Goal: Information Seeking & Learning: Find specific page/section

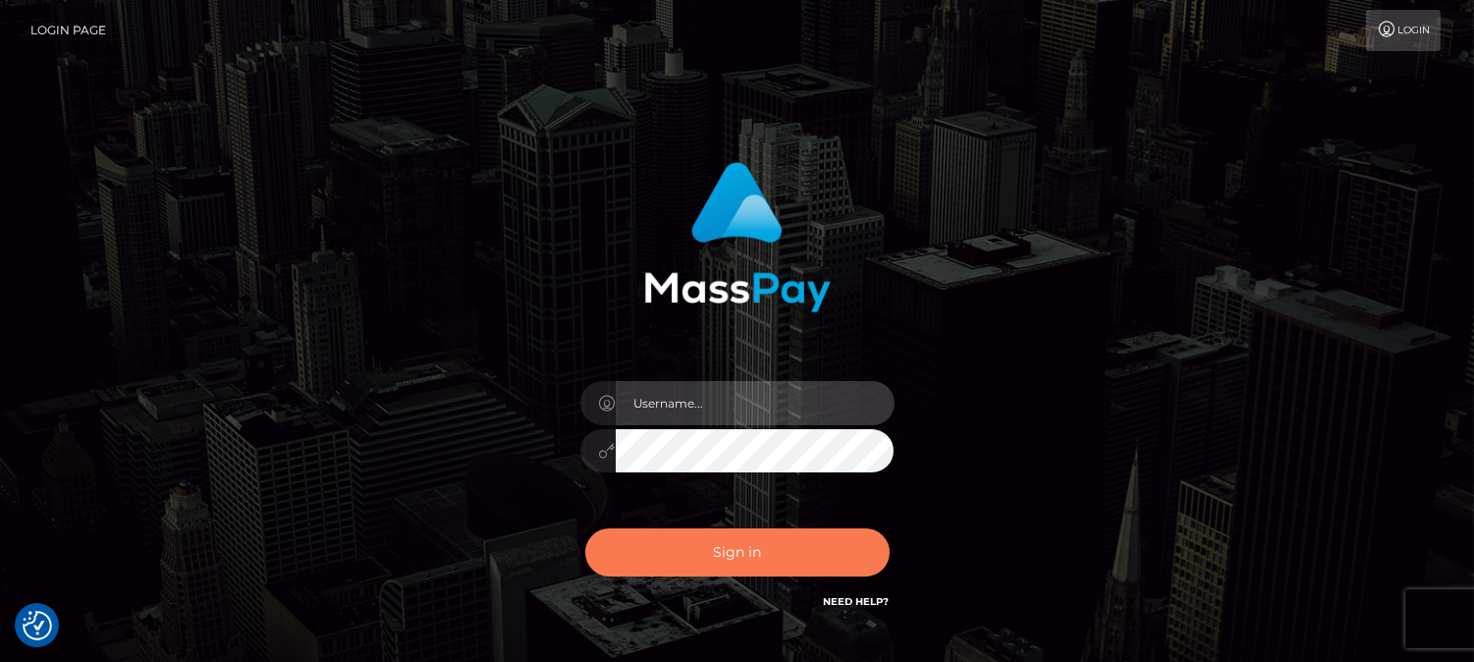
type input "fr.es"
click at [770, 554] on button "Sign in" at bounding box center [737, 552] width 304 height 48
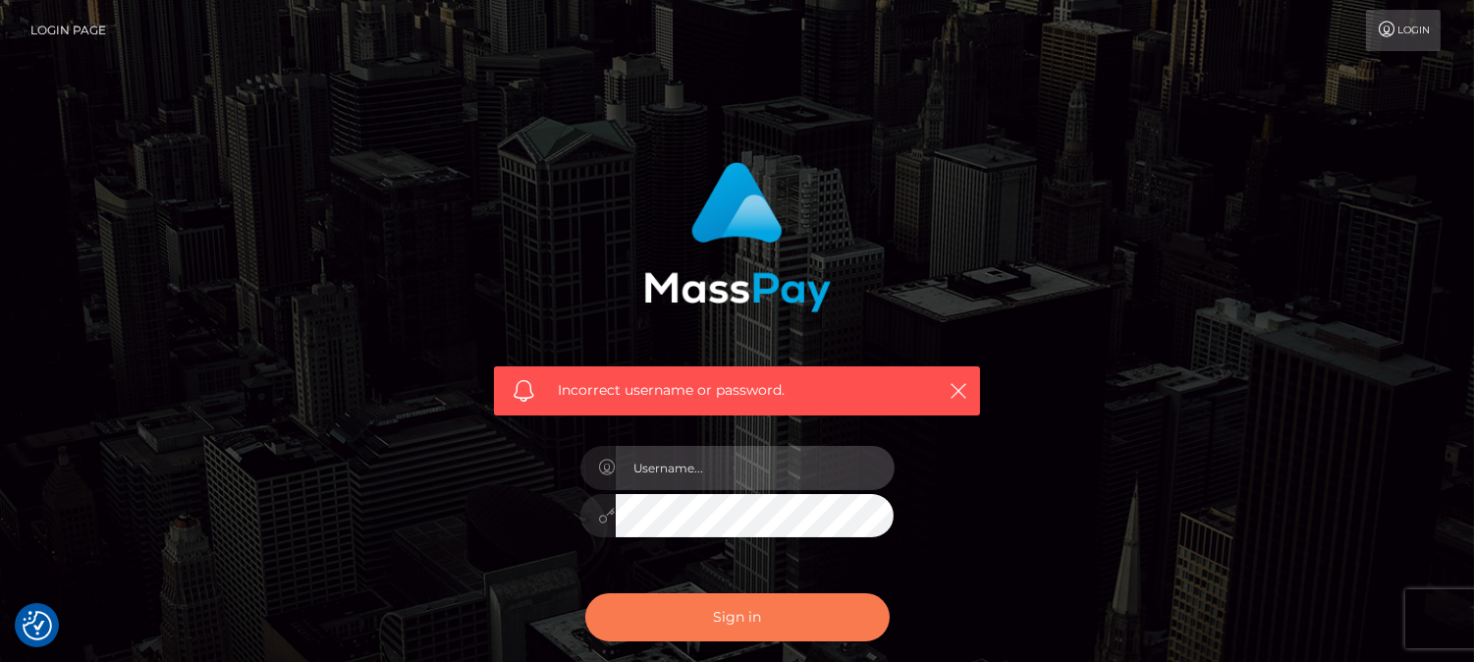
type input "[DOMAIN_NAME]"
click at [764, 615] on button "Sign in" at bounding box center [737, 617] width 304 height 48
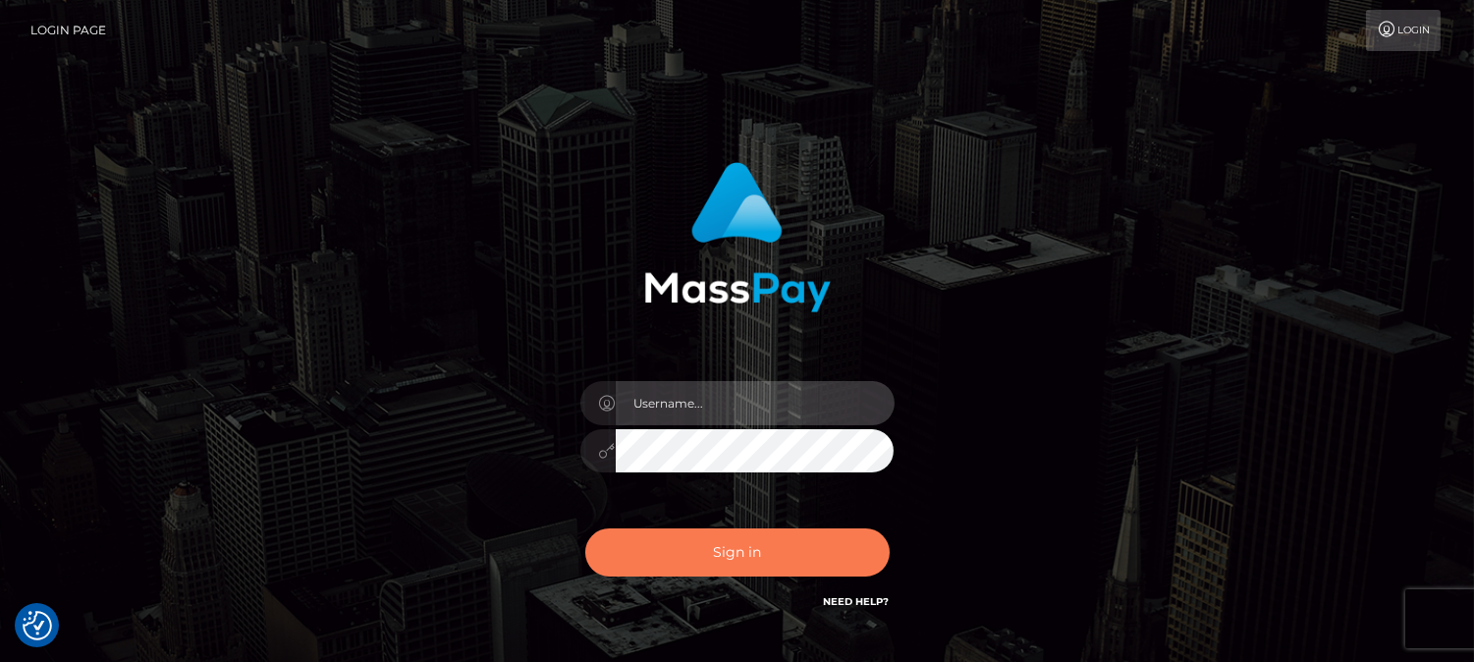
type input "fr.es"
click at [700, 534] on button "Sign in" at bounding box center [737, 552] width 304 height 48
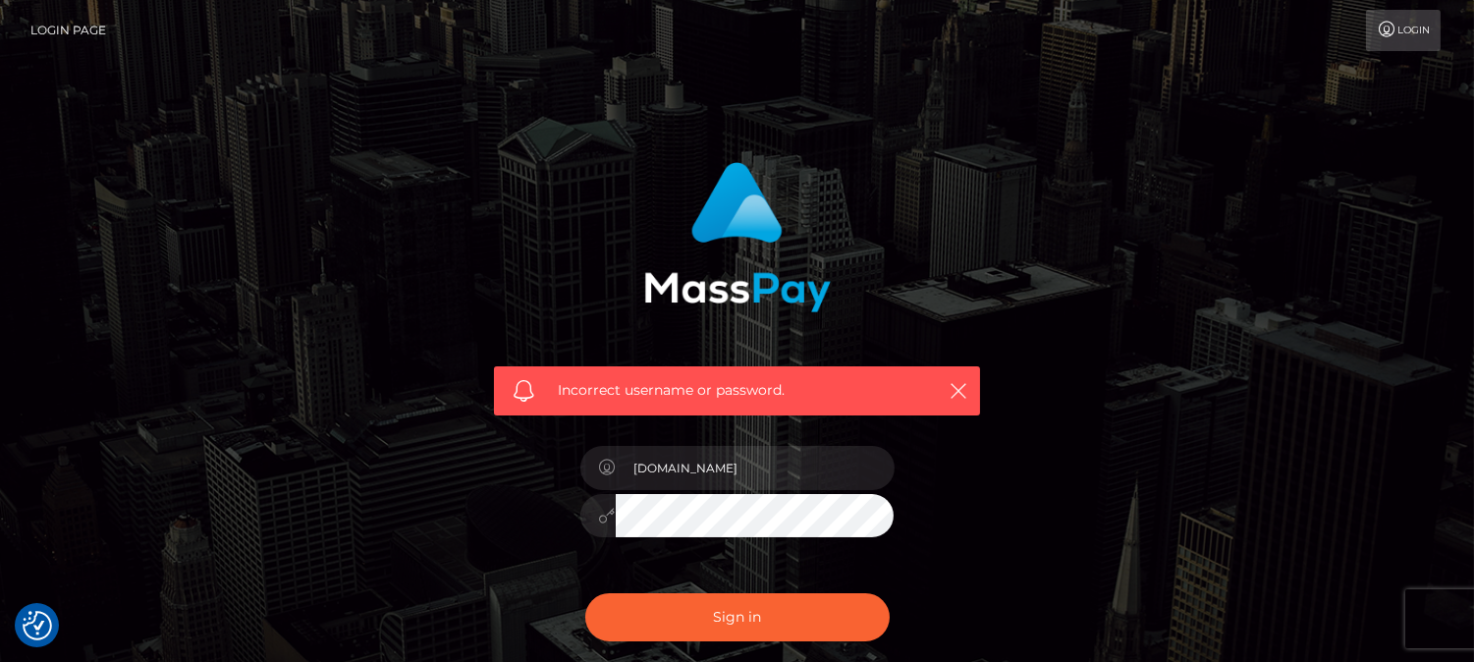
click at [1352, 456] on div "Incorrect username or password. [DOMAIN_NAME]" at bounding box center [737, 429] width 1474 height 859
click at [968, 393] on button "button" at bounding box center [958, 390] width 25 height 25
click at [1166, 285] on div "Incorrect username or password. fr.es" at bounding box center [738, 429] width 1120 height 565
click at [949, 386] on icon "button" at bounding box center [959, 391] width 20 height 20
click at [960, 390] on icon "button" at bounding box center [959, 391] width 20 height 20
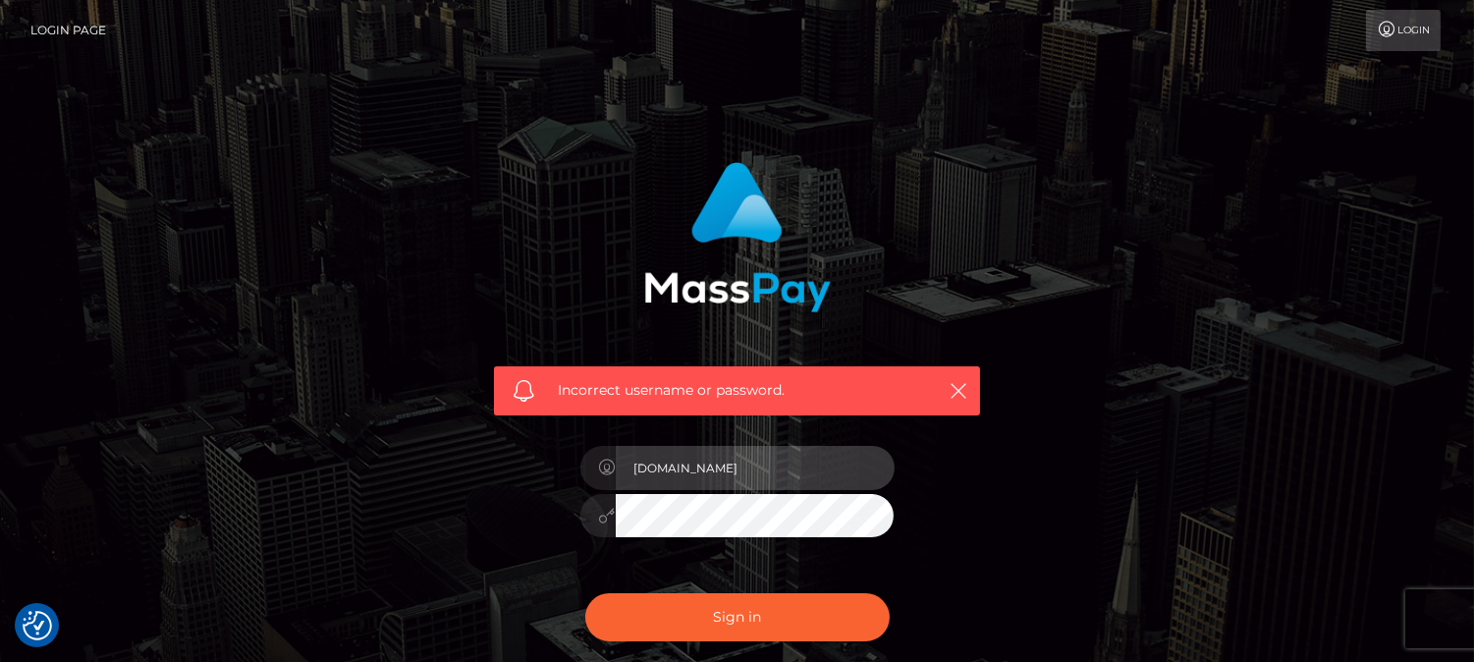
click at [782, 474] on input "fr.es" at bounding box center [755, 468] width 279 height 44
type input "by.es"
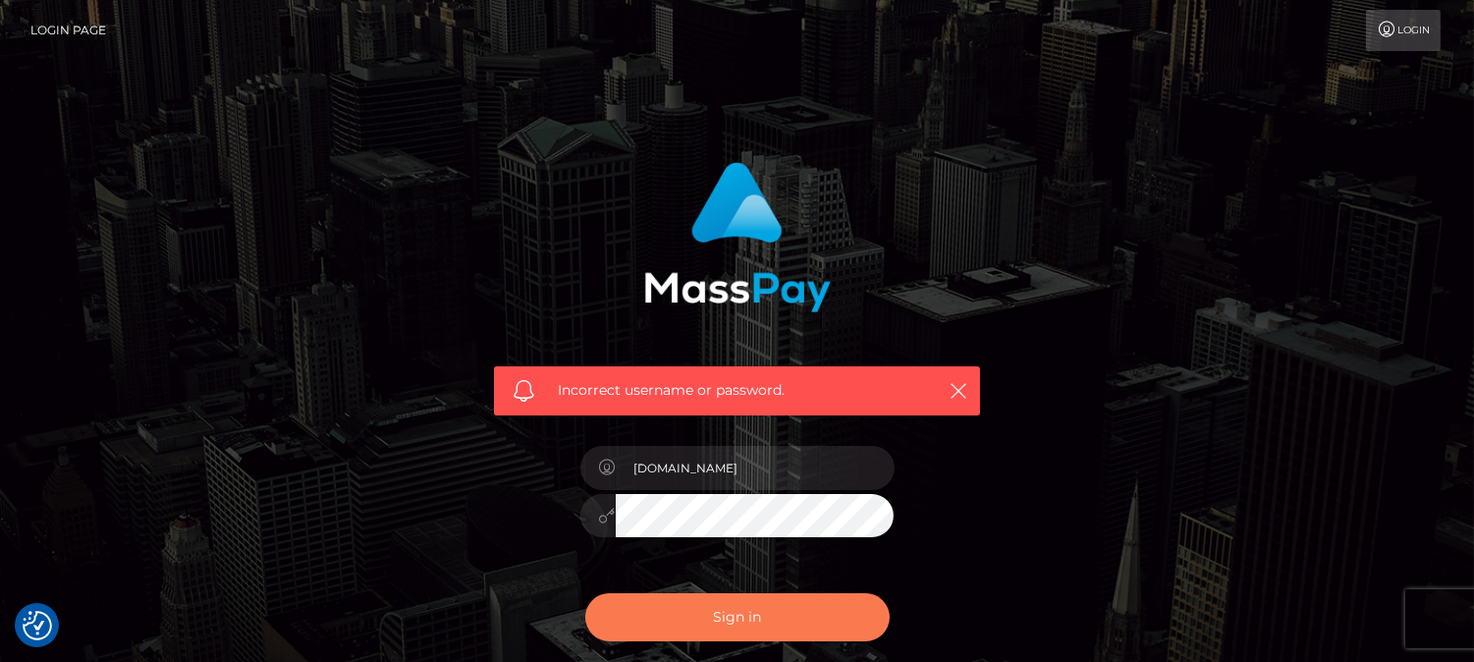
click at [709, 610] on button "Sign in" at bounding box center [737, 617] width 304 height 48
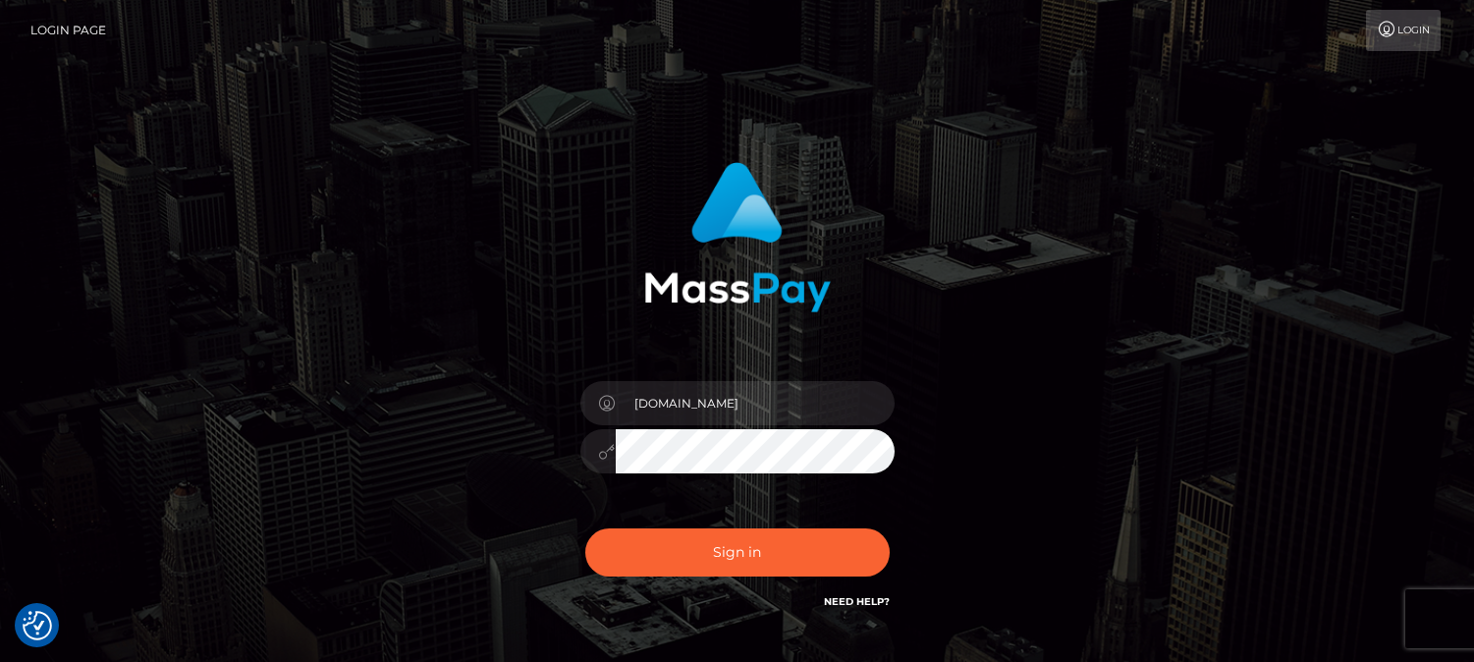
click at [1009, 498] on div "[DOMAIN_NAME]" at bounding box center [737, 397] width 545 height 500
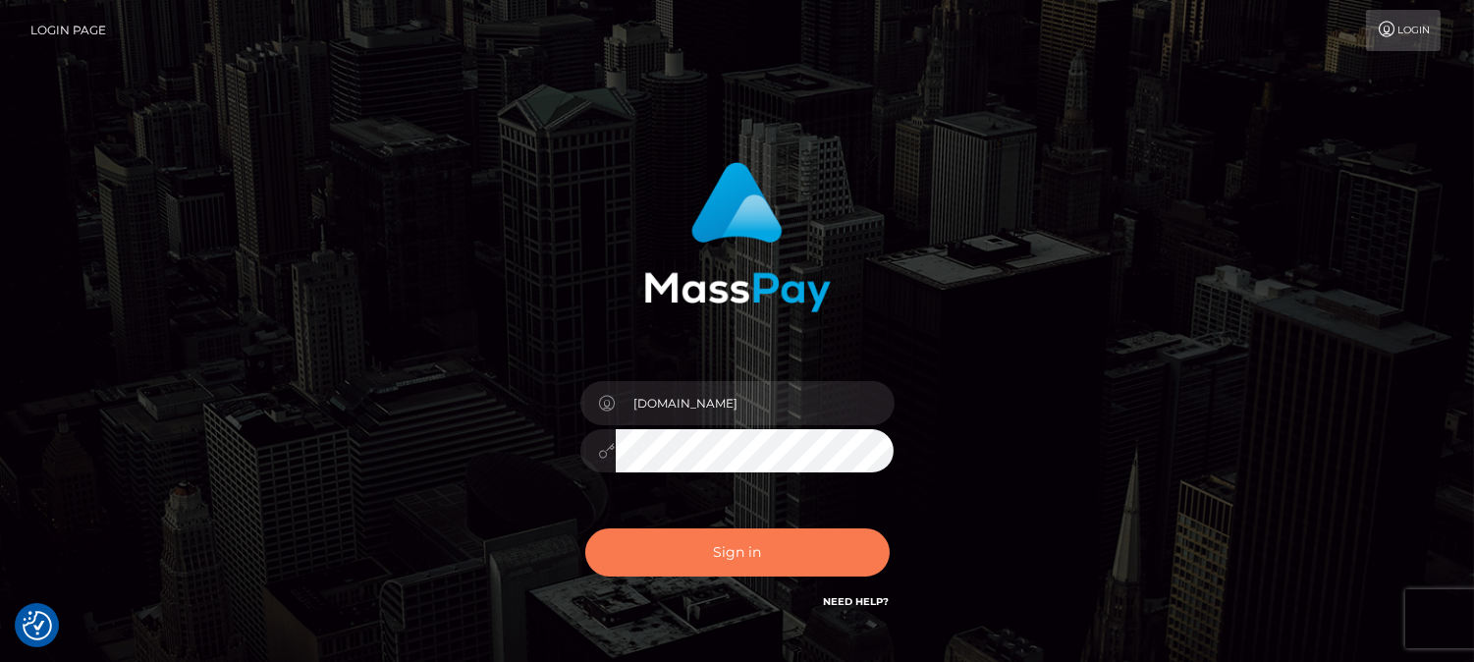
click at [738, 563] on button "Sign in" at bounding box center [737, 552] width 304 height 48
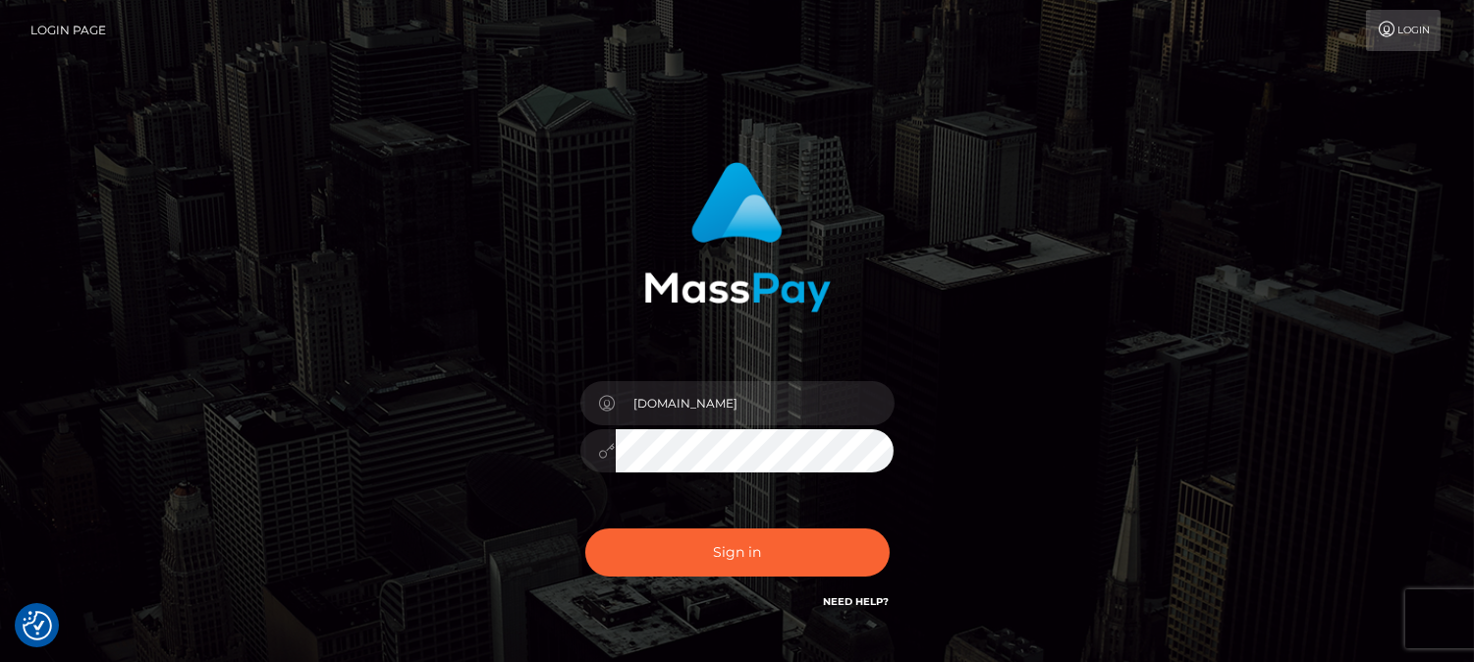
click at [563, 460] on div "fr.es Sign in" at bounding box center [737, 387] width 516 height 480
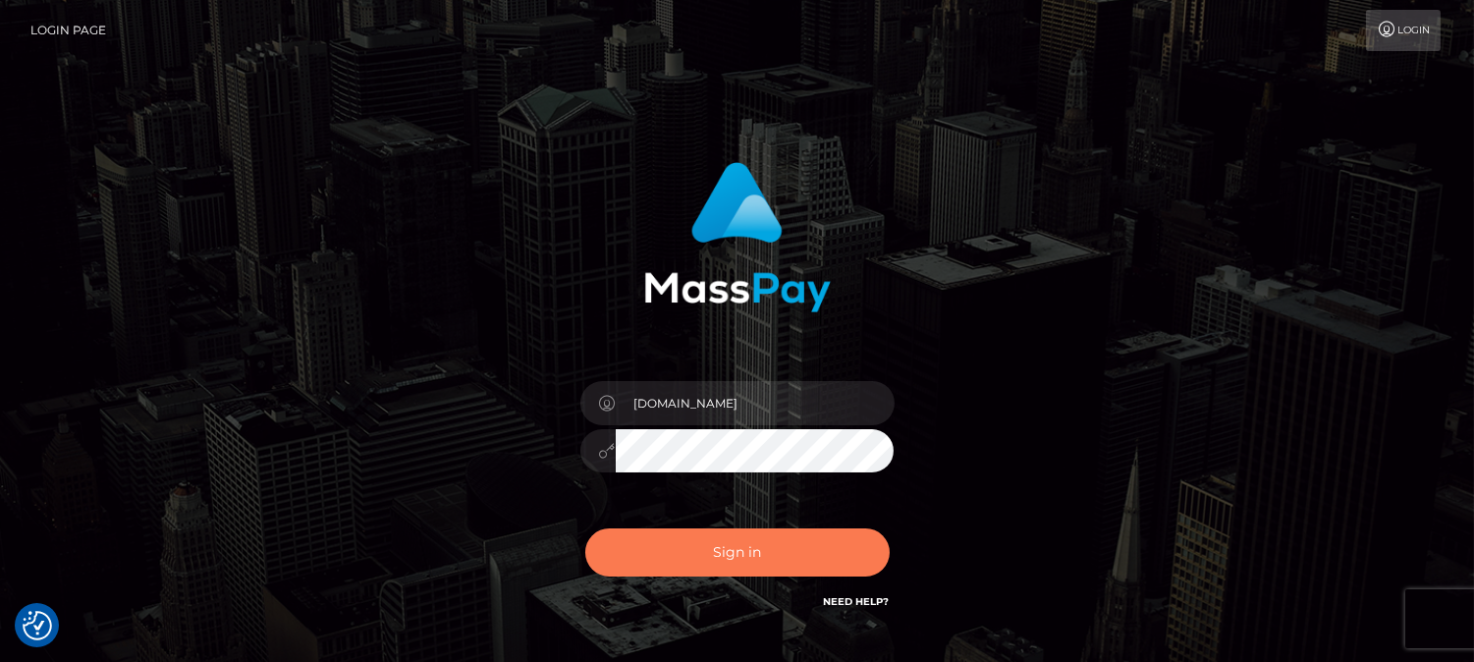
click at [743, 562] on button "Sign in" at bounding box center [737, 552] width 304 height 48
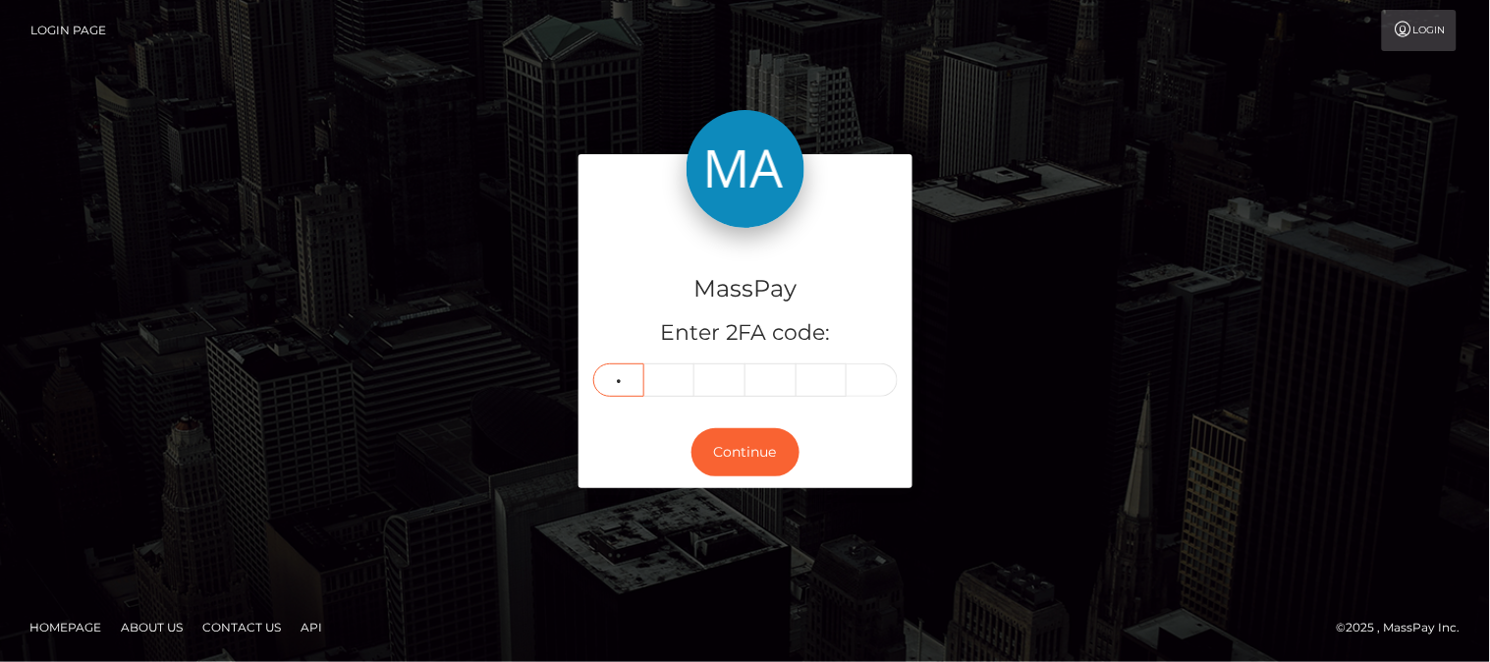
type input "5"
type input "3"
type input "2"
type input "4"
type input "0"
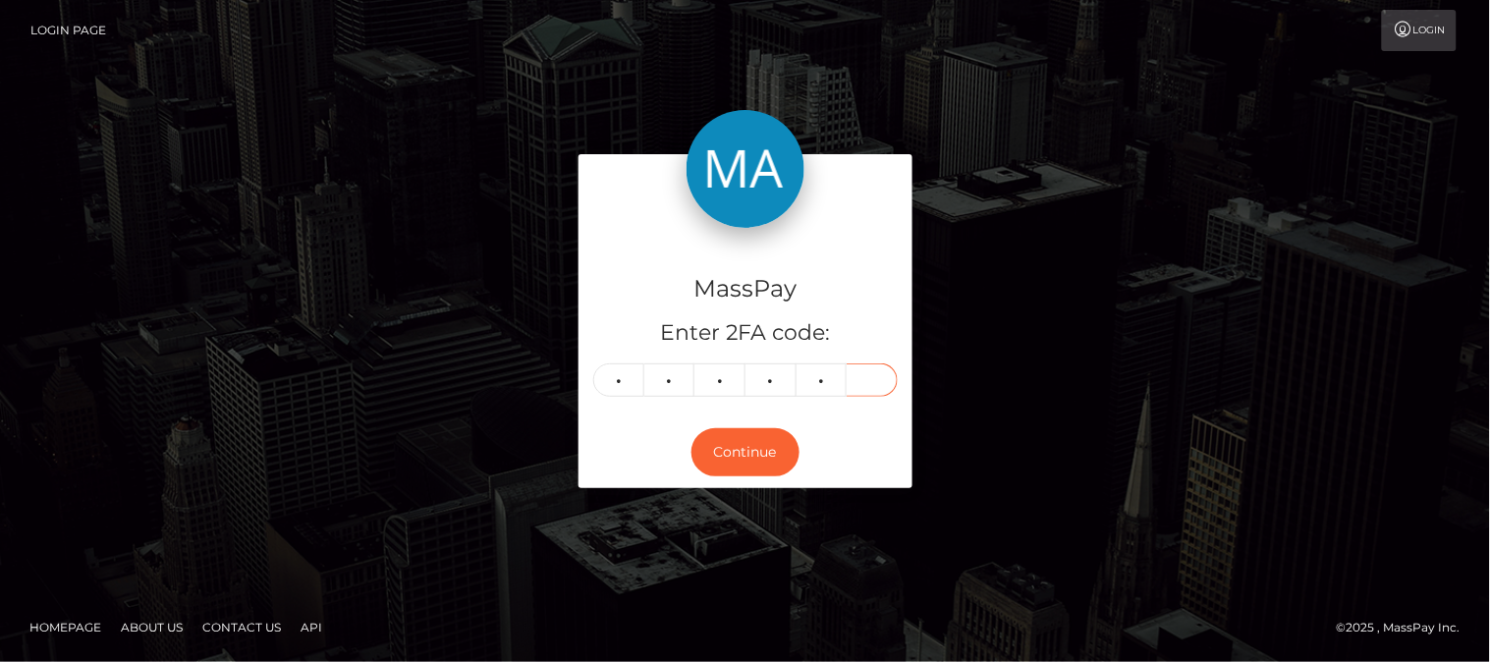
type input "5"
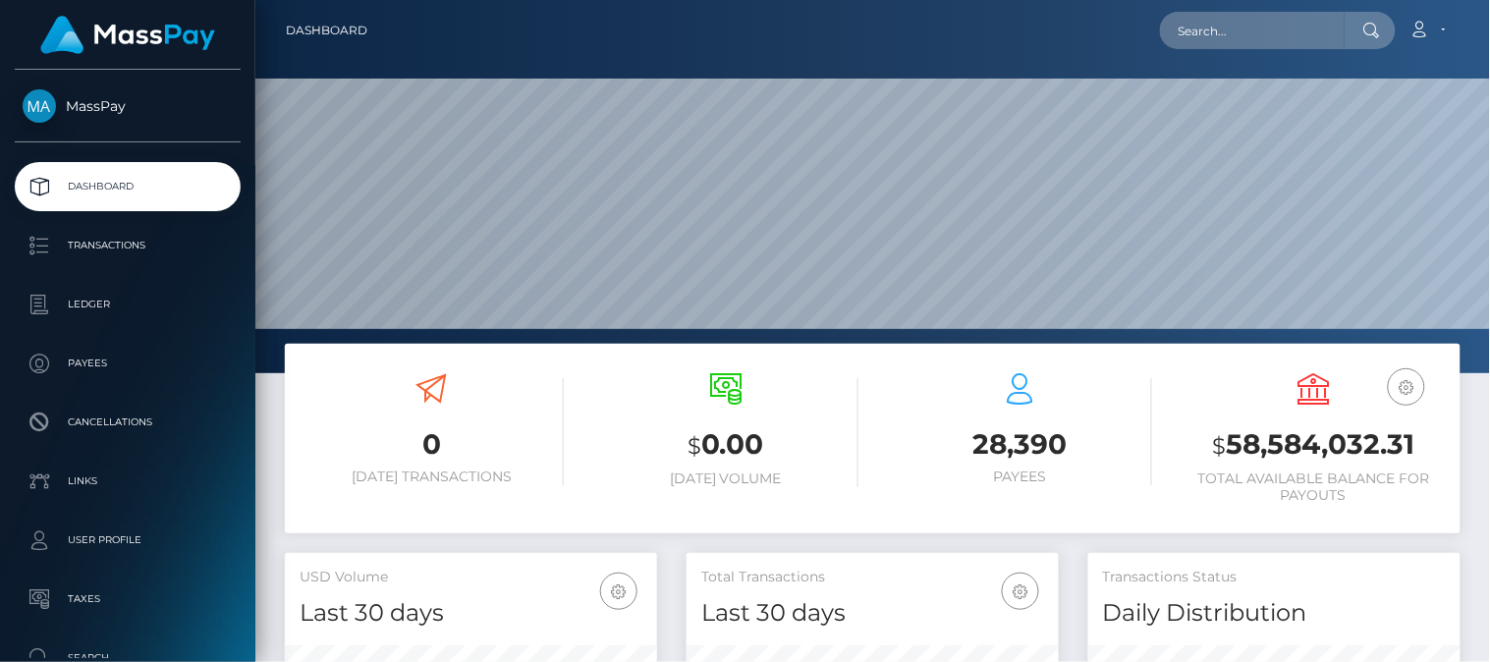
scroll to position [348, 373]
click at [1218, 32] on input "text" at bounding box center [1252, 30] width 185 height 37
paste input "wowarielle98@gmail.com"
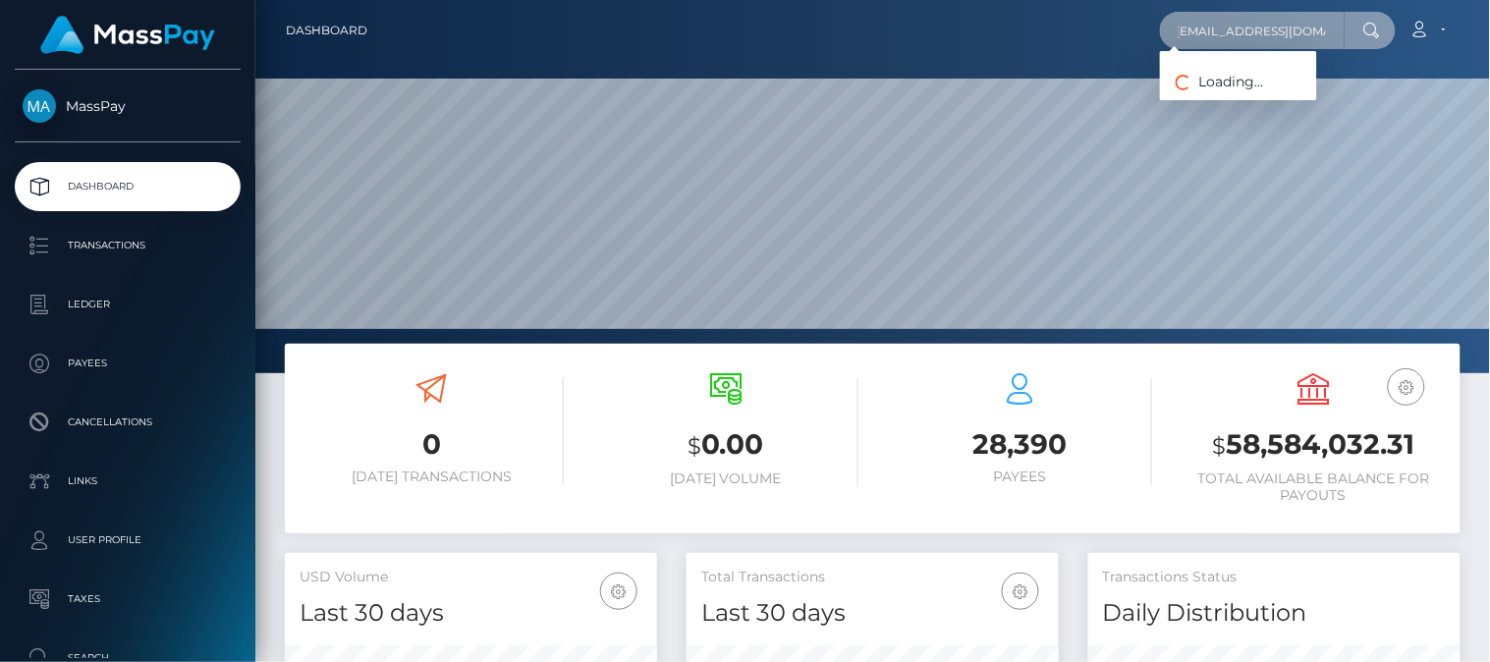
type input "wowarielle98@gmail.com"
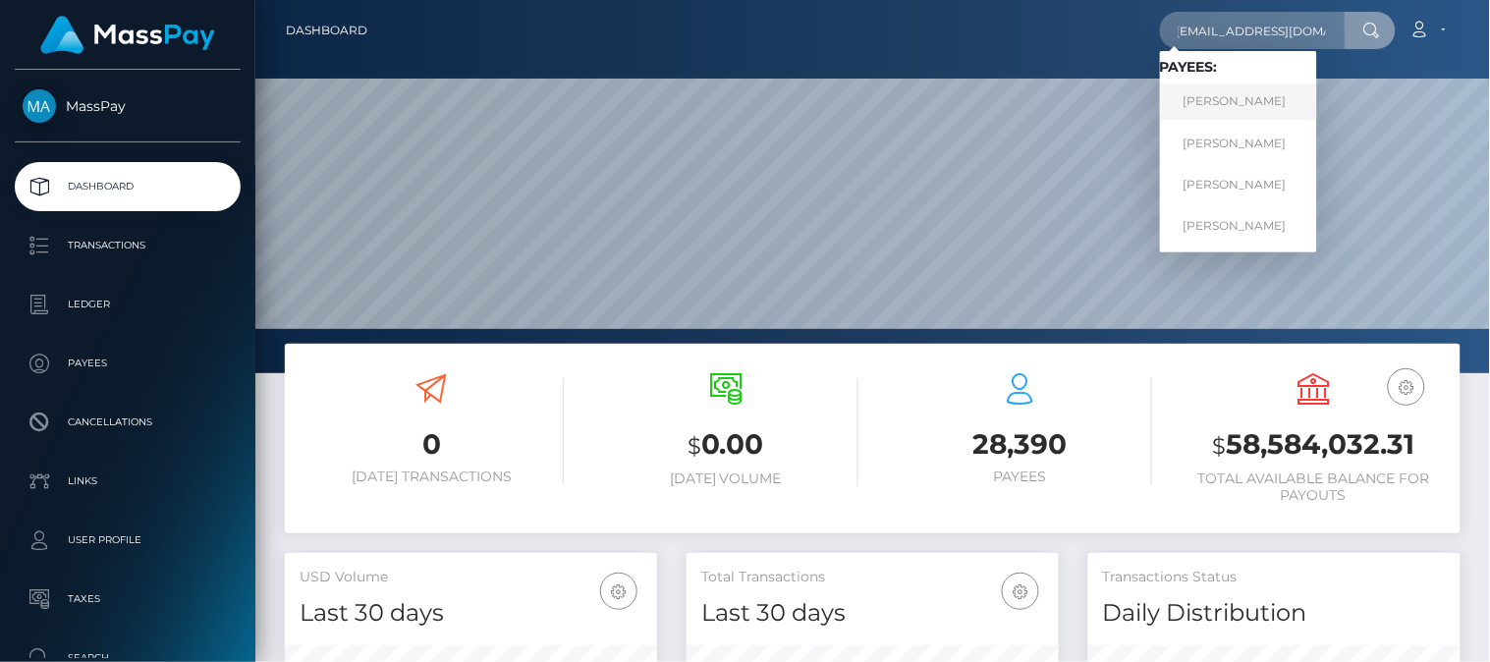
click at [1221, 106] on link "JORDANNE KRISTINA COOKE" at bounding box center [1238, 101] width 157 height 36
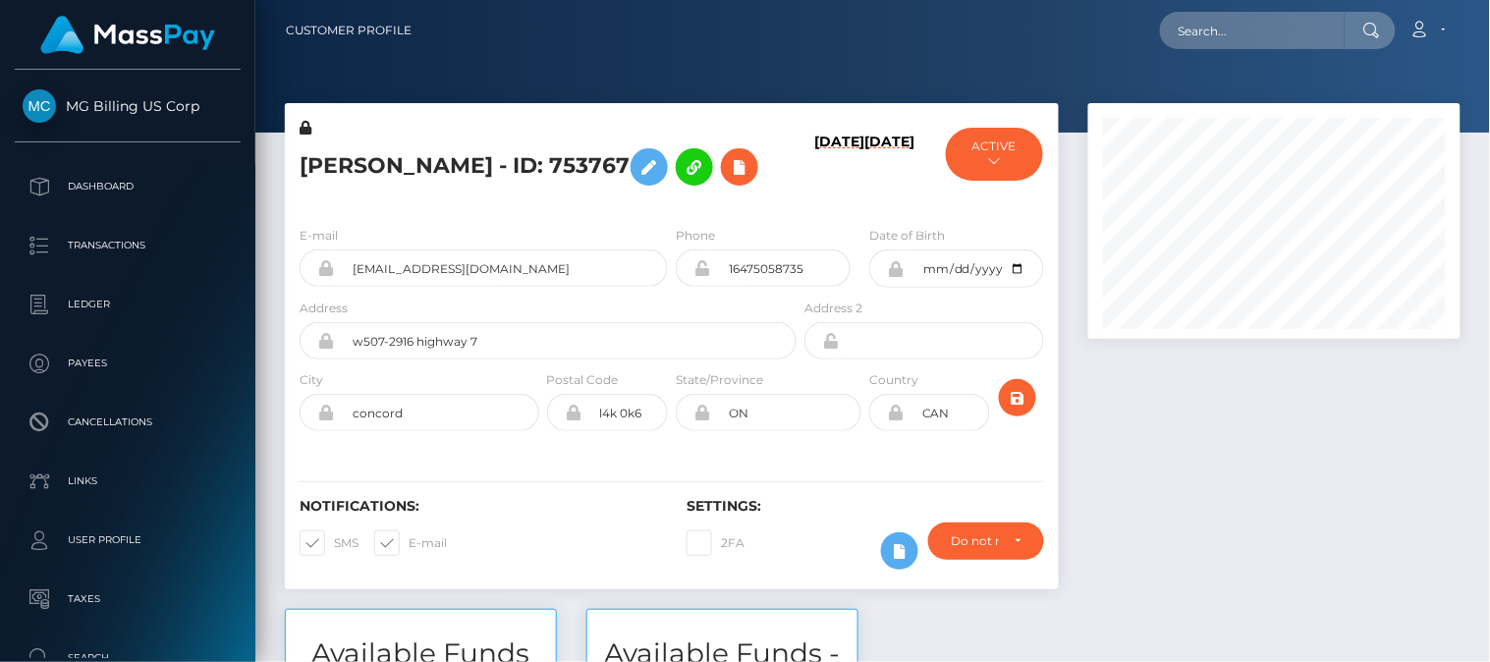
scroll to position [236, 373]
click at [1220, 36] on input "text" at bounding box center [1252, 30] width 185 height 37
click at [1172, 29] on input "text" at bounding box center [1252, 30] width 185 height 37
paste input "lopinas77@gmail.com"
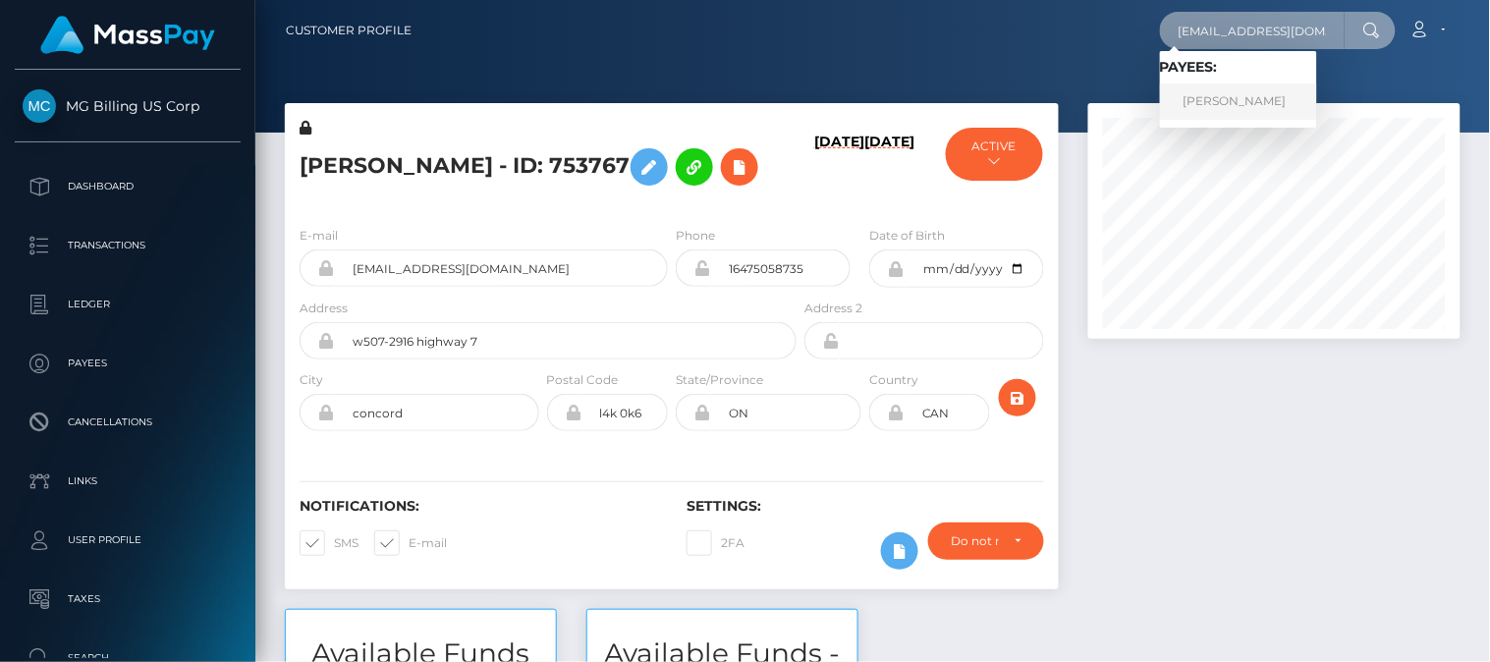
type input "lopinas77@gmail.com"
click at [1213, 104] on link "MANTAS SALKAUSKAS" at bounding box center [1238, 101] width 157 height 36
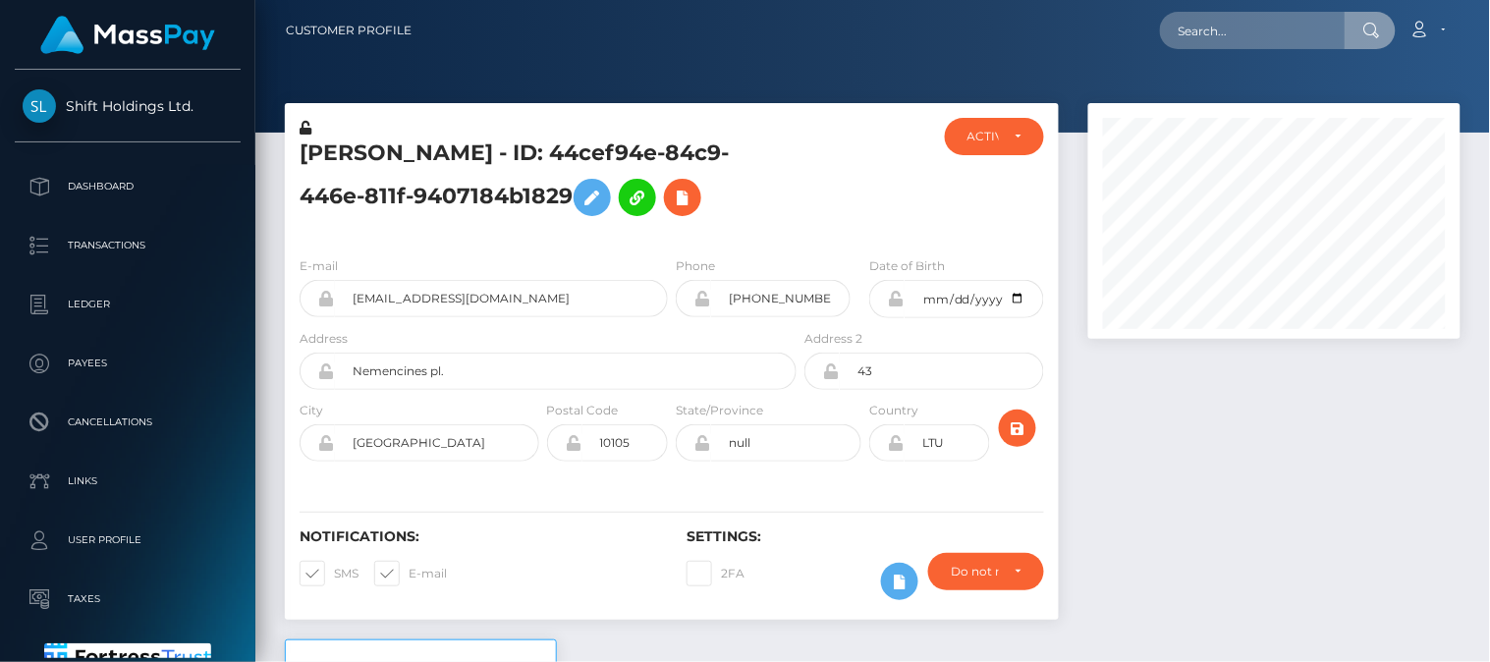
scroll to position [236, 373]
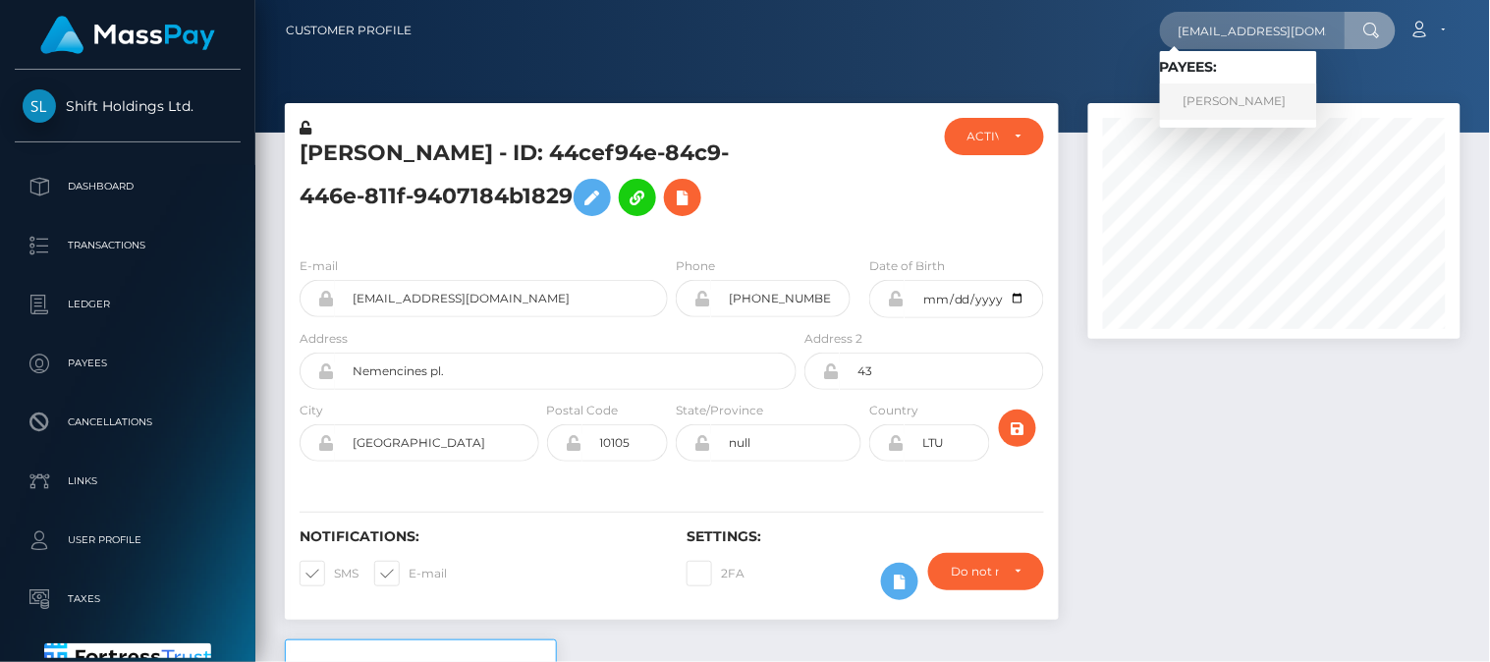
type input "[EMAIL_ADDRESS][DOMAIN_NAME]"
click at [1229, 109] on link "[PERSON_NAME]" at bounding box center [1238, 101] width 157 height 36
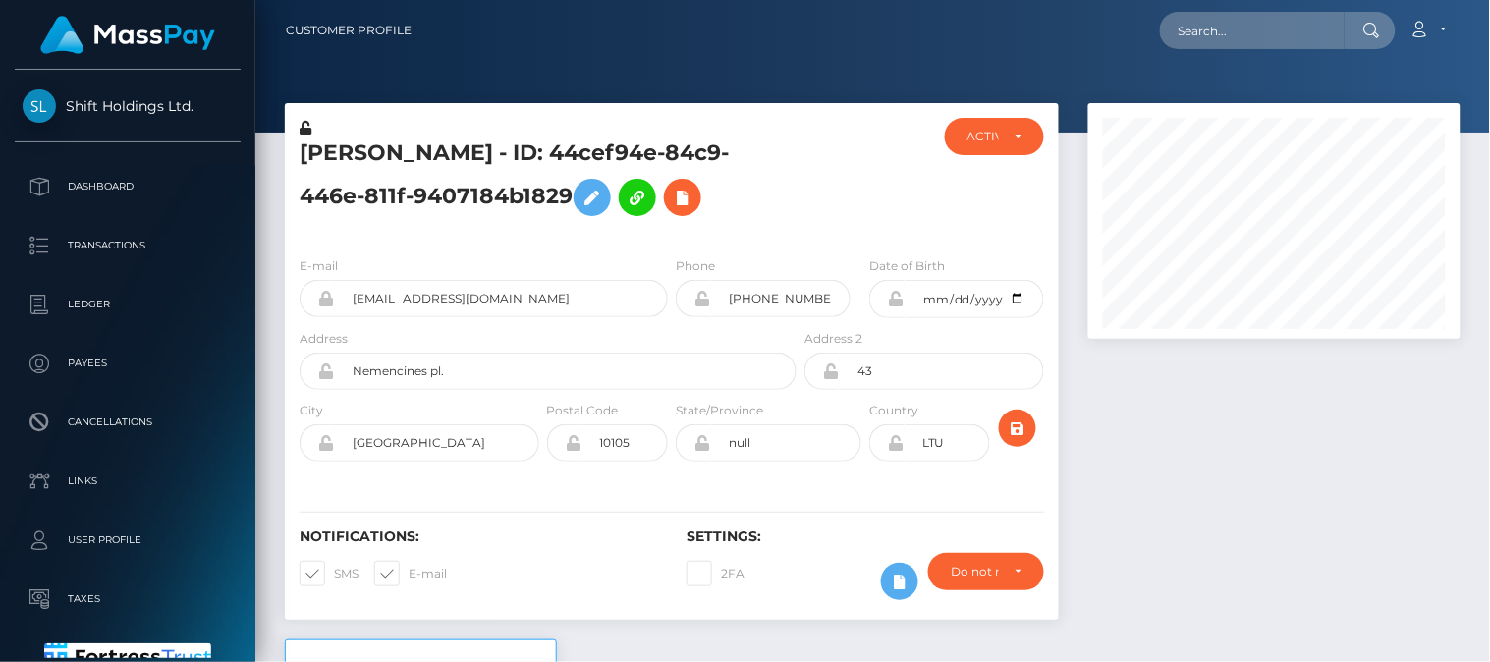
scroll to position [236, 373]
click at [1191, 422] on div at bounding box center [1275, 371] width 402 height 536
click at [1211, 361] on div at bounding box center [1275, 371] width 402 height 536
click at [1210, 408] on div at bounding box center [1275, 371] width 402 height 536
click at [1186, 563] on div at bounding box center [1275, 371] width 402 height 536
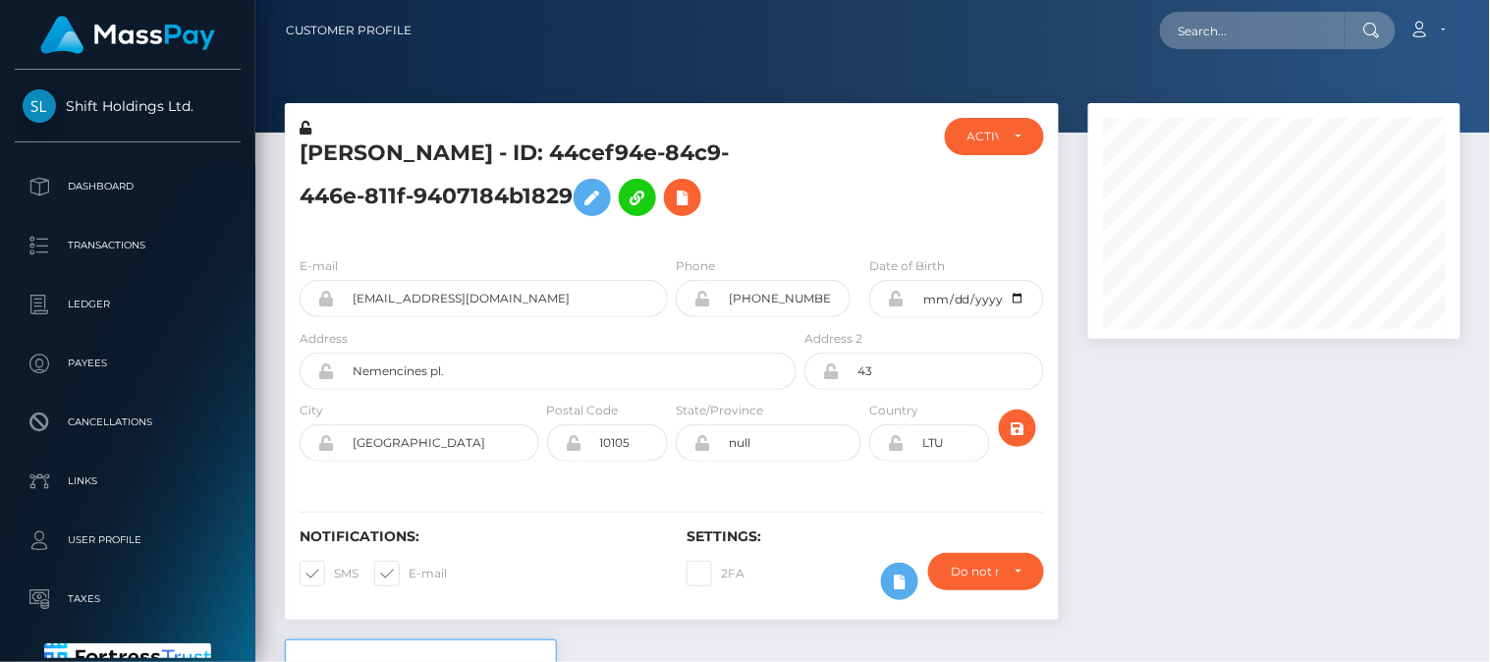
click at [1140, 417] on div at bounding box center [1275, 371] width 402 height 536
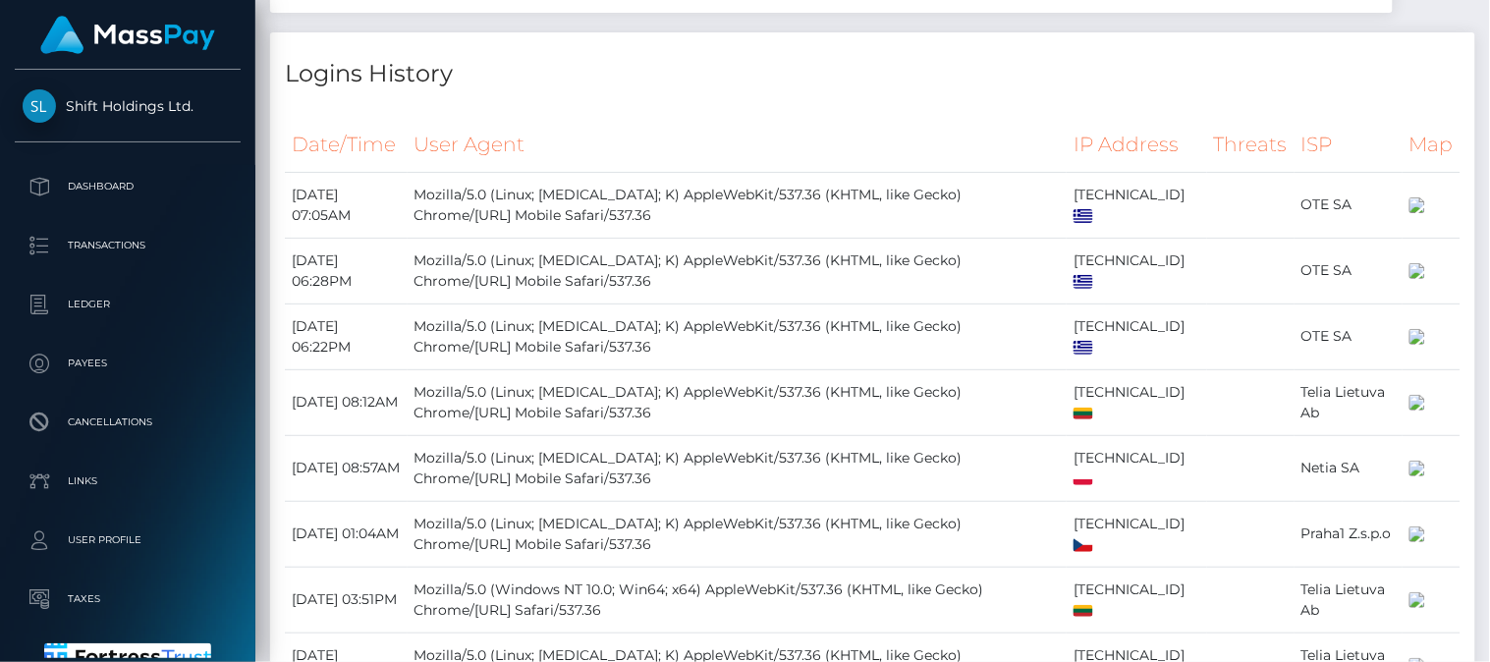
scroll to position [0, 0]
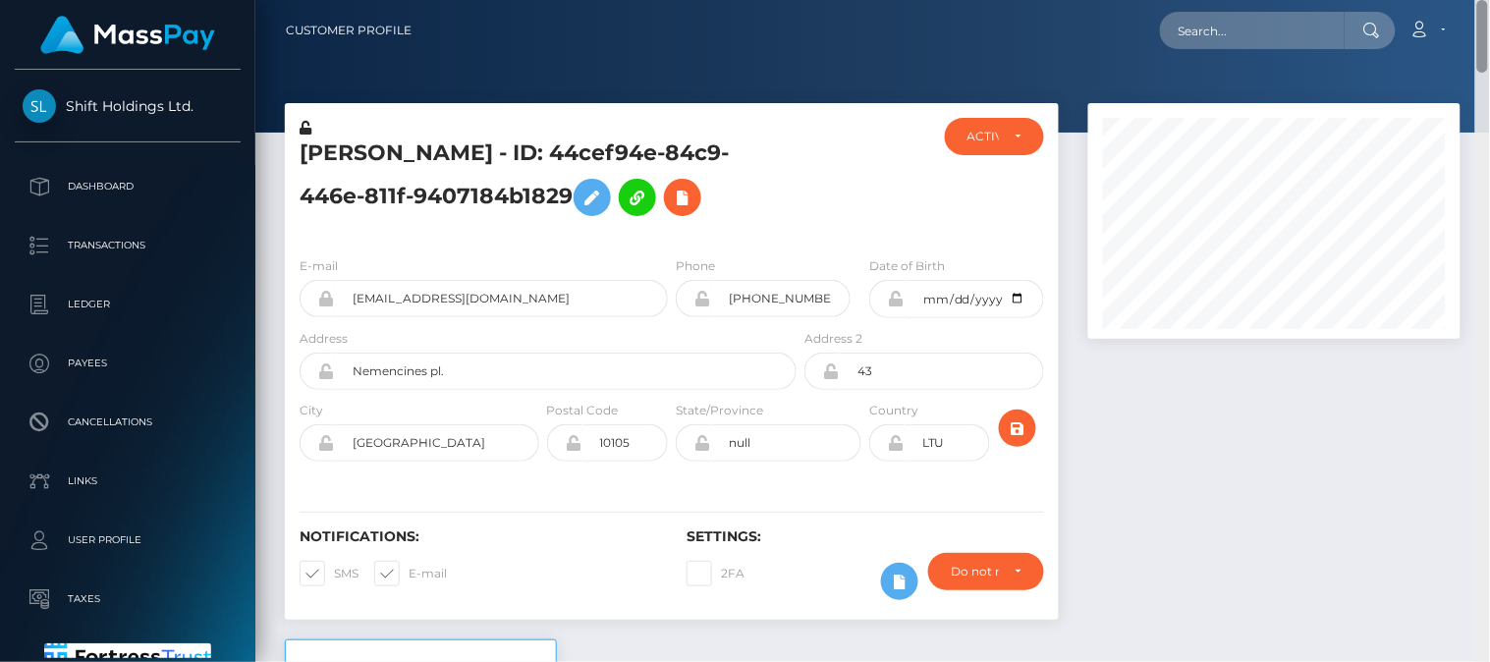
drag, startPoint x: 1488, startPoint y: 469, endPoint x: 1451, endPoint y: -66, distance: 536.6
click at [1451, 0] on html "Shift Holdings Ltd. Dashboard Transactions Ledger Payees Links" at bounding box center [745, 331] width 1490 height 662
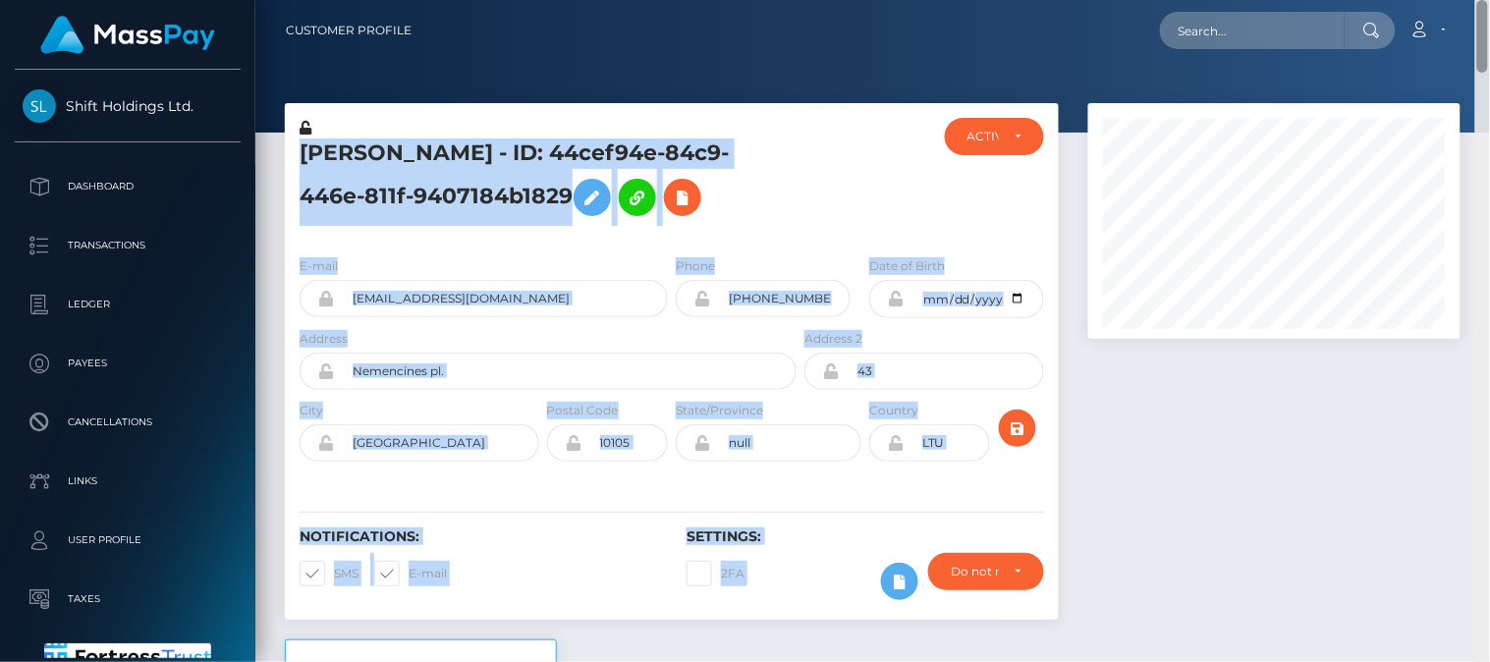
drag, startPoint x: 1484, startPoint y: 26, endPoint x: 1478, endPoint y: 272, distance: 246.6
click at [1478, 272] on div "Customer Profile Loading... Loading..." at bounding box center [872, 331] width 1235 height 662
click at [1448, 61] on div at bounding box center [872, 66] width 1235 height 133
drag, startPoint x: 1486, startPoint y: 29, endPoint x: 1489, endPoint y: 356, distance: 326.1
click at [1489, 356] on div "Customer Profile Loading... Loading..." at bounding box center [872, 331] width 1235 height 662
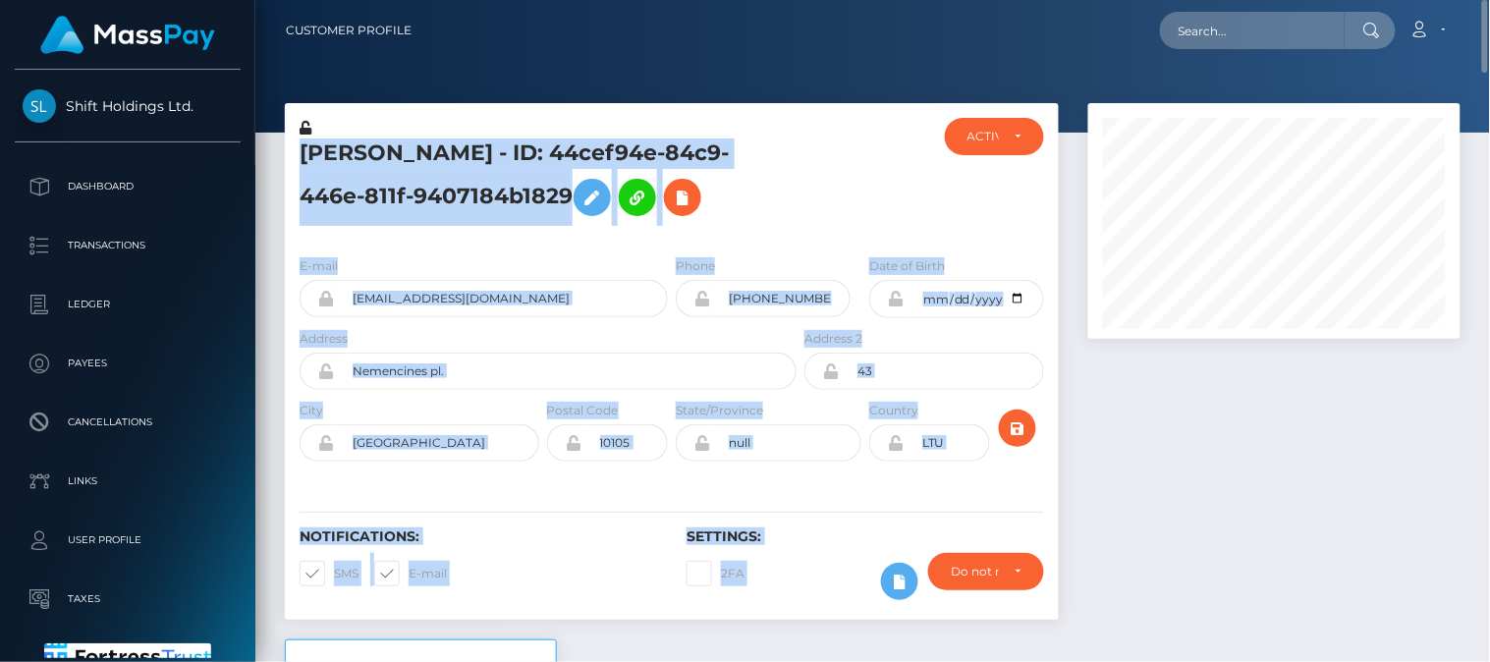
click at [1422, 430] on div at bounding box center [1275, 371] width 402 height 536
drag, startPoint x: 1485, startPoint y: 33, endPoint x: 1475, endPoint y: 288, distance: 254.6
click at [1475, 288] on div "Customer Profile Loading... Loading..." at bounding box center [872, 331] width 1235 height 662
click at [1410, 432] on div at bounding box center [1275, 371] width 402 height 536
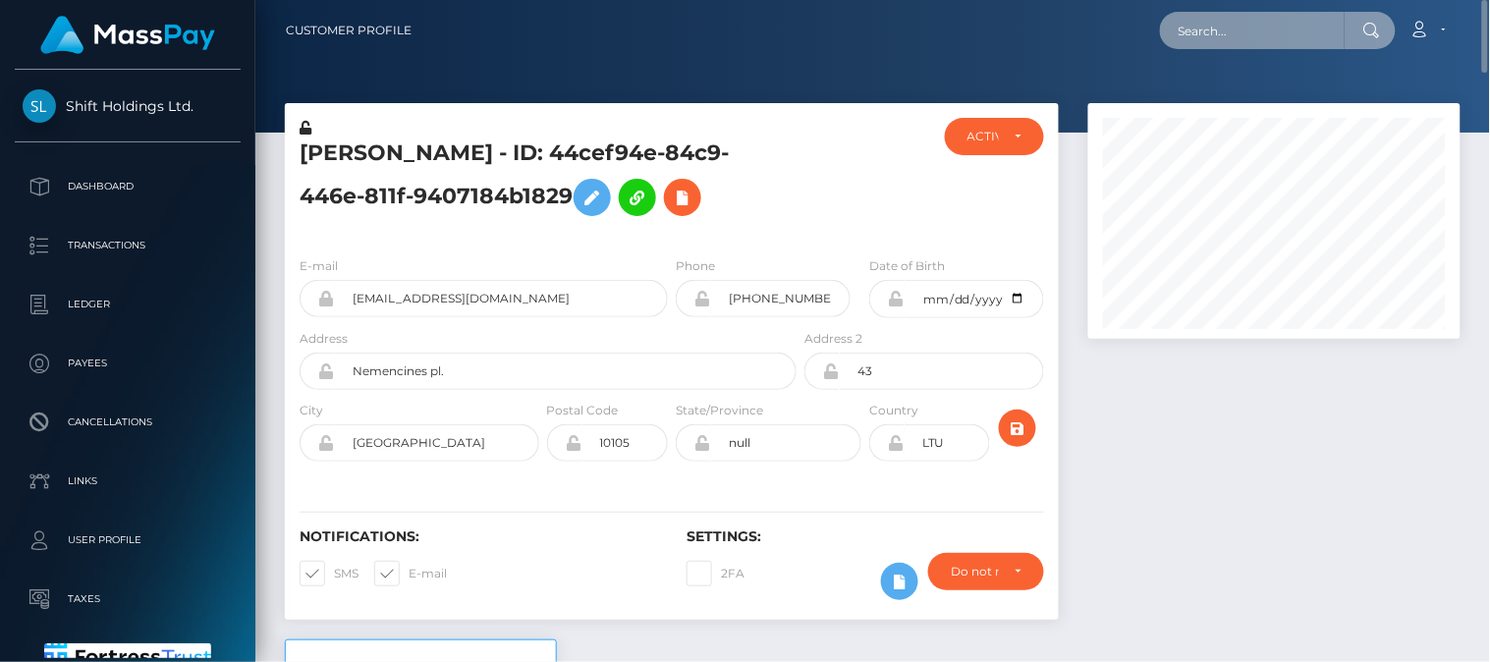
click at [1312, 37] on input "text" at bounding box center [1252, 30] width 185 height 37
paste input "lopinas77@gmail.com"
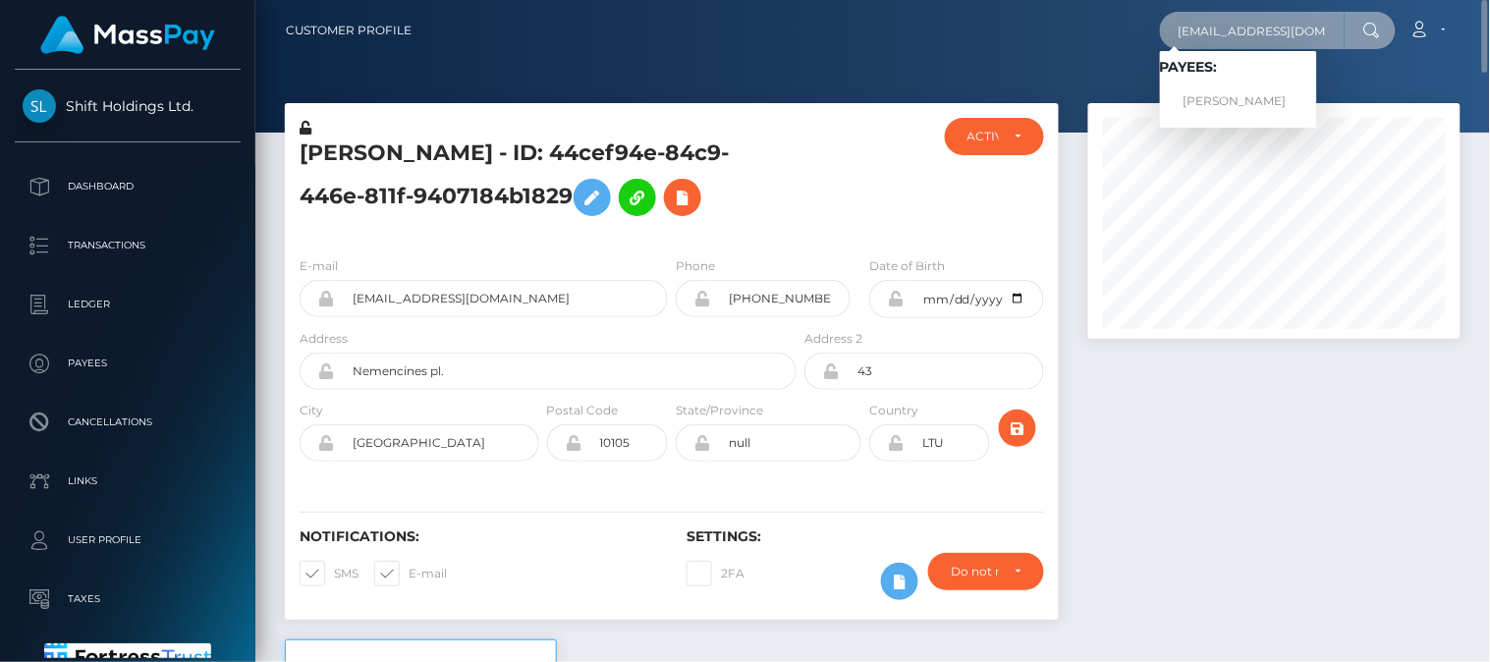
type input "lopinas77@gmail.com"
click at [1379, 85] on div at bounding box center [872, 66] width 1235 height 133
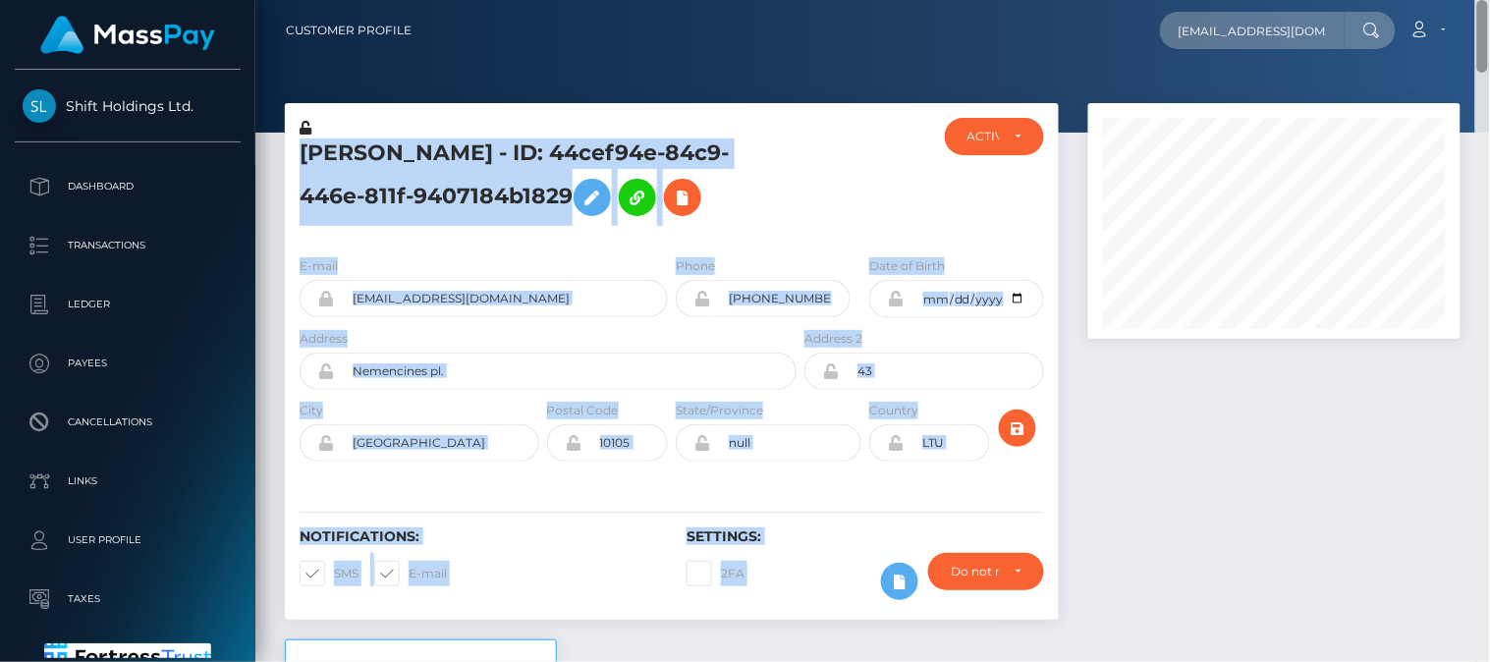
drag, startPoint x: 1483, startPoint y: 37, endPoint x: 1478, endPoint y: 145, distance: 108.2
click at [1478, 145] on div "Customer Profile lopinas77@gmail.com Loading... Loading... Payees: MANTAS SALKA…" at bounding box center [872, 331] width 1235 height 662
click at [1405, 496] on div at bounding box center [1275, 371] width 402 height 536
drag, startPoint x: 1483, startPoint y: 36, endPoint x: 1425, endPoint y: 445, distance: 412.7
click at [1425, 445] on div "Customer Profile lopinas77@gmail.com Loading... Loading... Payees: MANTAS SALKA…" at bounding box center [872, 331] width 1235 height 662
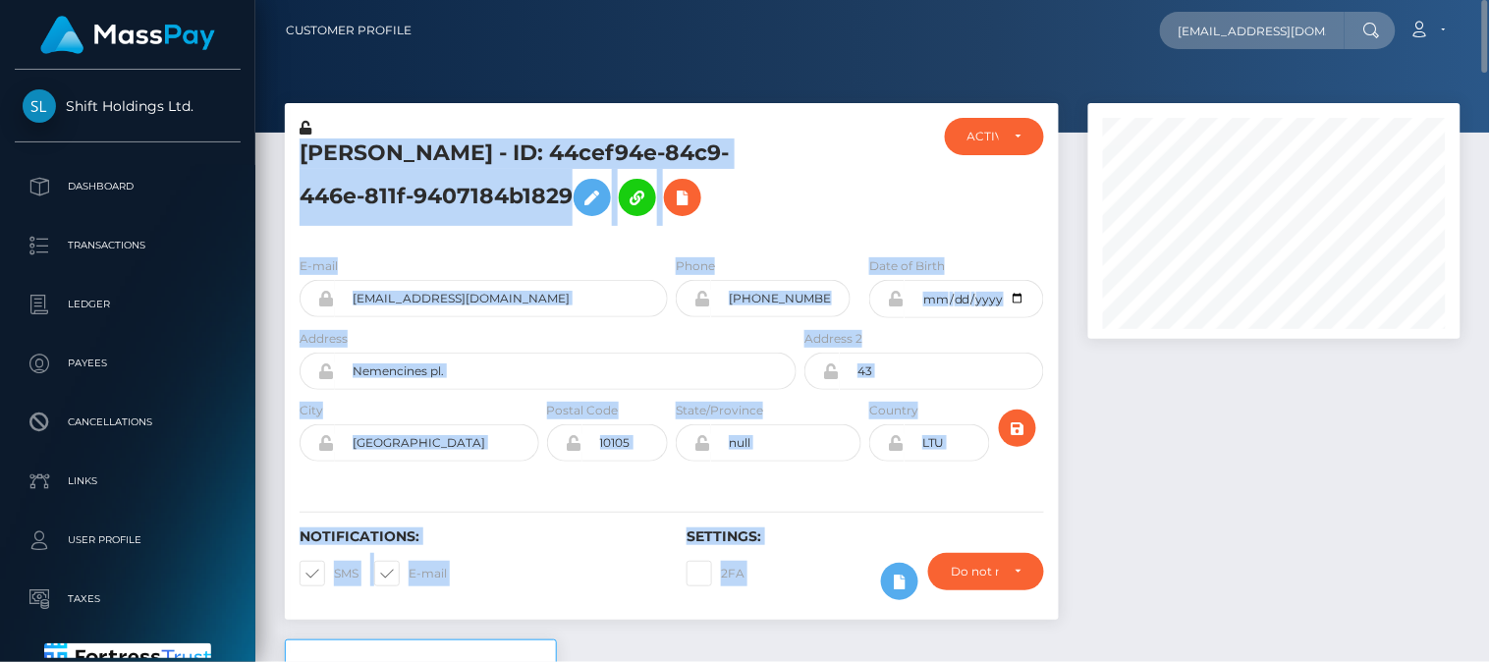
click at [1425, 445] on div at bounding box center [1275, 371] width 402 height 536
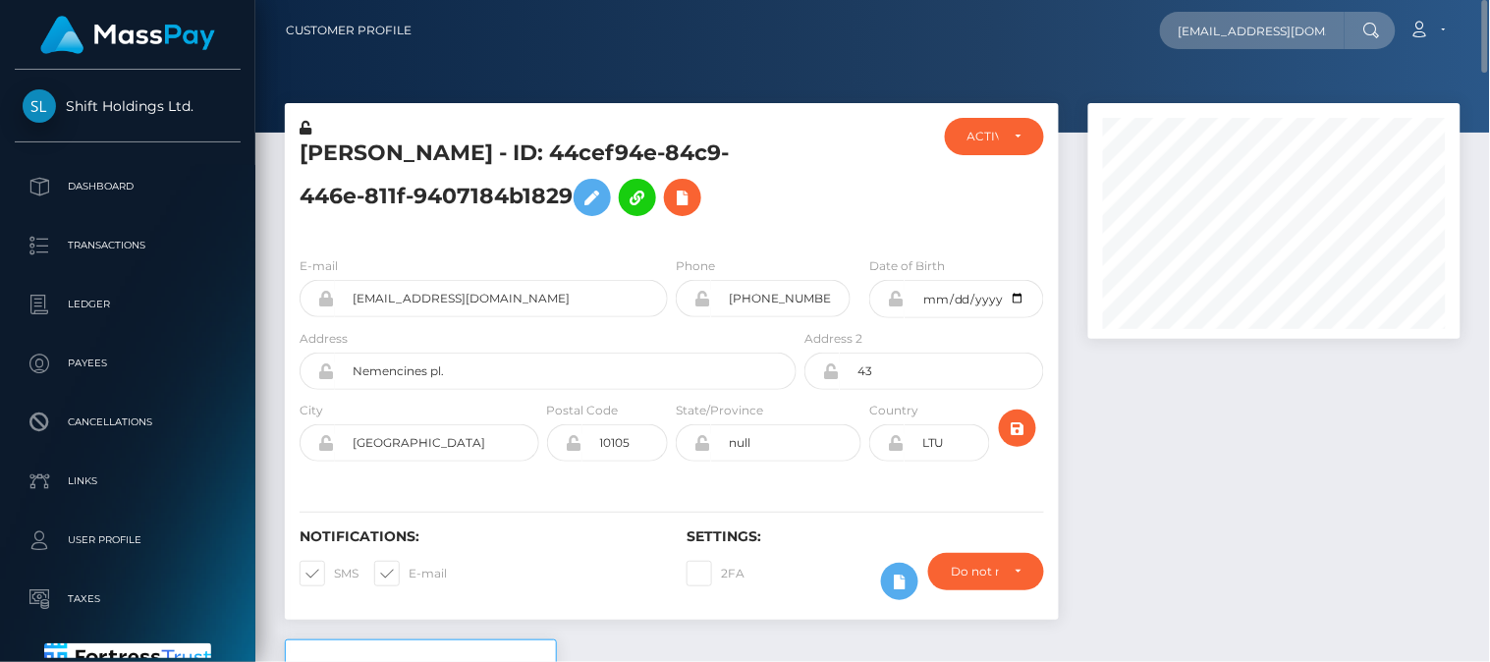
click at [946, 32] on div "lopinas77@gmail.com Loading... Loading... Payees: MANTAS SALKAUSKAS Account Edi…" at bounding box center [943, 30] width 1032 height 41
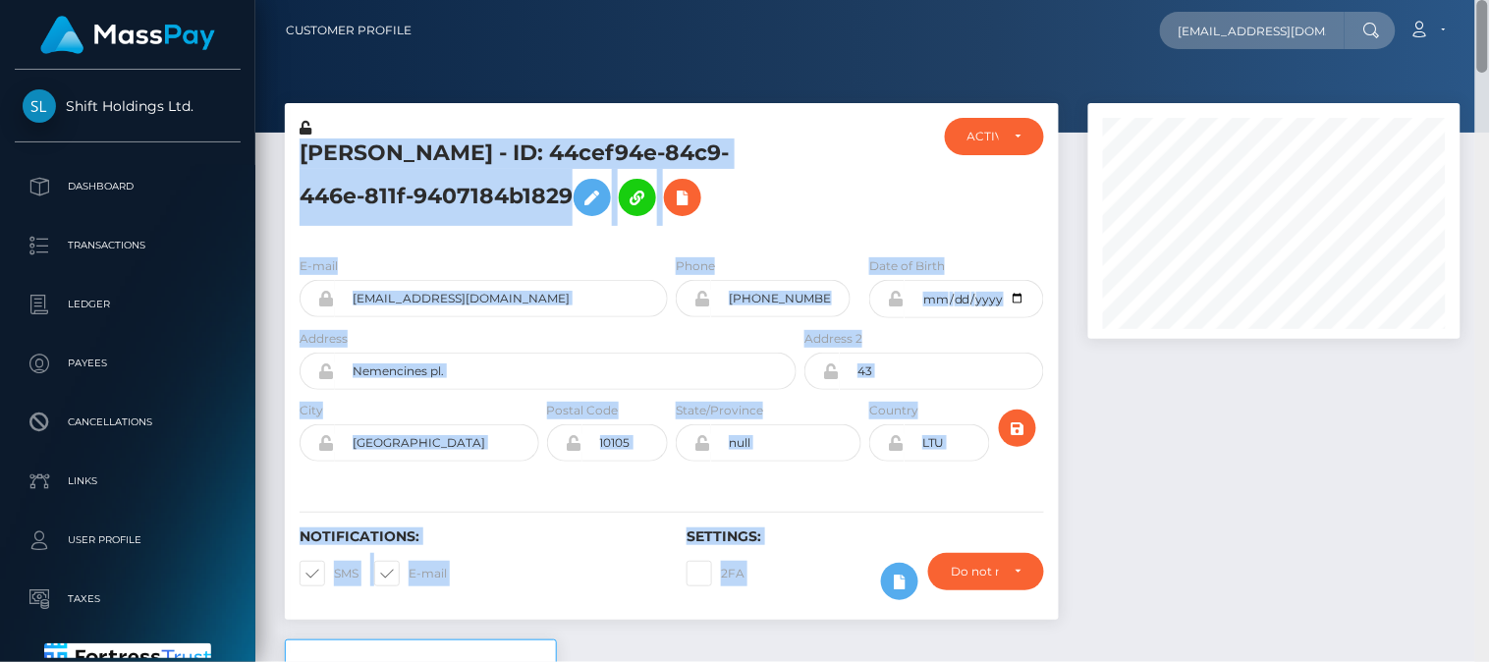
drag, startPoint x: 1485, startPoint y: 41, endPoint x: 1481, endPoint y: 104, distance: 63.0
click at [1481, 104] on div "Customer Profile lopinas77@gmail.com Loading... Loading... Payees: MANTAS SALKA…" at bounding box center [872, 331] width 1235 height 662
click at [1324, 519] on div at bounding box center [1275, 371] width 402 height 536
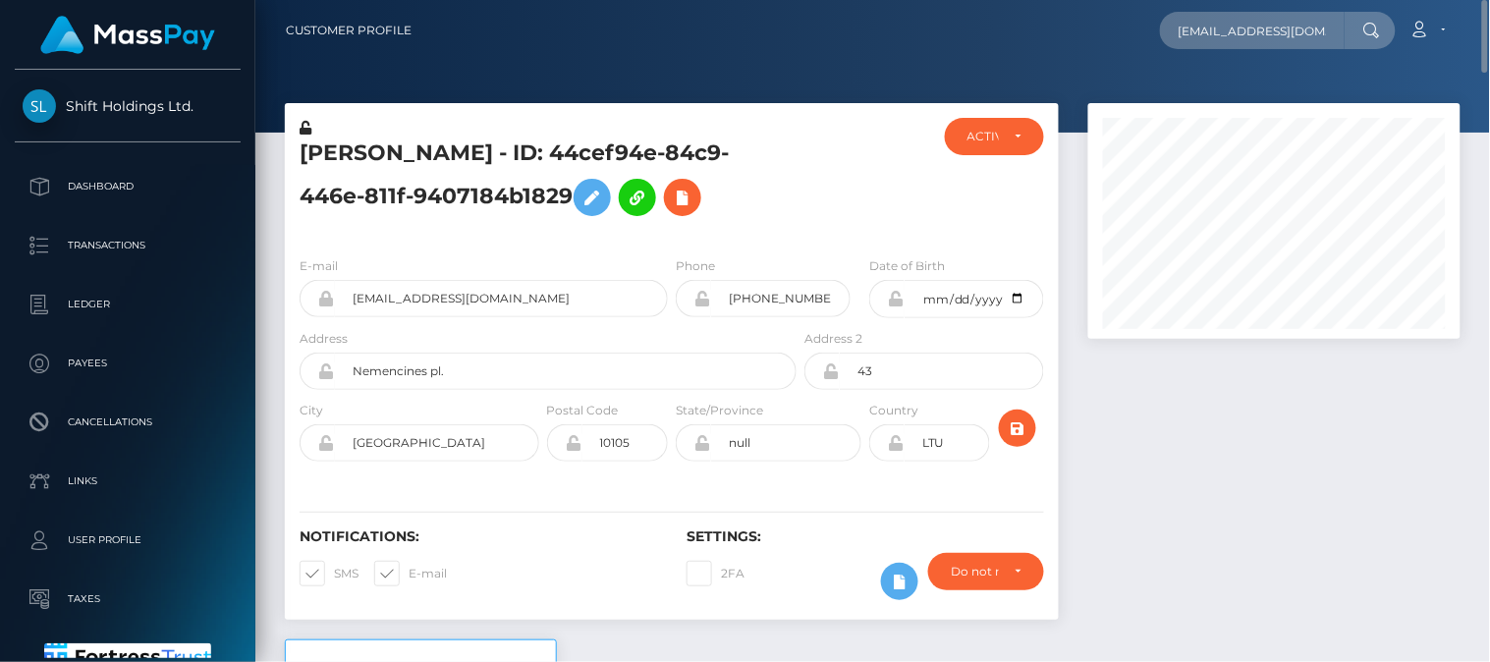
click at [1333, 417] on div at bounding box center [1275, 371] width 402 height 536
drag, startPoint x: 1484, startPoint y: 444, endPoint x: 1489, endPoint y: -66, distance: 509.8
click at [1489, 0] on html "Shift Holdings Ltd. Dashboard Transactions Ledger Payees Links" at bounding box center [745, 331] width 1490 height 662
click at [1360, 515] on div at bounding box center [1275, 371] width 402 height 536
drag, startPoint x: 1484, startPoint y: 105, endPoint x: 1441, endPoint y: -132, distance: 240.6
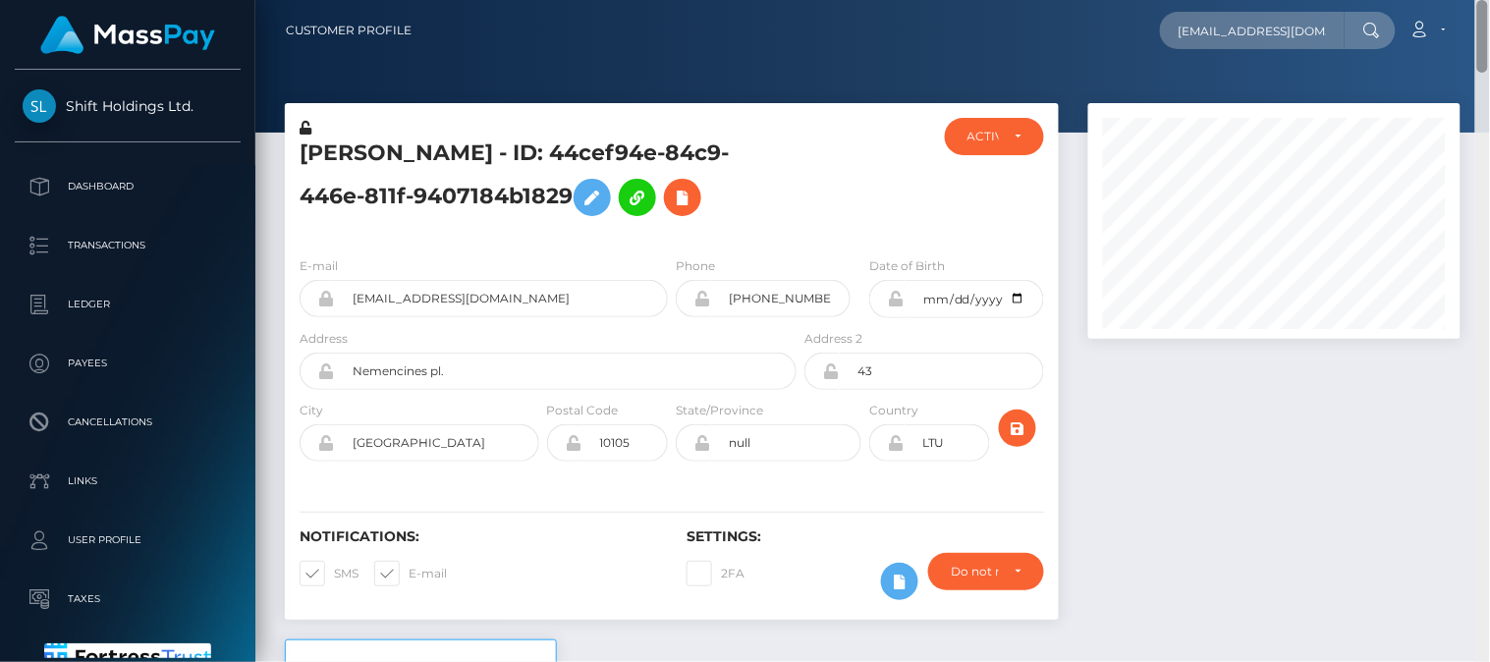
click at [1441, 0] on html "Shift Holdings Ltd. Dashboard Transactions Ledger Payees Links" at bounding box center [745, 331] width 1490 height 662
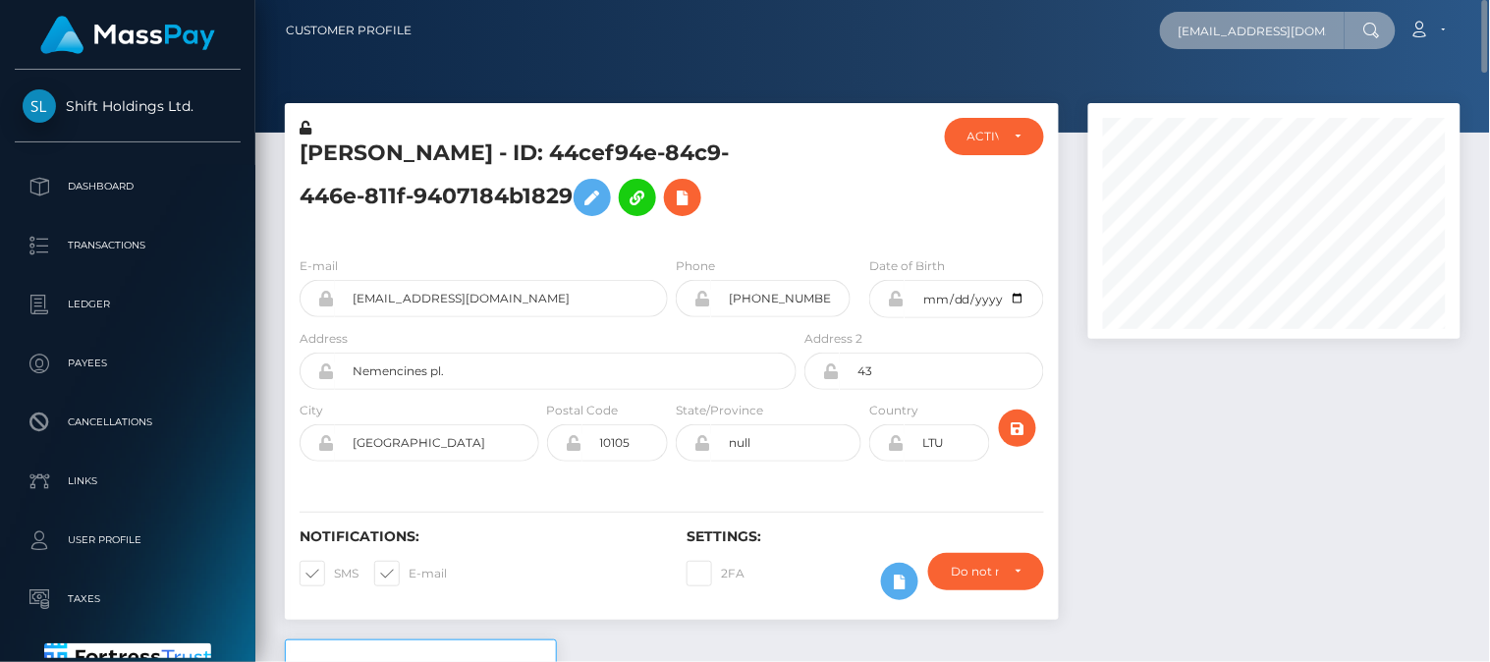
drag, startPoint x: 1173, startPoint y: 36, endPoint x: 1469, endPoint y: 22, distance: 297.0
click at [1469, 22] on div "Customer Profile lopinas77@gmail.com Loading... Loading... Payees: MANTAS SALKA…" at bounding box center [872, 30] width 1203 height 41
paste input "xxloreleyxx0@gmail.com"
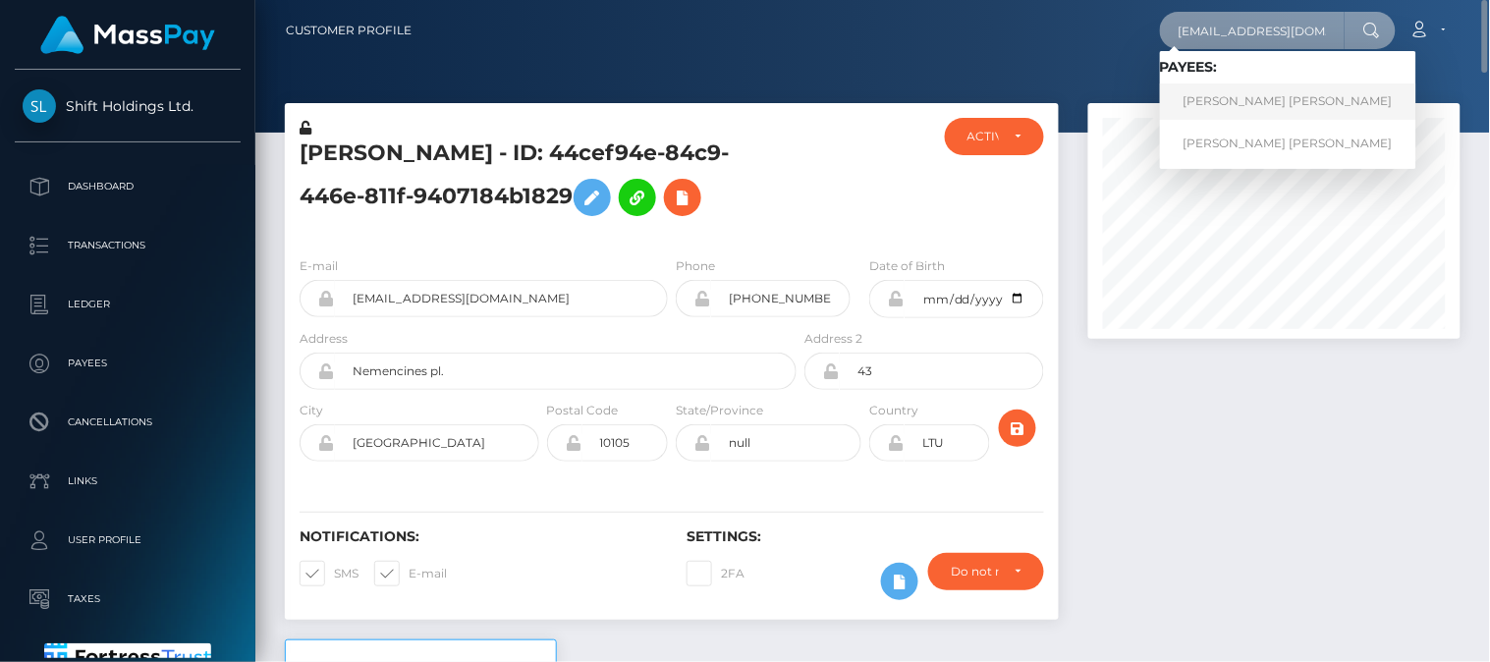
type input "xxloreleyxx0@gmail.com"
click at [1264, 108] on link "JUSTINA-CATALINA NITA" at bounding box center [1288, 101] width 256 height 36
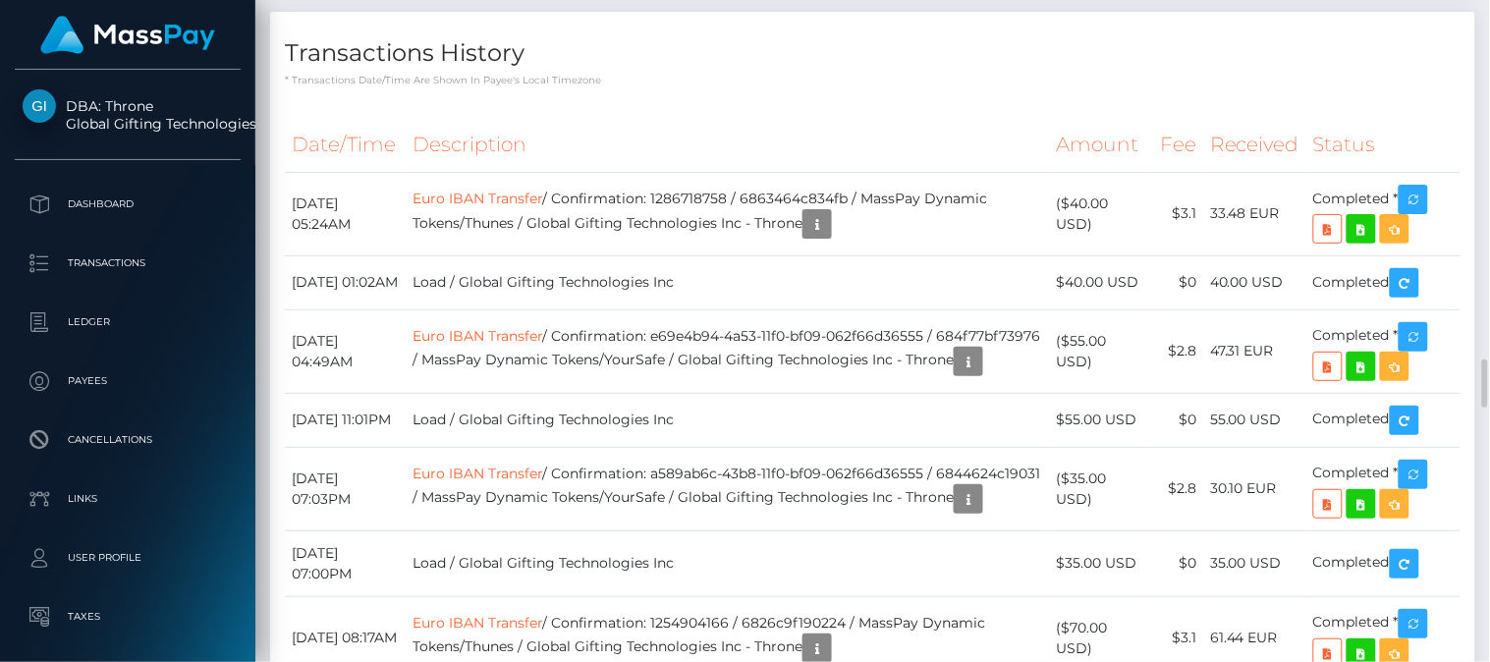
scroll to position [4862, 0]
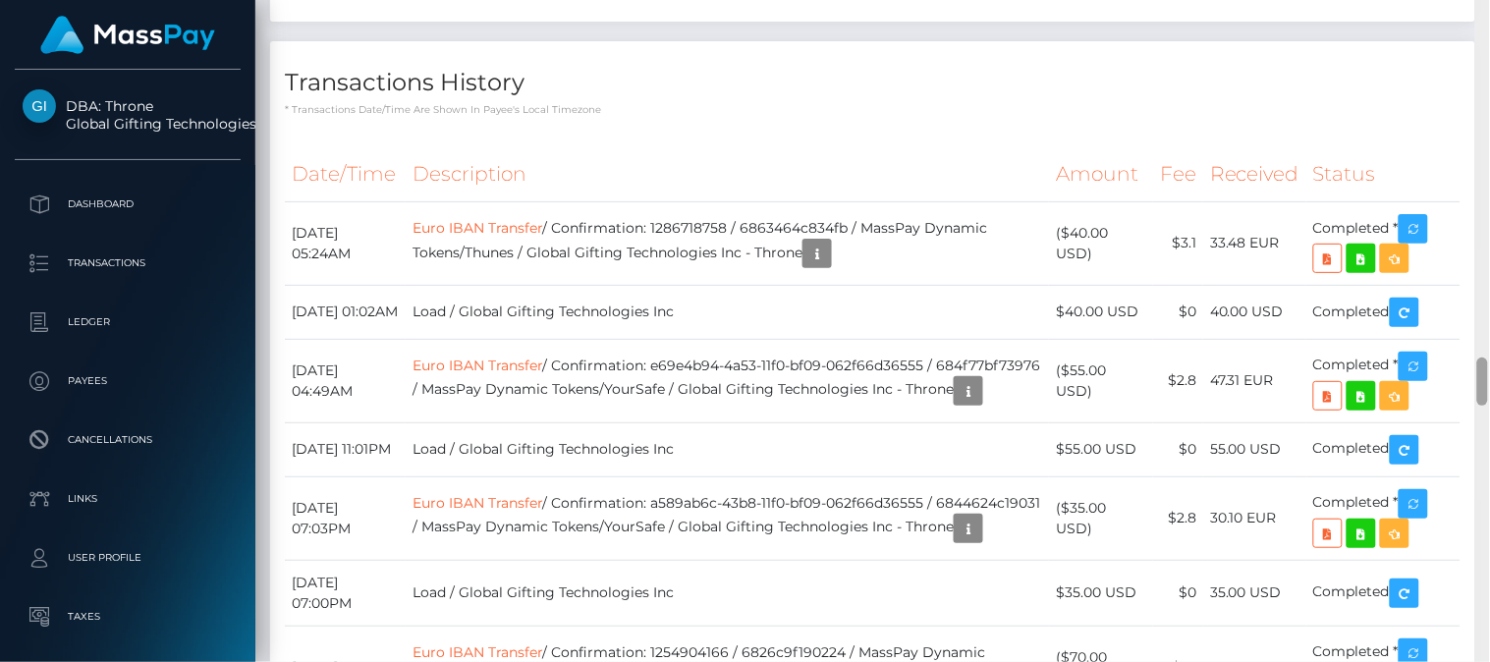
click at [1480, 388] on div at bounding box center [1482, 382] width 11 height 48
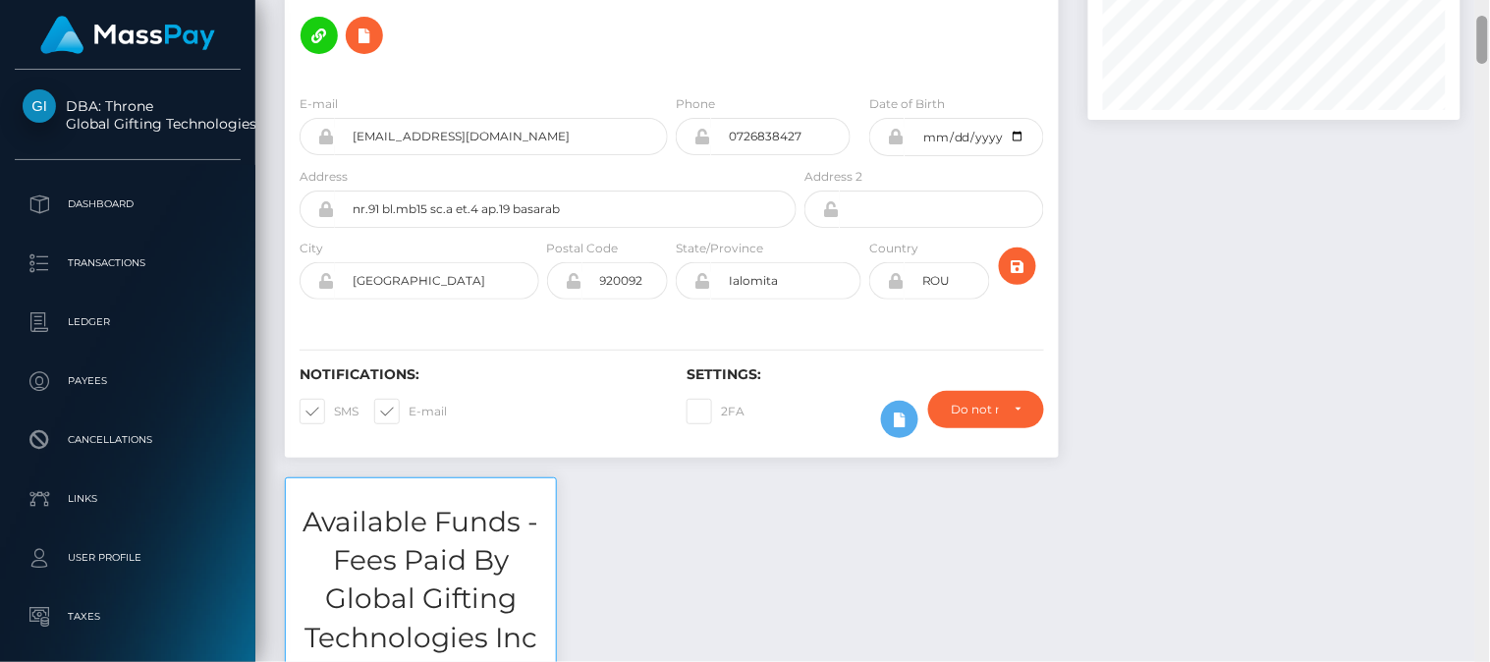
scroll to position [0, 0]
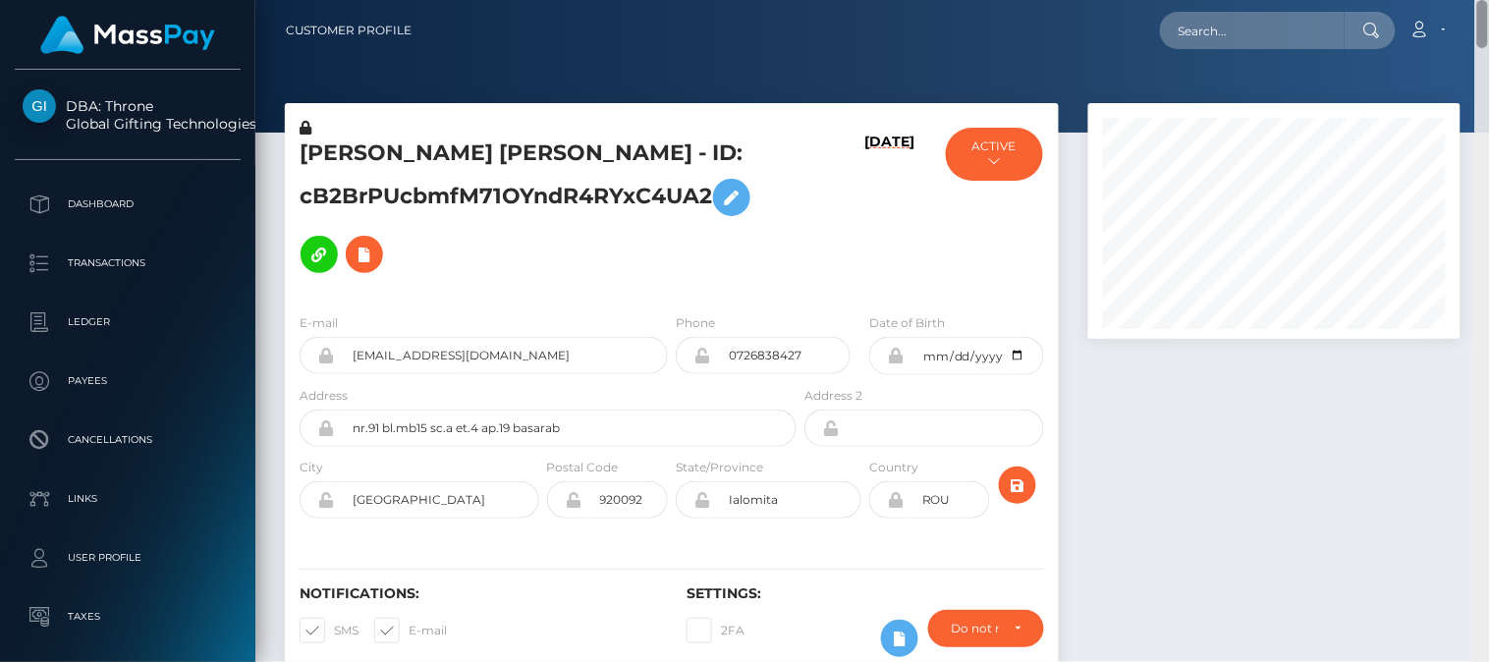
drag, startPoint x: 1483, startPoint y: 395, endPoint x: 1481, endPoint y: 21, distance: 374.2
click at [1481, 21] on div "Customer Profile Loading... Loading..." at bounding box center [872, 331] width 1235 height 662
drag, startPoint x: 300, startPoint y: 147, endPoint x: 398, endPoint y: 151, distance: 98.3
click at [398, 151] on h5 "JUSTINA-CATALINA NITA - ID: cB2BrPUcbmfM71OYndR4RYxC4UA2" at bounding box center [543, 210] width 486 height 144
copy h5 "JUSTINA"
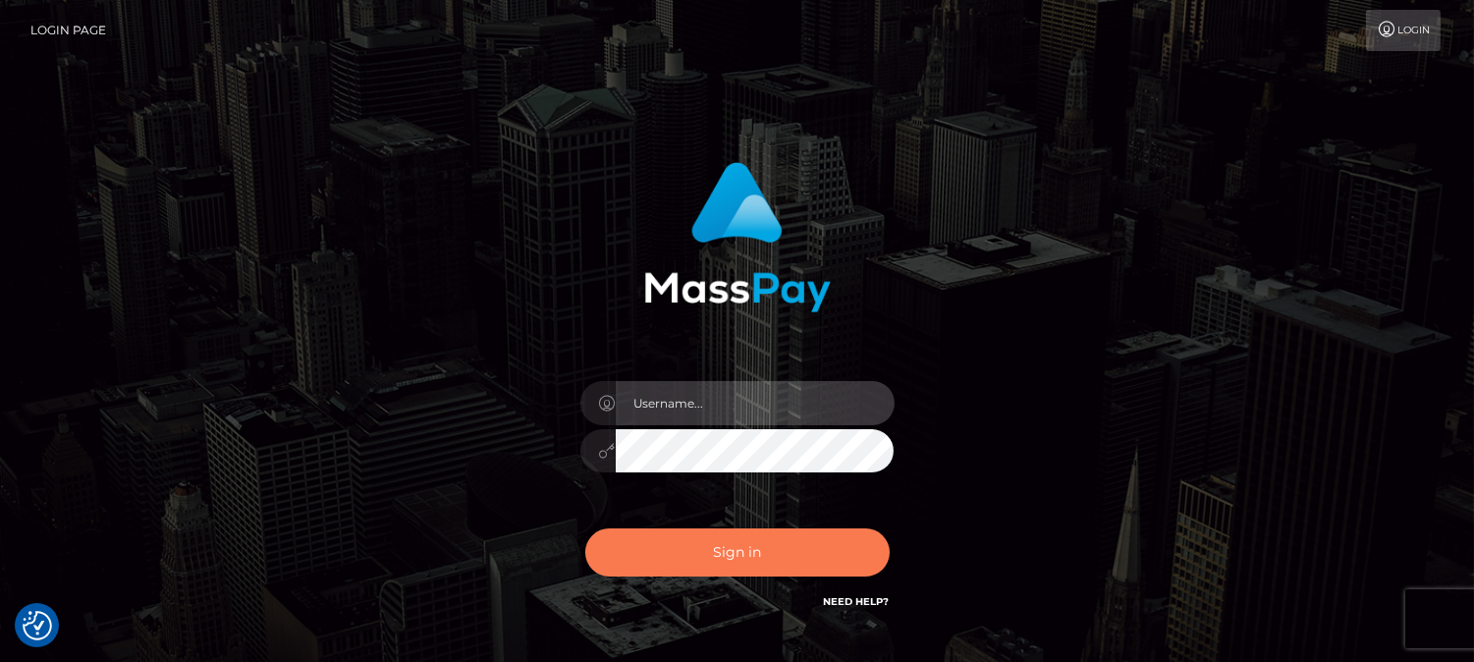
type input "[DOMAIN_NAME]"
click at [730, 563] on button "Sign in" at bounding box center [737, 552] width 304 height 48
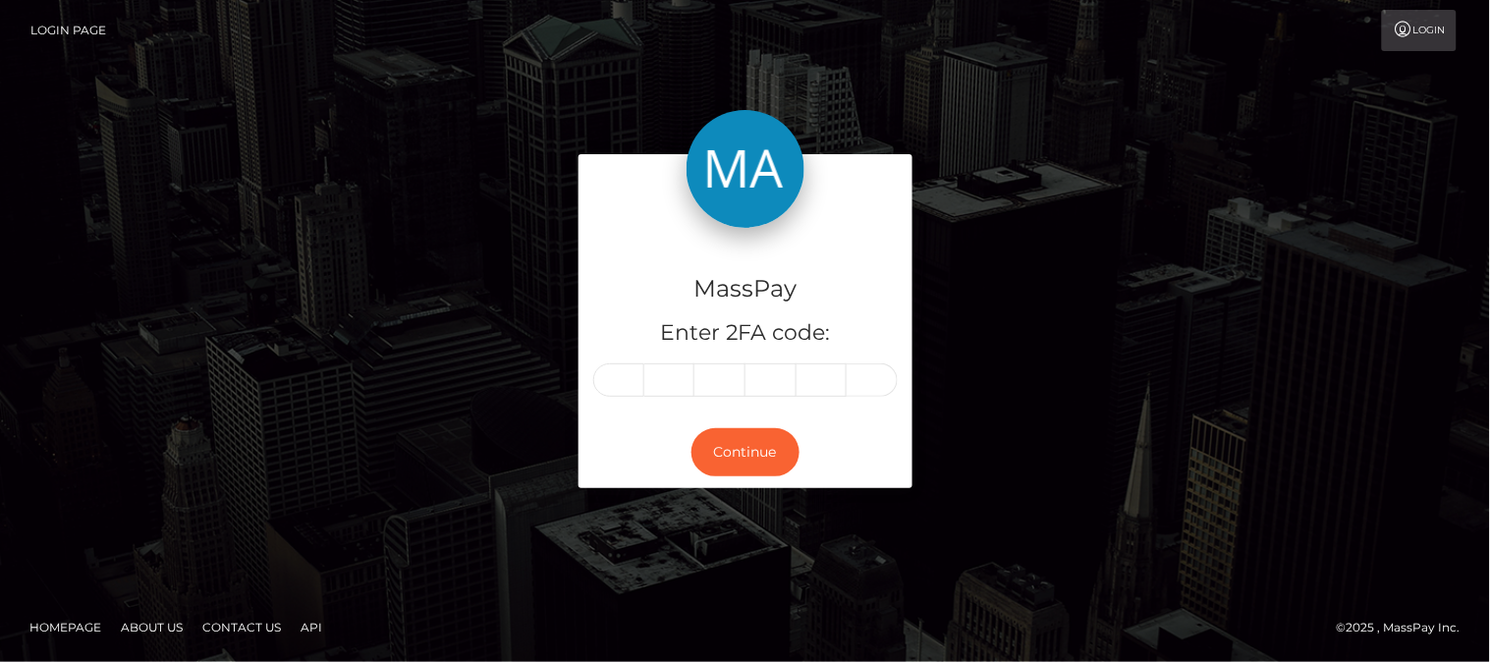
click at [623, 384] on input "text" at bounding box center [618, 379] width 51 height 33
type input "3"
type input "5"
type input "6"
type input "4"
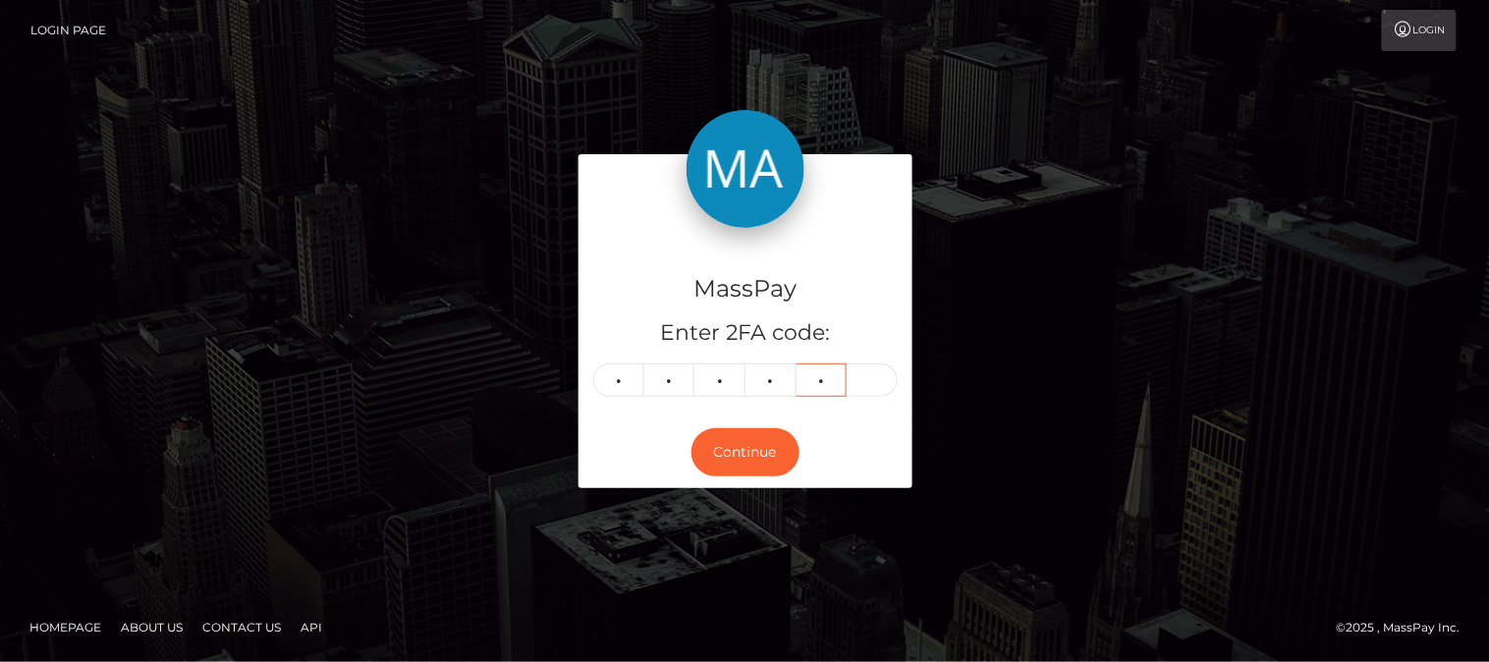
type input "9"
type input "5"
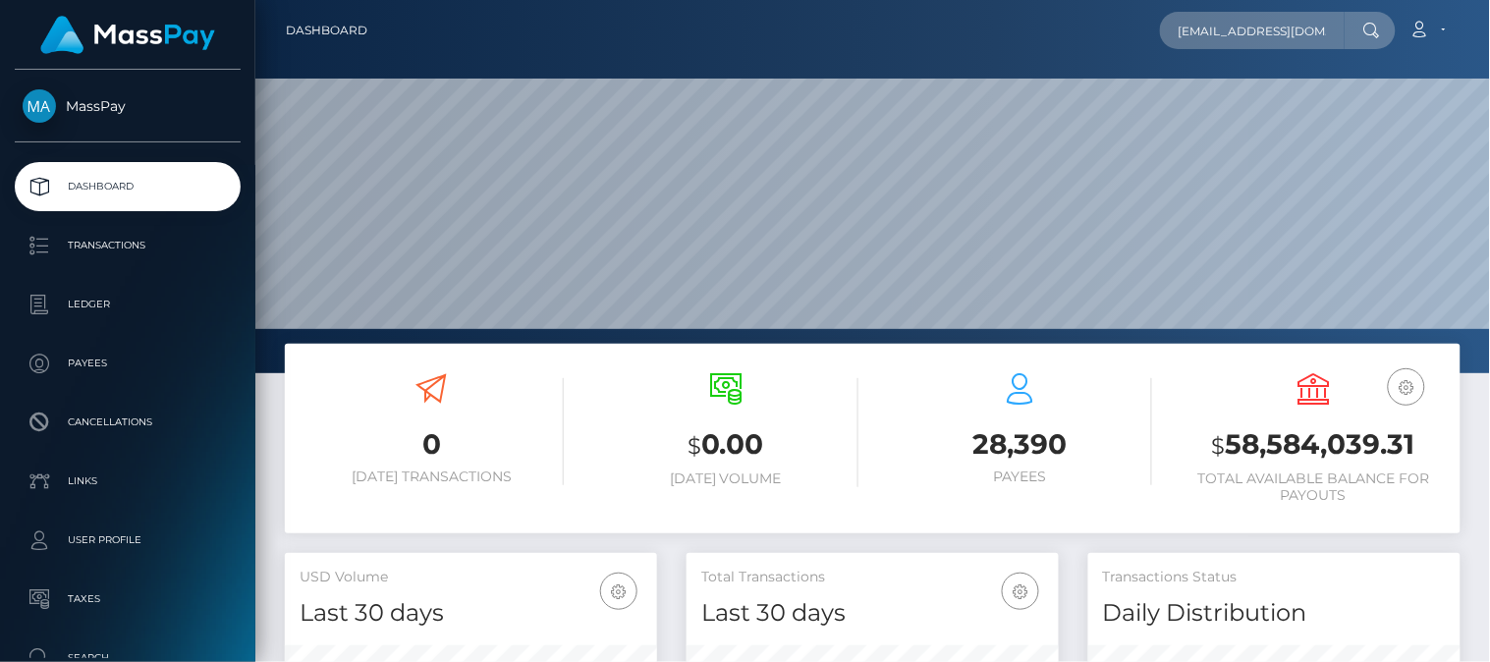
scroll to position [348, 373]
click at [1258, 36] on input "[EMAIL_ADDRESS][DOMAIN_NAME]" at bounding box center [1252, 30] width 185 height 37
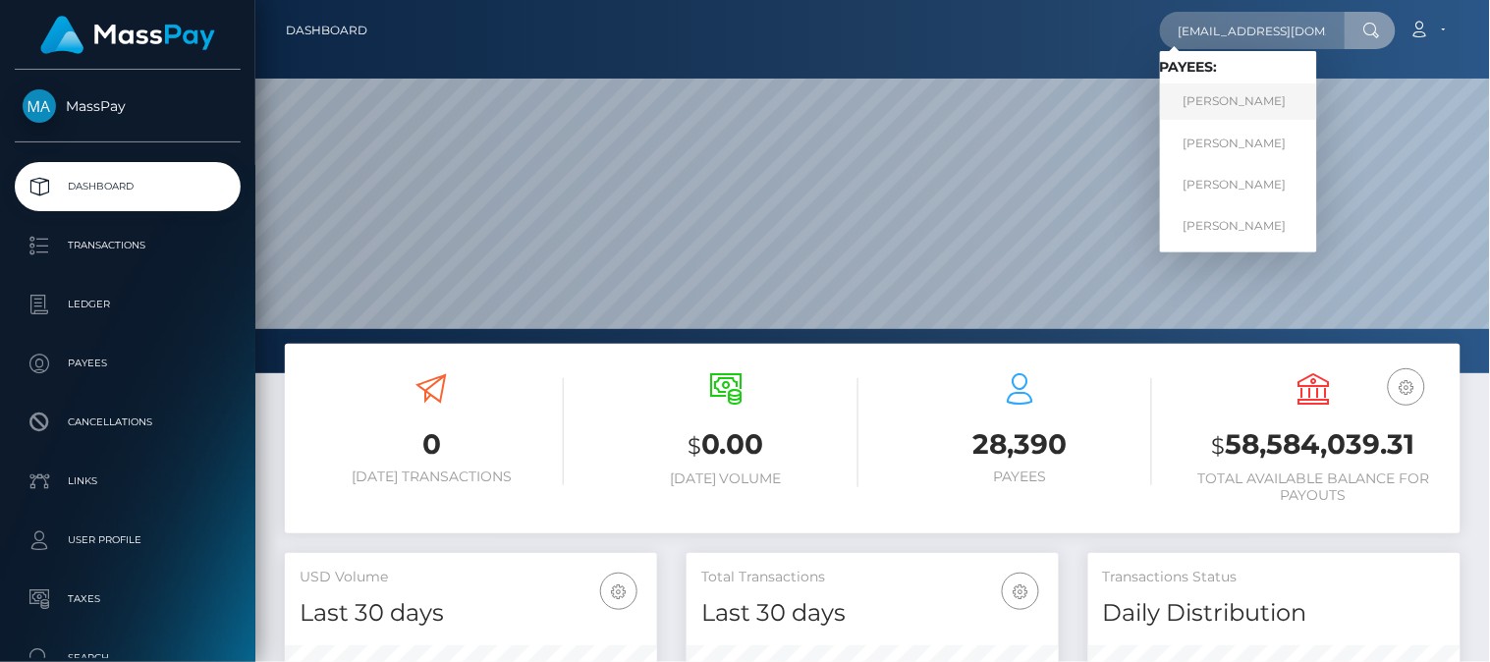
click at [1220, 101] on link "[PERSON_NAME]" at bounding box center [1238, 101] width 157 height 36
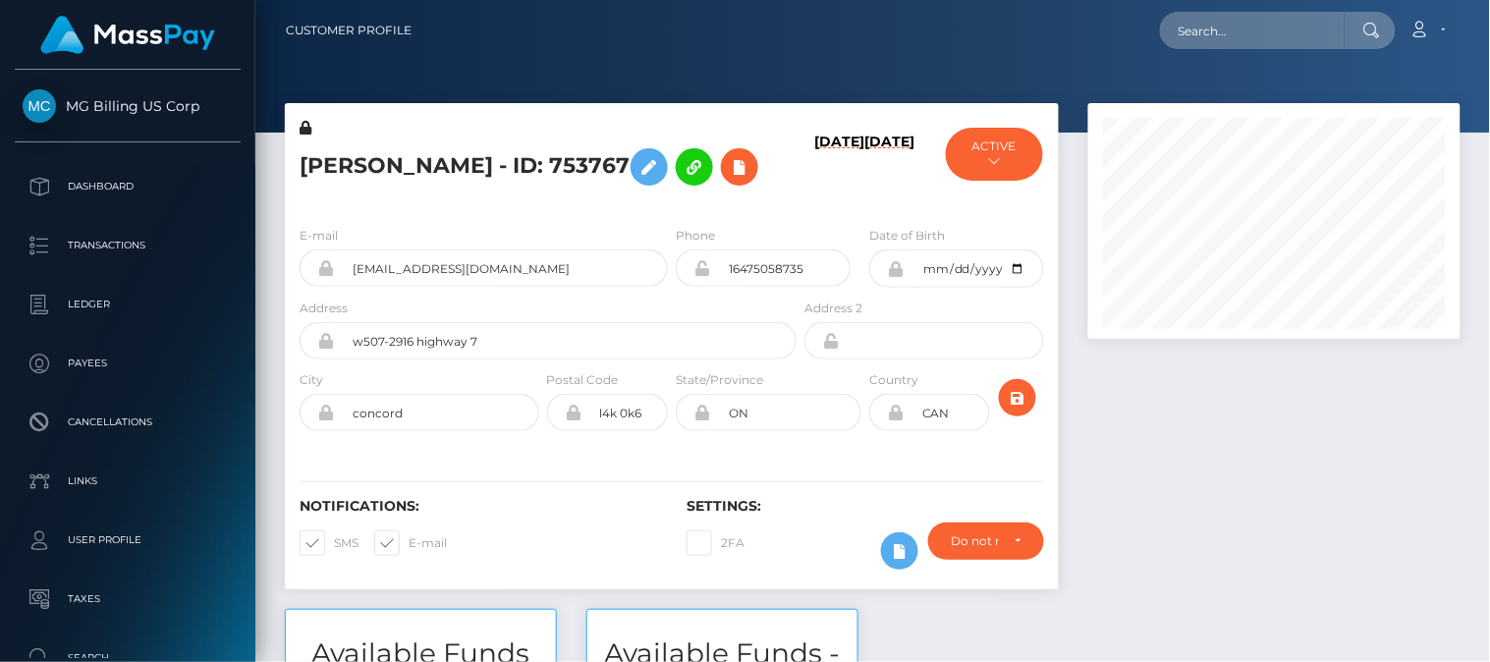
scroll to position [236, 373]
click at [1169, 445] on div at bounding box center [1275, 356] width 402 height 506
click at [1124, 428] on div at bounding box center [1275, 356] width 402 height 506
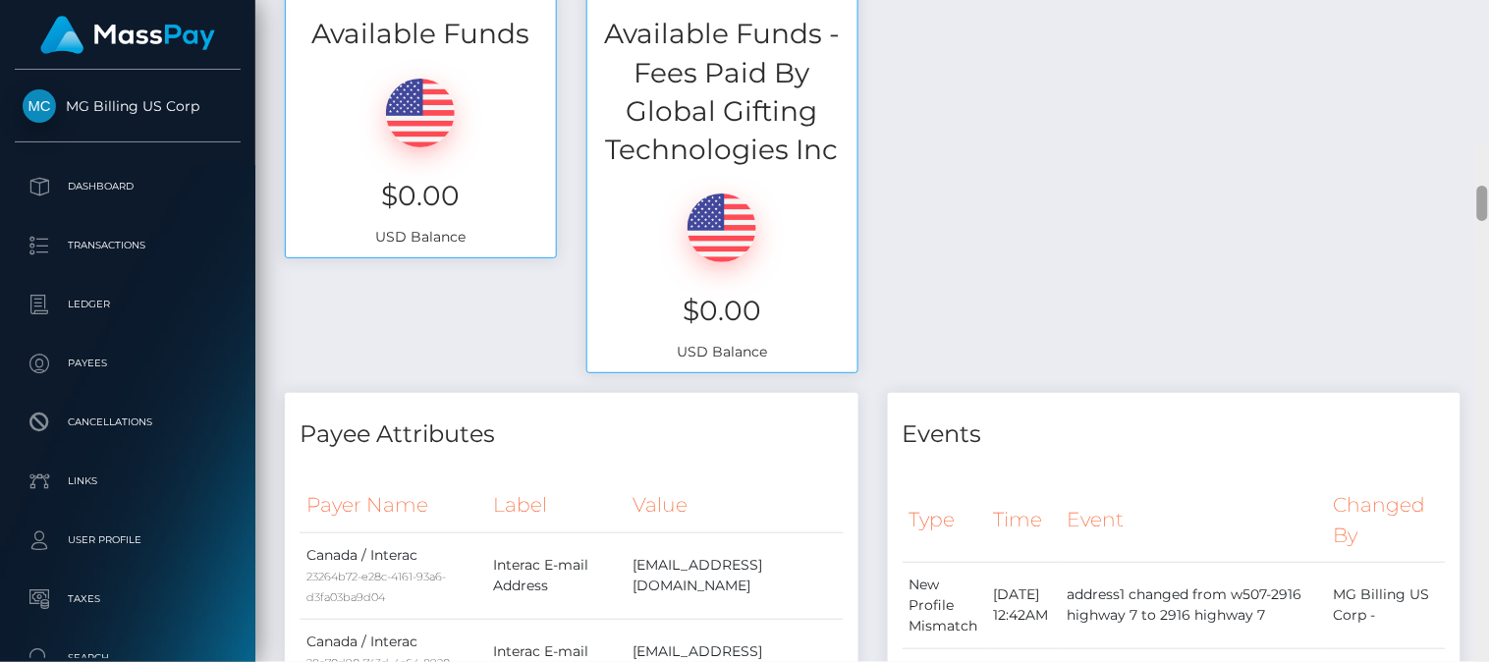
scroll to position [0, 0]
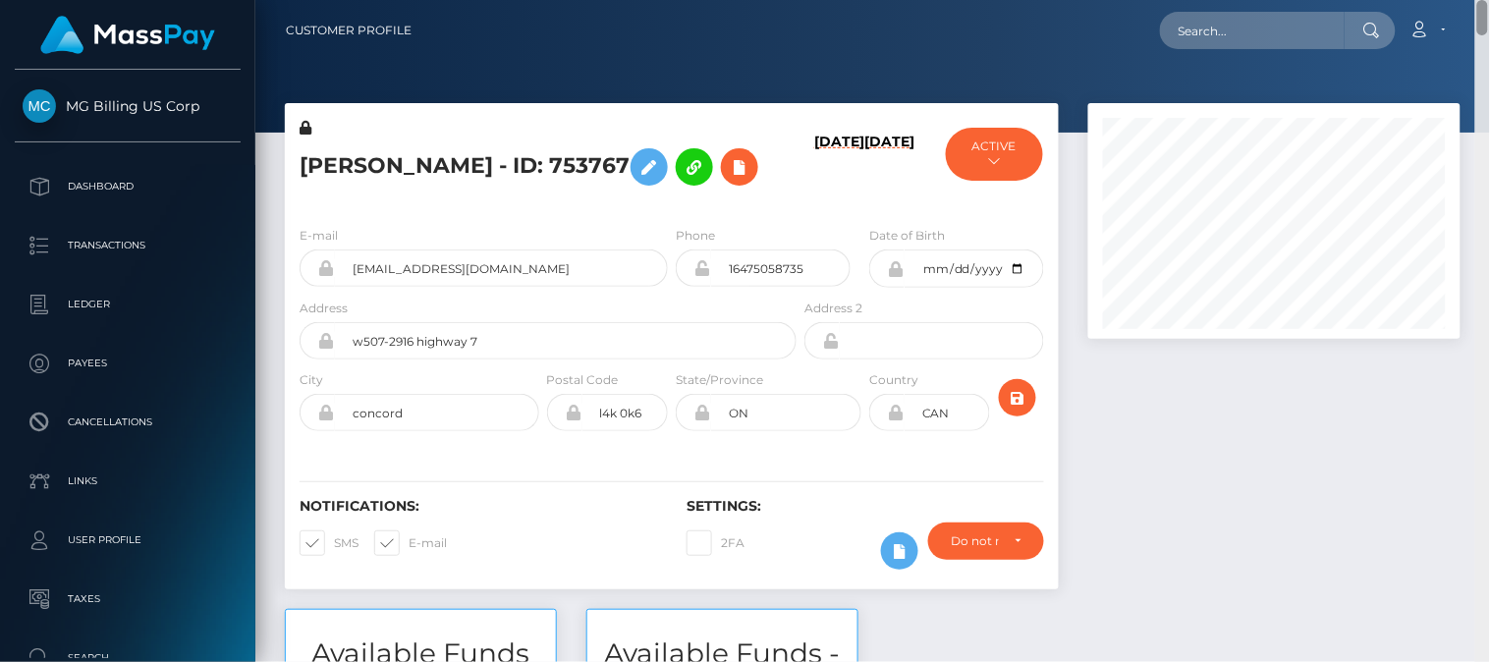
drag, startPoint x: 1484, startPoint y: 338, endPoint x: 1473, endPoint y: -28, distance: 366.5
click at [1473, 0] on html "MG Billing US Corp Dashboard Transactions Ledger Payees Links" at bounding box center [745, 331] width 1490 height 662
click at [1045, 53] on nav "Customer Profile Loading... Loading... Account" at bounding box center [872, 30] width 1235 height 61
click at [1278, 361] on div at bounding box center [1275, 356] width 402 height 506
drag, startPoint x: 1485, startPoint y: 18, endPoint x: 1479, endPoint y: 54, distance: 36.8
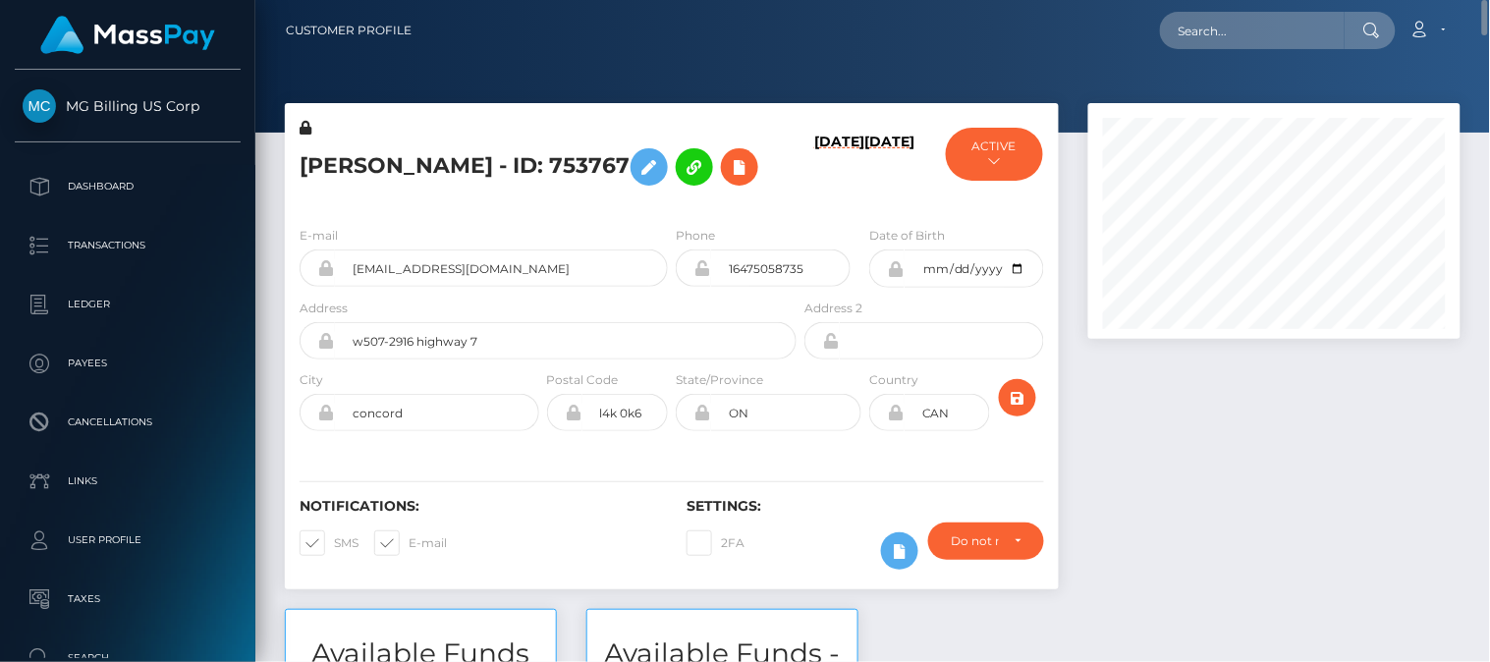
click at [1479, 54] on nav "Customer Profile Loading... Loading... Account" at bounding box center [872, 30] width 1235 height 61
drag, startPoint x: 1467, startPoint y: 55, endPoint x: 1486, endPoint y: 25, distance: 35.7
click at [1486, 25] on nav "Customer Profile Loading... Loading... Account" at bounding box center [872, 30] width 1235 height 61
click at [1373, 388] on div at bounding box center [1275, 356] width 402 height 506
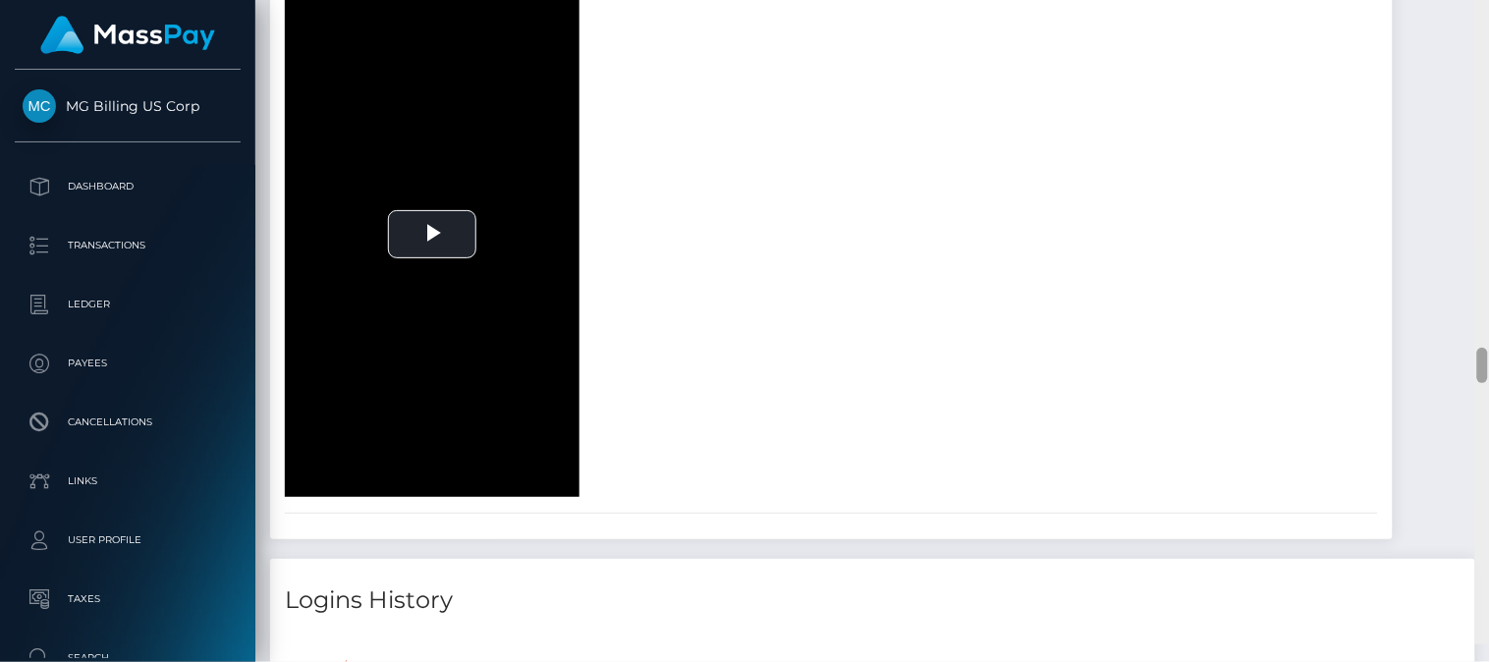
scroll to position [6770, 0]
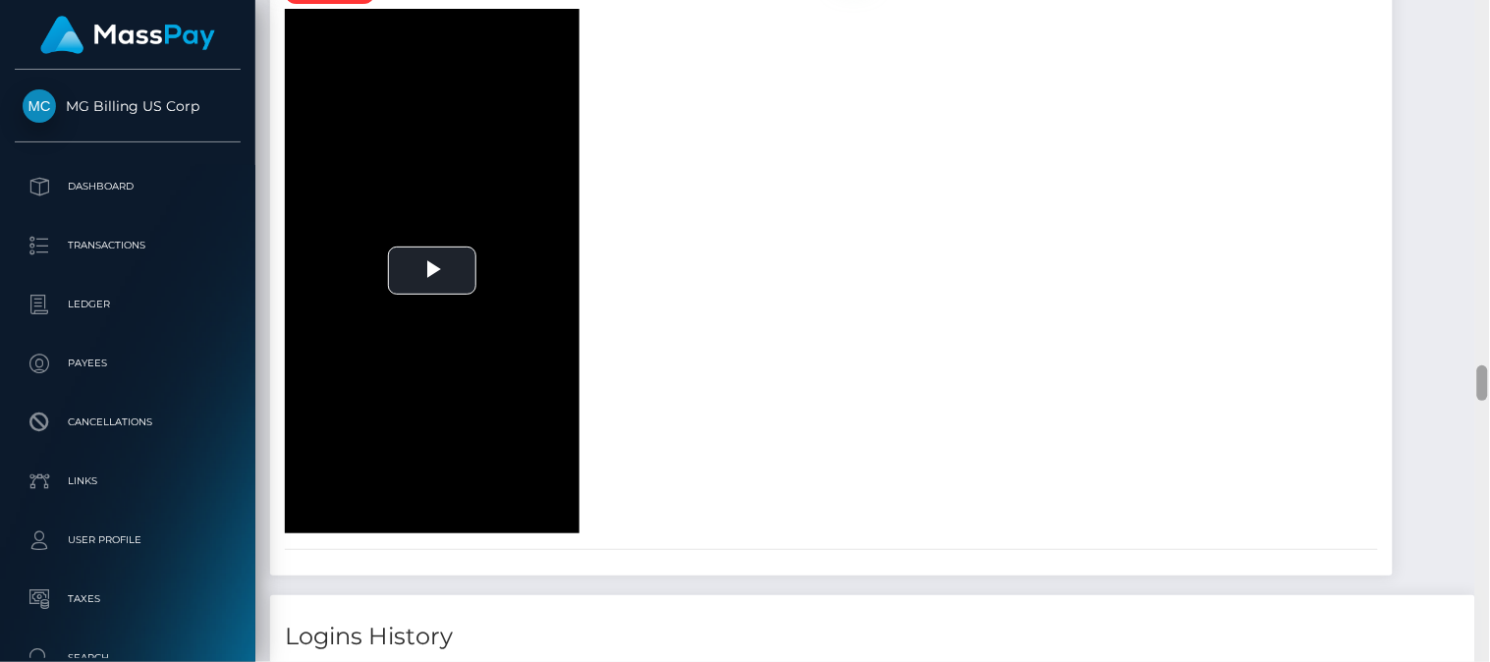
drag, startPoint x: 1481, startPoint y: 42, endPoint x: 1473, endPoint y: 376, distance: 334.0
click at [1473, 376] on div "Customer Profile Loading... Loading..." at bounding box center [872, 331] width 1235 height 662
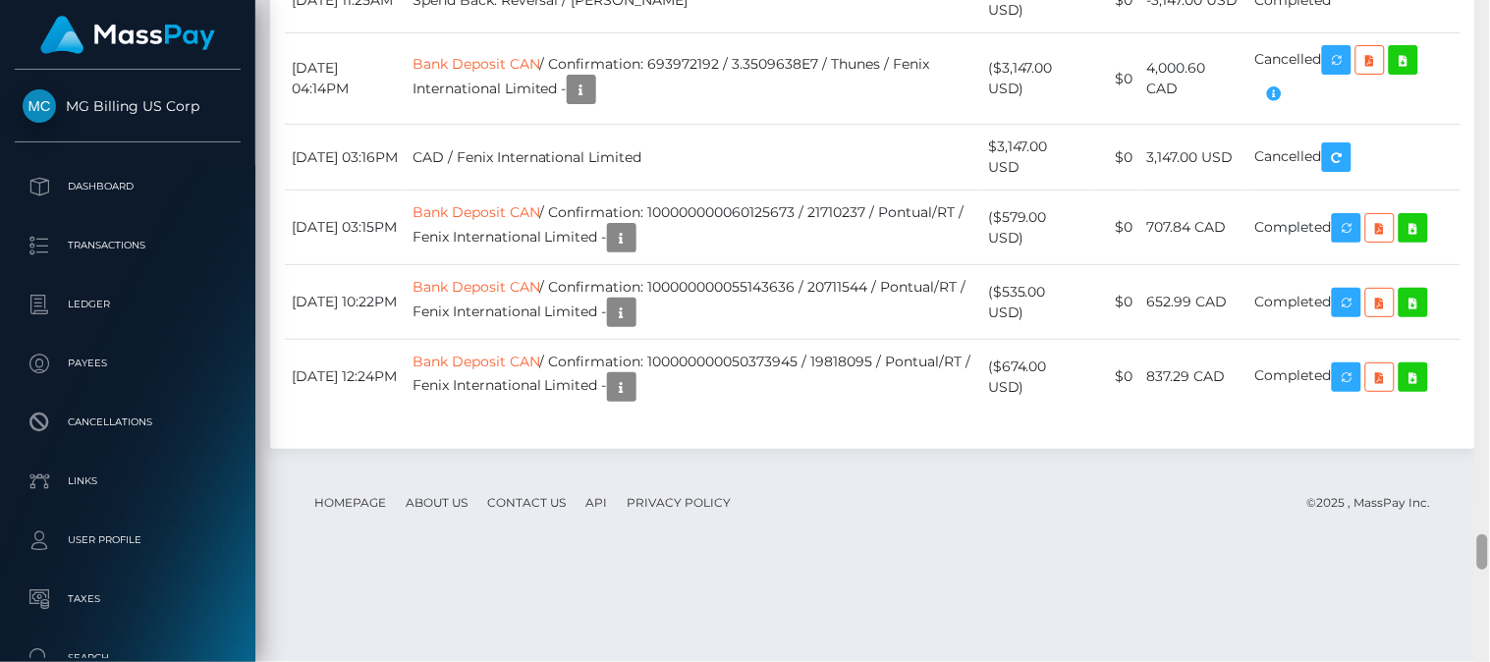
scroll to position [9916, 0]
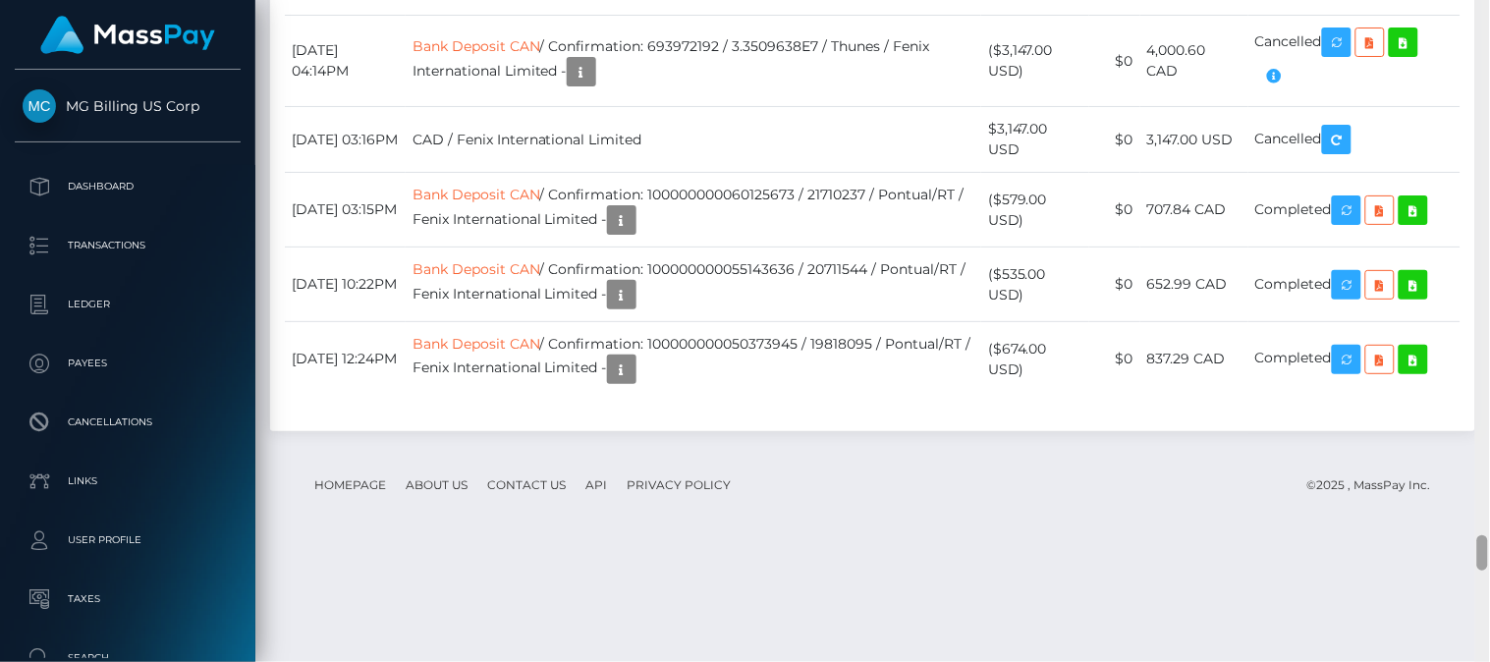
drag, startPoint x: 1486, startPoint y: 376, endPoint x: 1208, endPoint y: 546, distance: 325.8
click at [1208, 546] on div "Customer Profile Loading... Loading..." at bounding box center [872, 331] width 1235 height 662
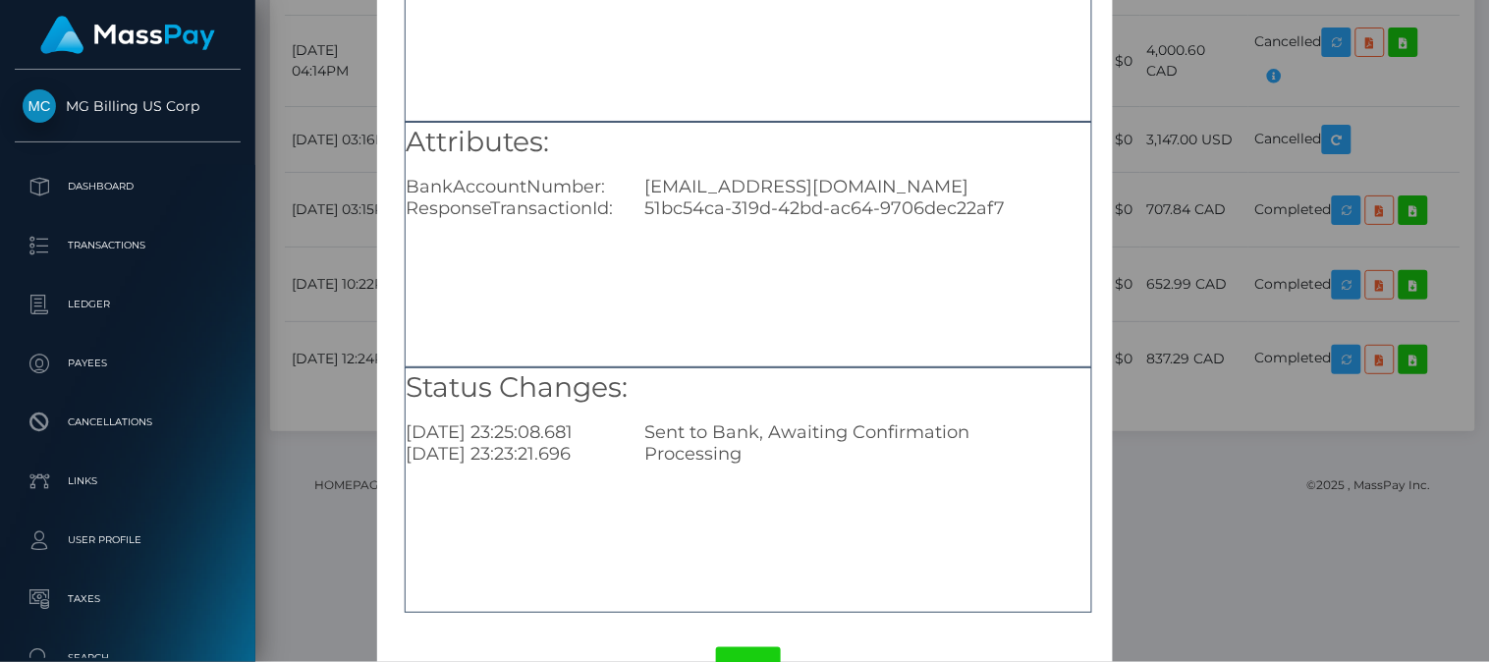
scroll to position [261, 0]
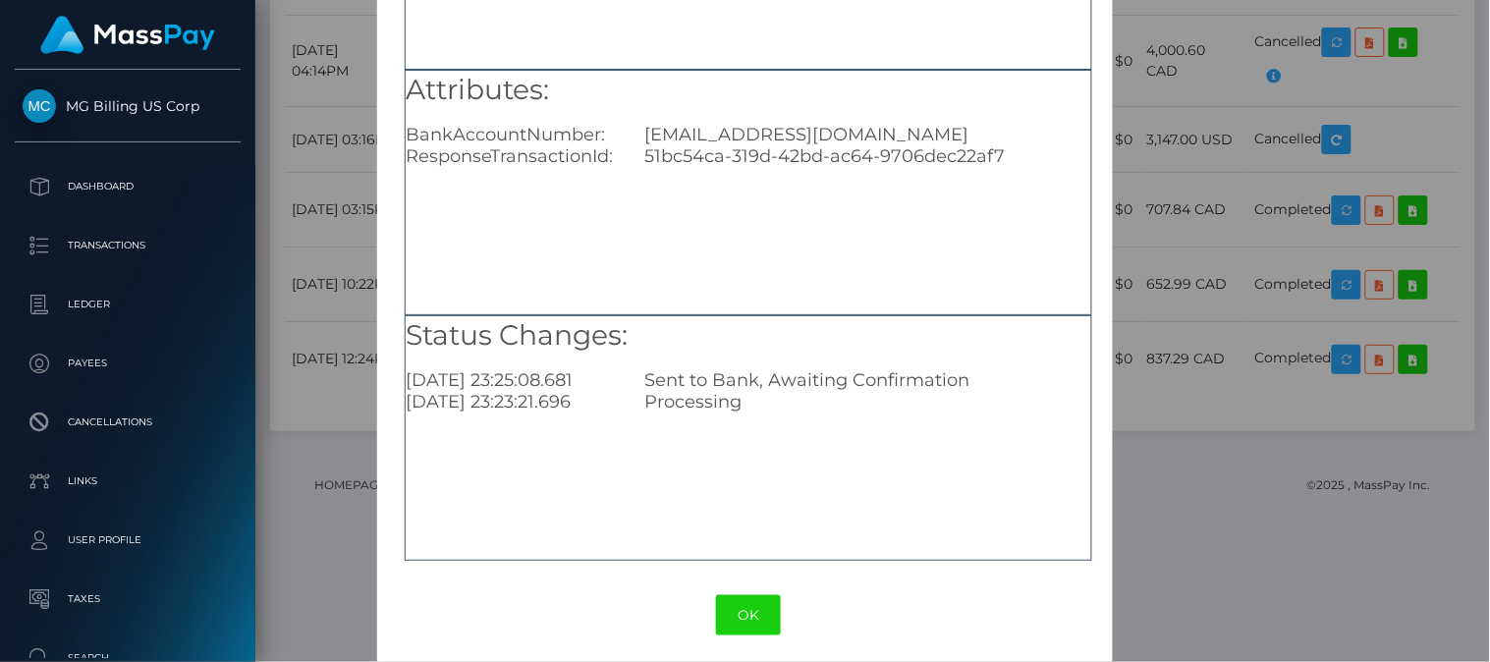
click at [1265, 129] on div "× Payout Information Metadata: Object Attributes: BankAccountNumber: jordannekr…" at bounding box center [745, 331] width 1490 height 662
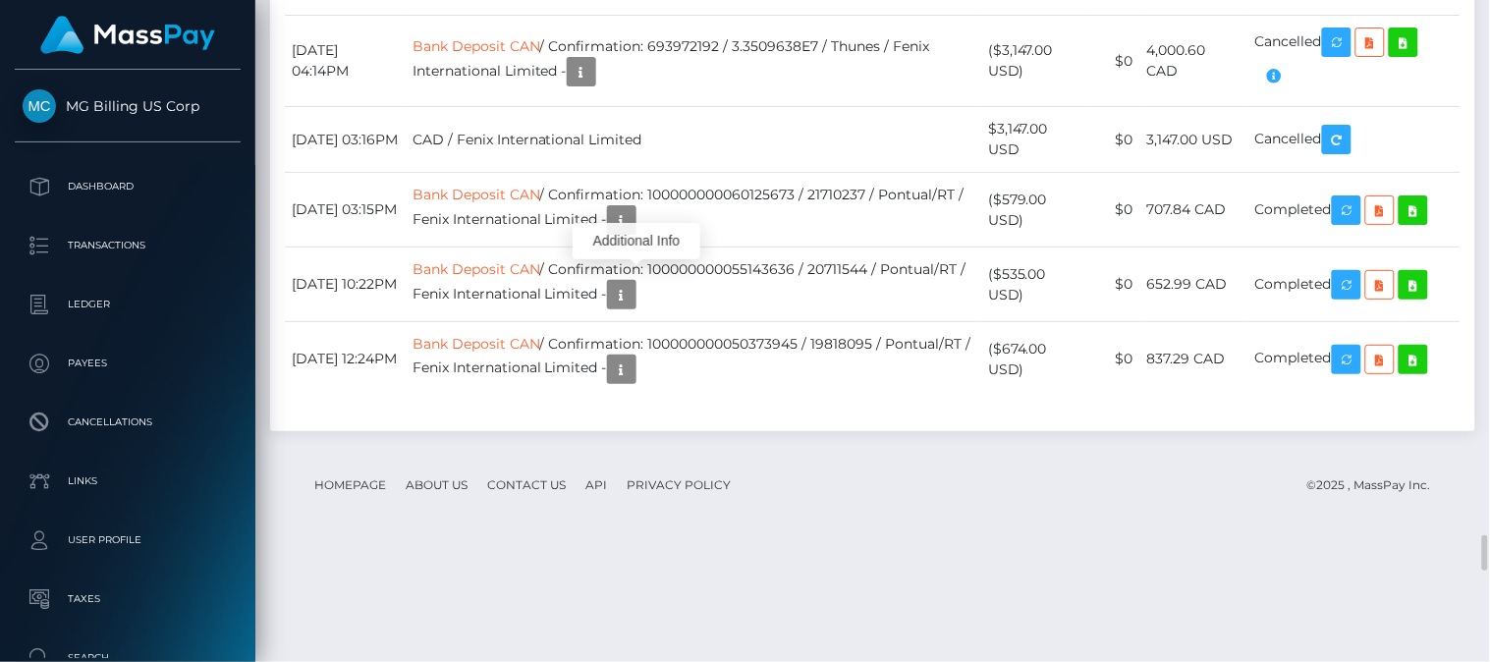
scroll to position [236, 373]
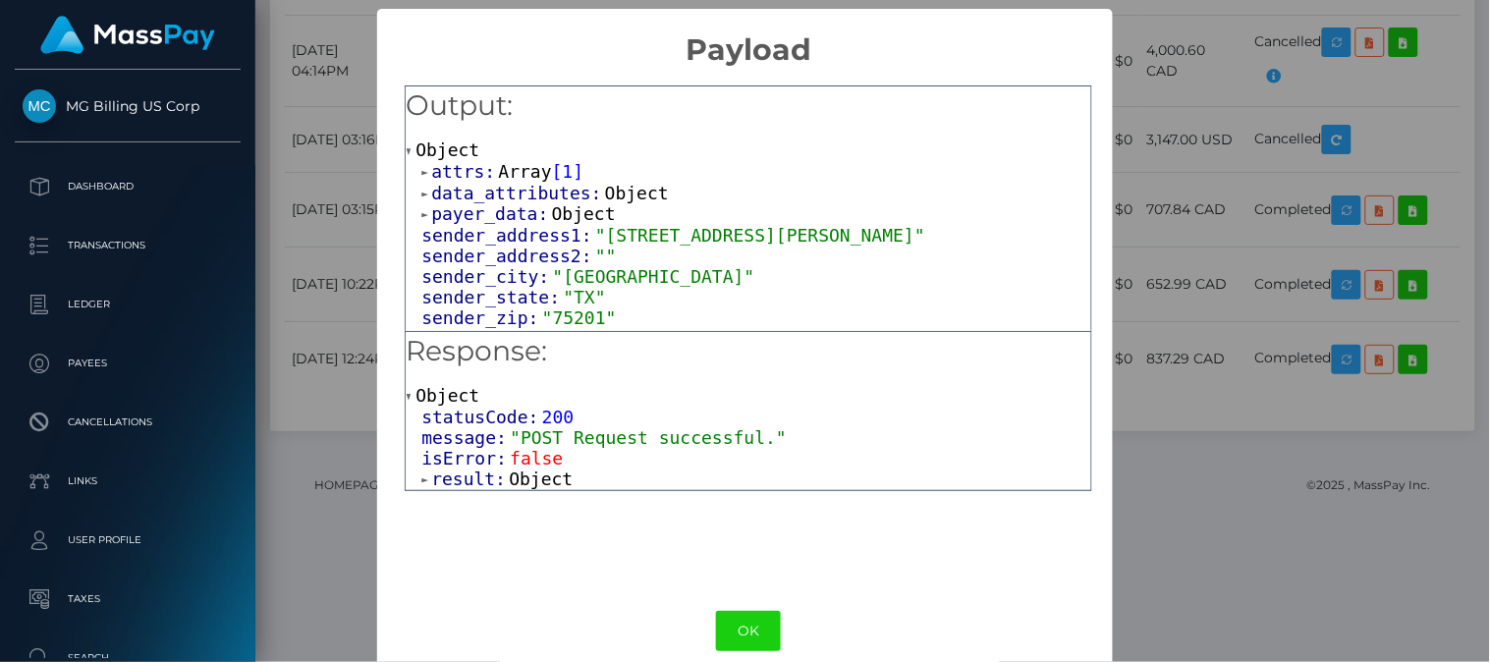
click at [460, 487] on span "result:" at bounding box center [470, 478] width 78 height 21
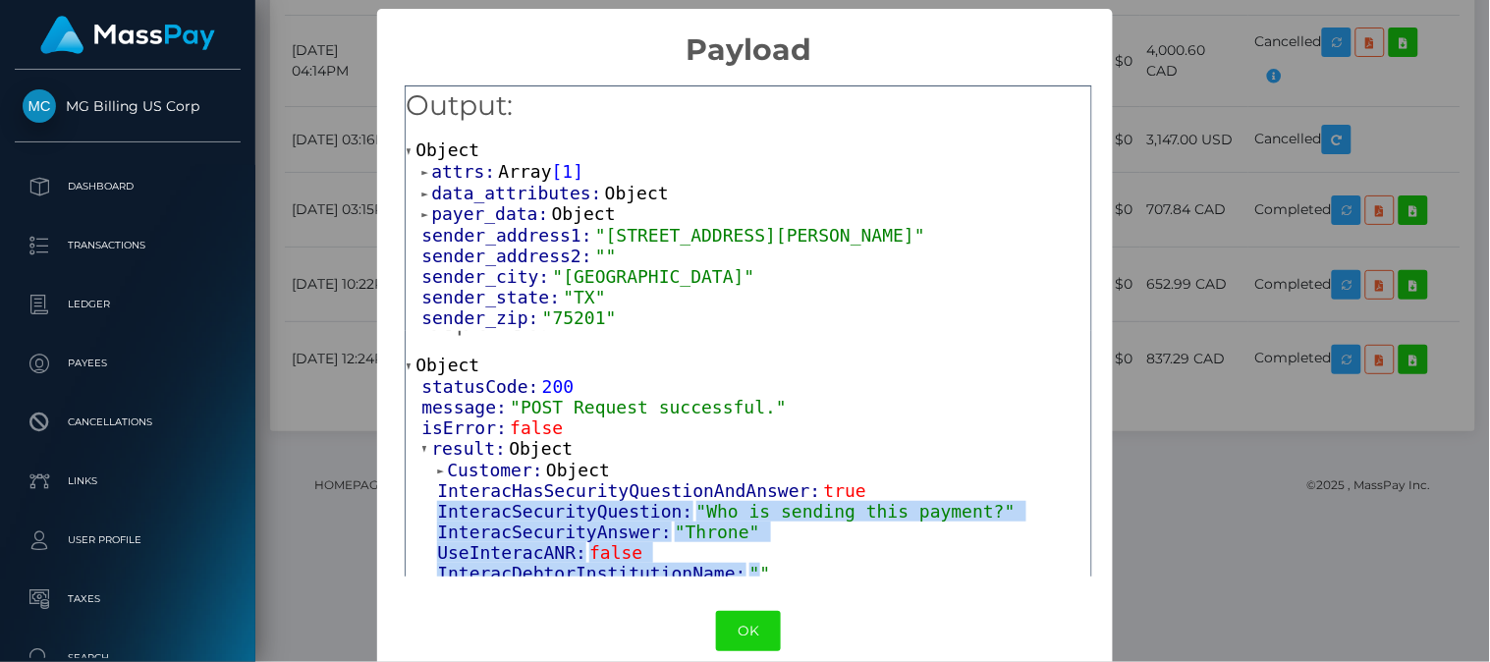
scroll to position [46, 0]
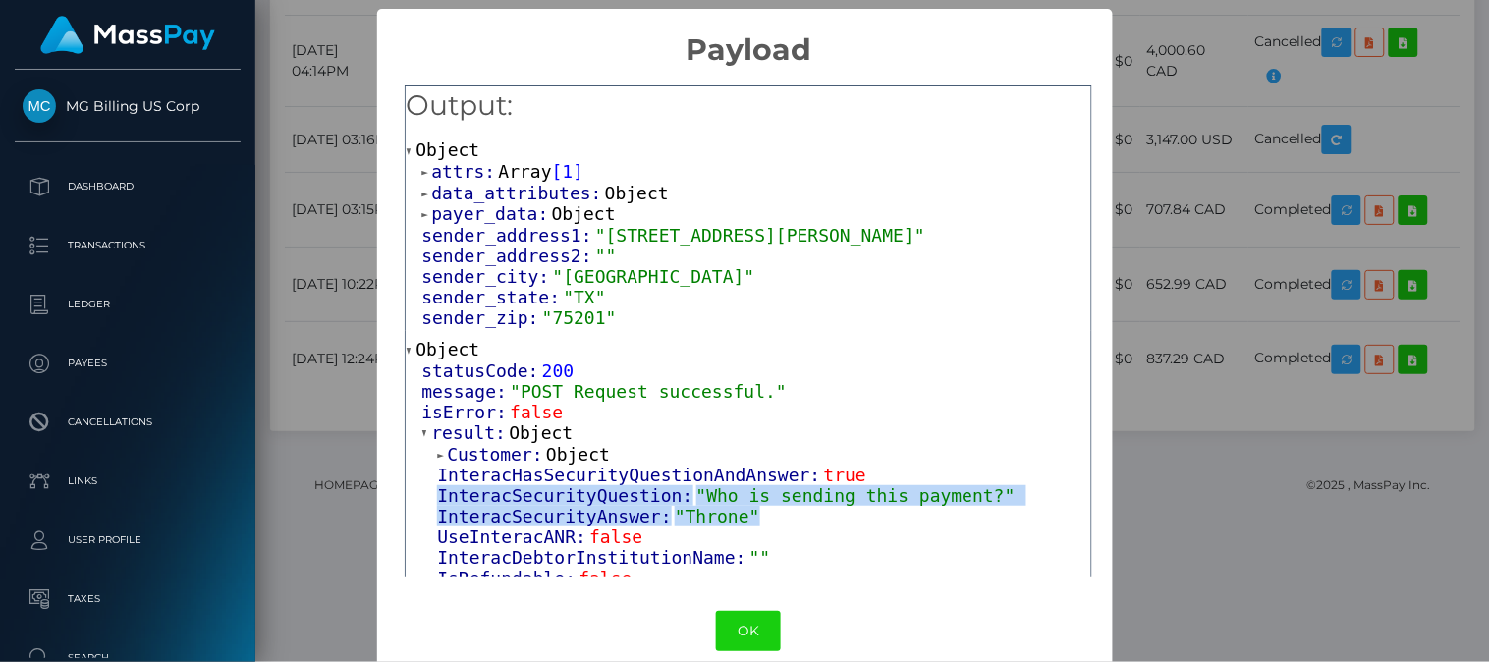
drag, startPoint x: 433, startPoint y: 541, endPoint x: 733, endPoint y: 513, distance: 300.9
copy div "InteracSecurityQuestion: "Who is sending this payment?" InteracSecurityAnswer: …"
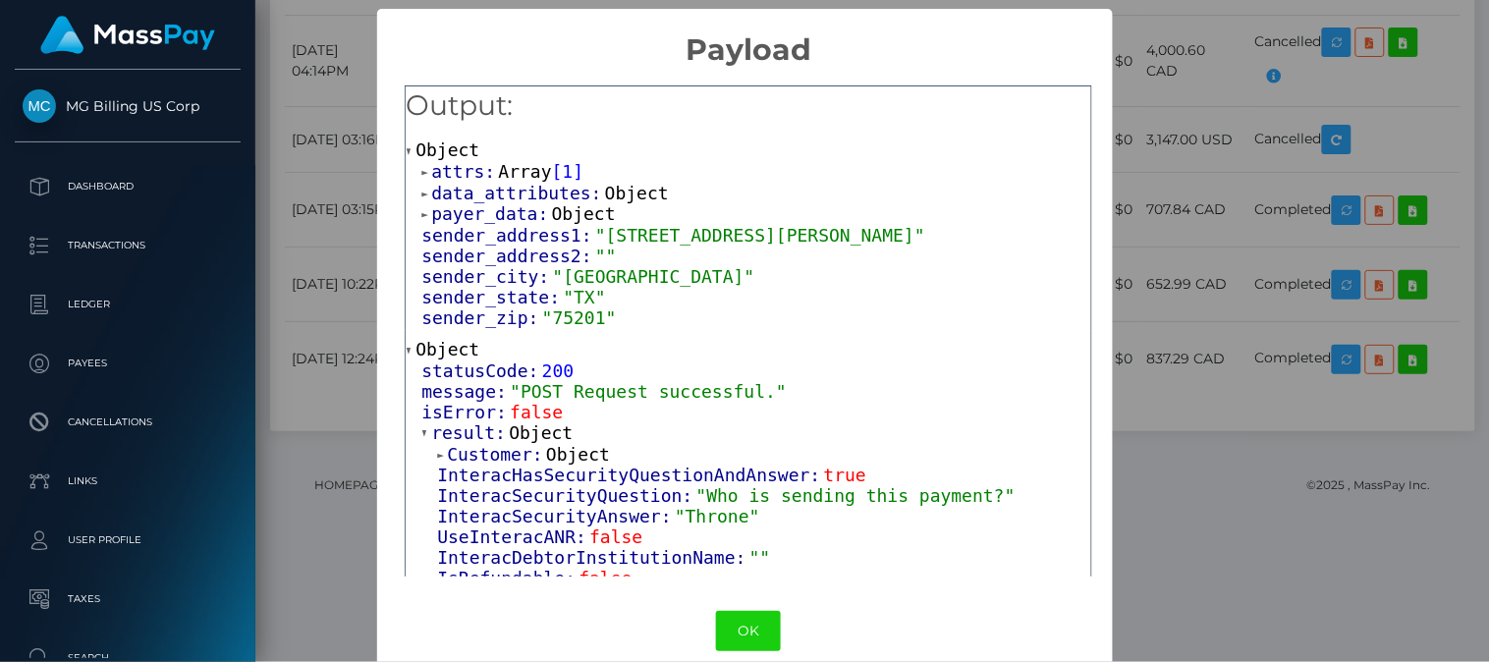
click at [876, 538] on div "UseInteracANR: false" at bounding box center [764, 536] width 654 height 21
click at [1193, 233] on div "× Payload Output: Object attrs: Array [ 1 ] data_attributes: Object payer_data:…" at bounding box center [745, 331] width 1490 height 662
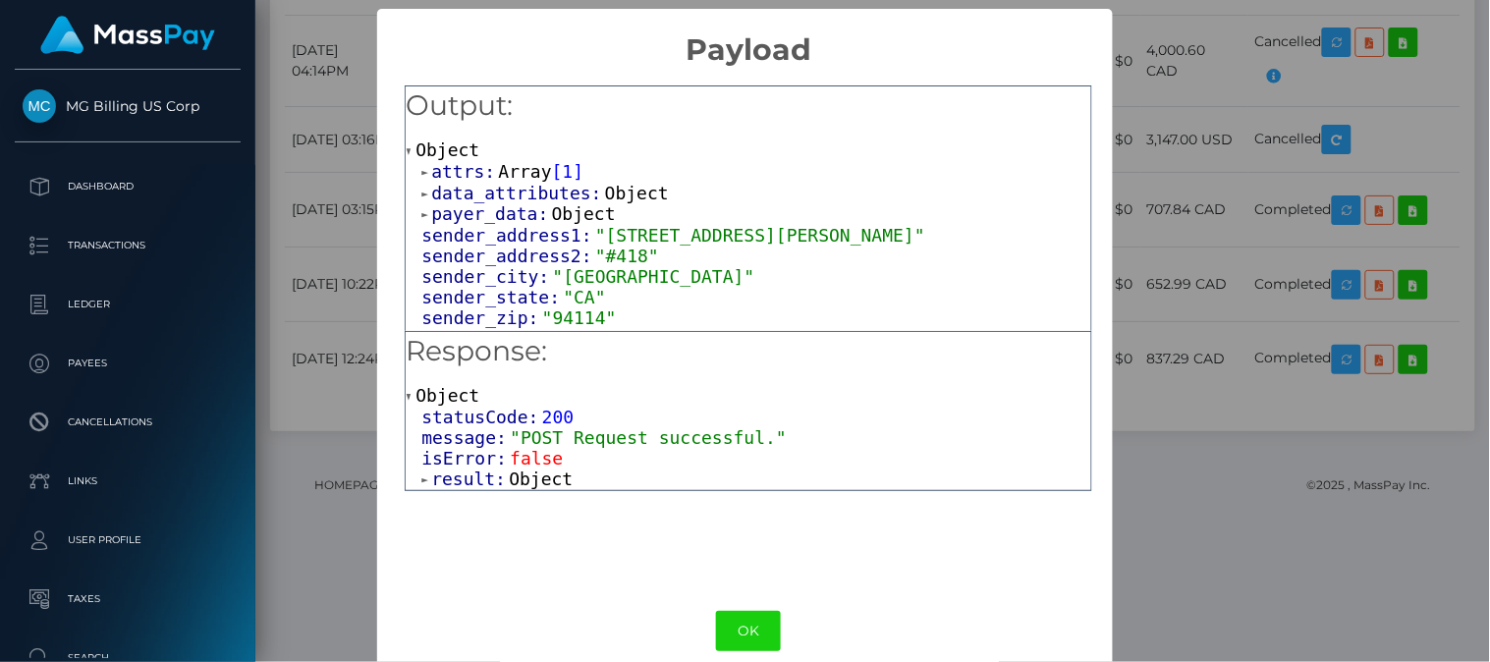
click at [531, 476] on span "Object" at bounding box center [541, 478] width 64 height 21
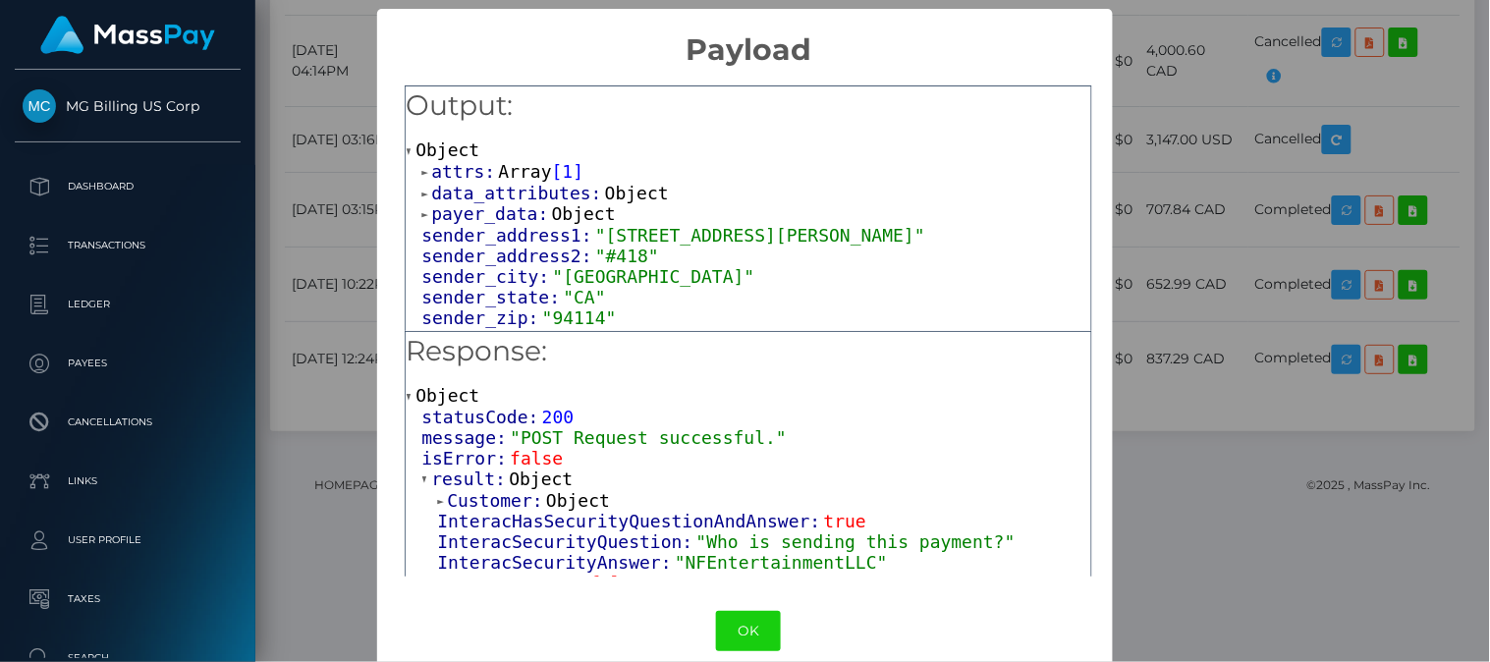
click at [1160, 334] on div "× Payload Output: Object attrs: Array [ 1 ] data_attributes: Object payer_data:…" at bounding box center [745, 331] width 1490 height 662
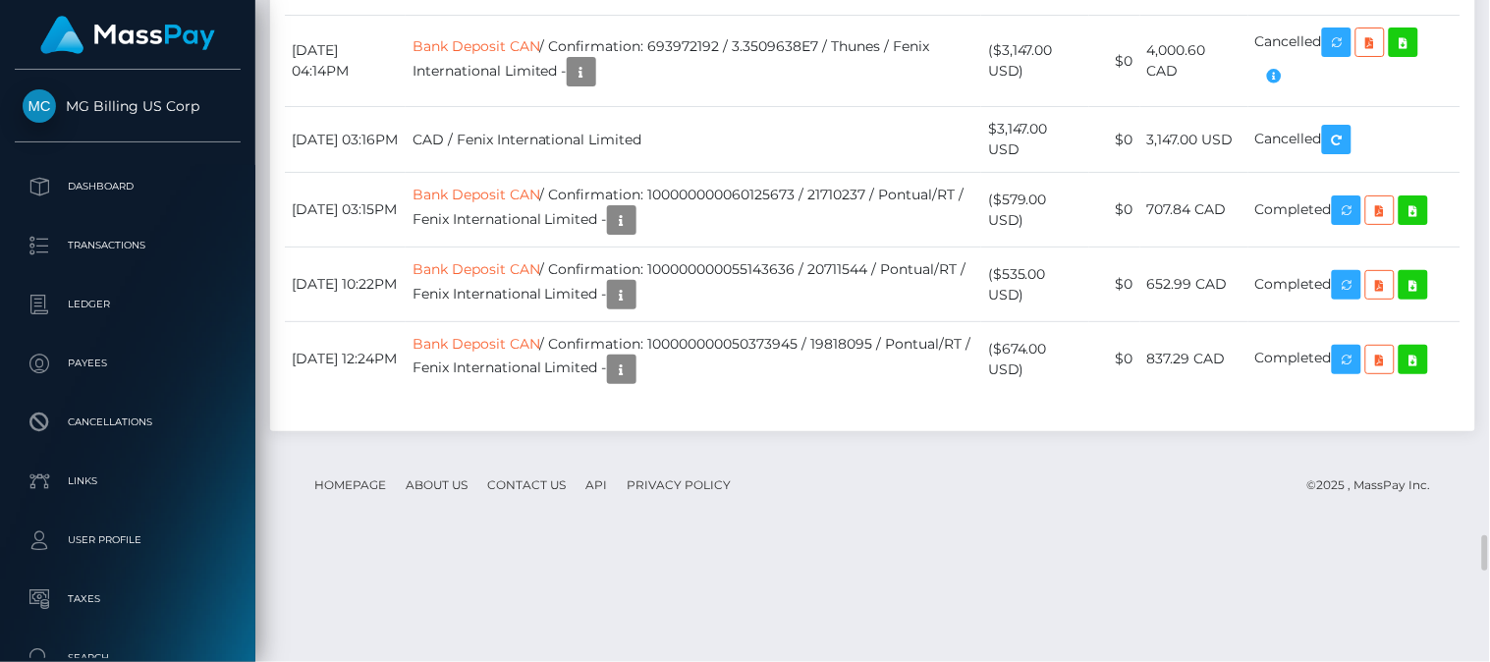
drag, startPoint x: 499, startPoint y: 244, endPoint x: 879, endPoint y: 243, distance: 380.1
copy td "Confirmation: 51bc54ca-319d-42bd-ac64-9706dec22af7"
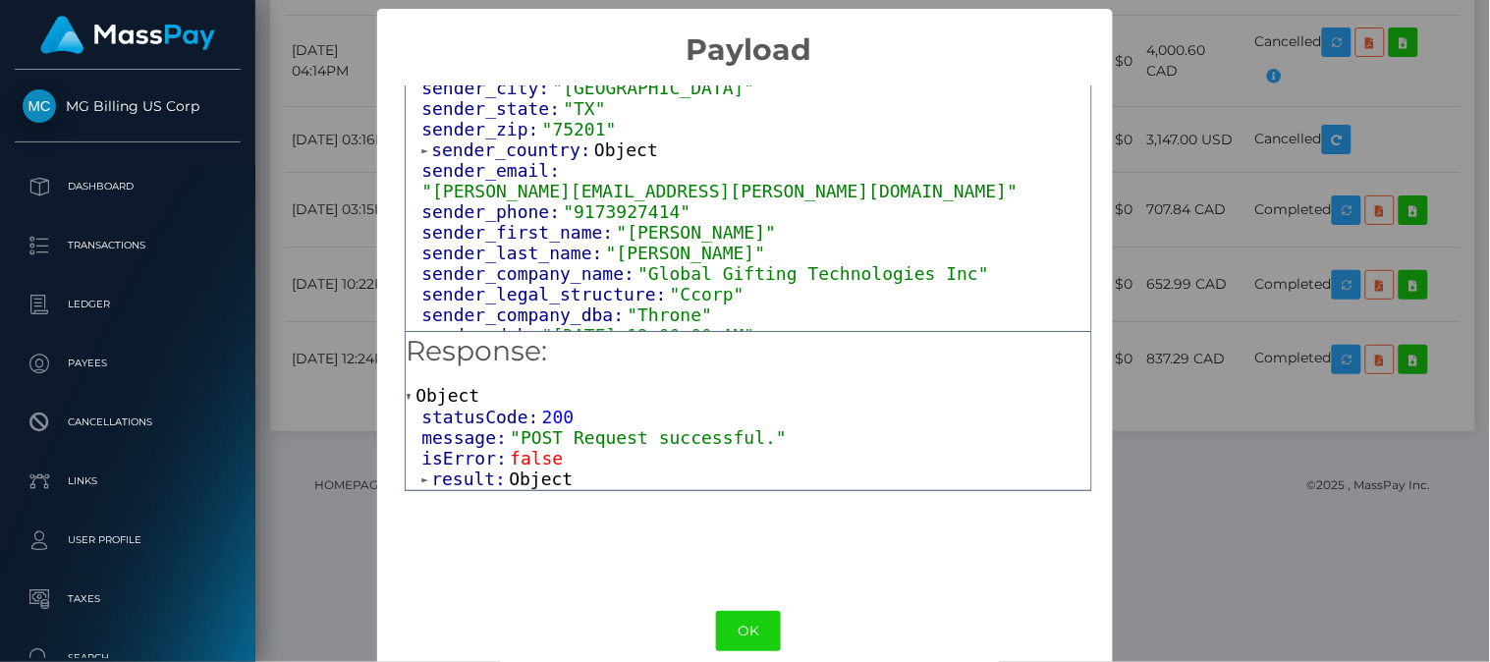
scroll to position [230, 0]
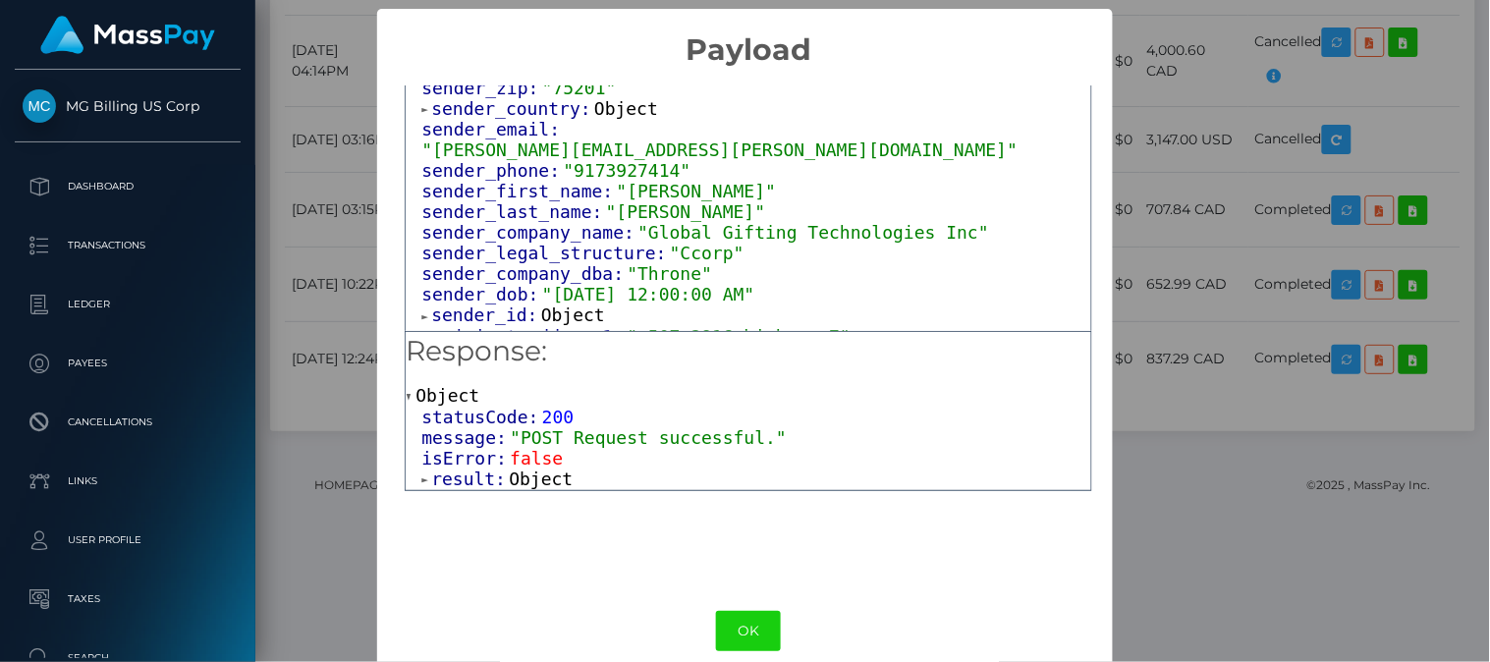
click at [449, 481] on span "result:" at bounding box center [470, 478] width 78 height 21
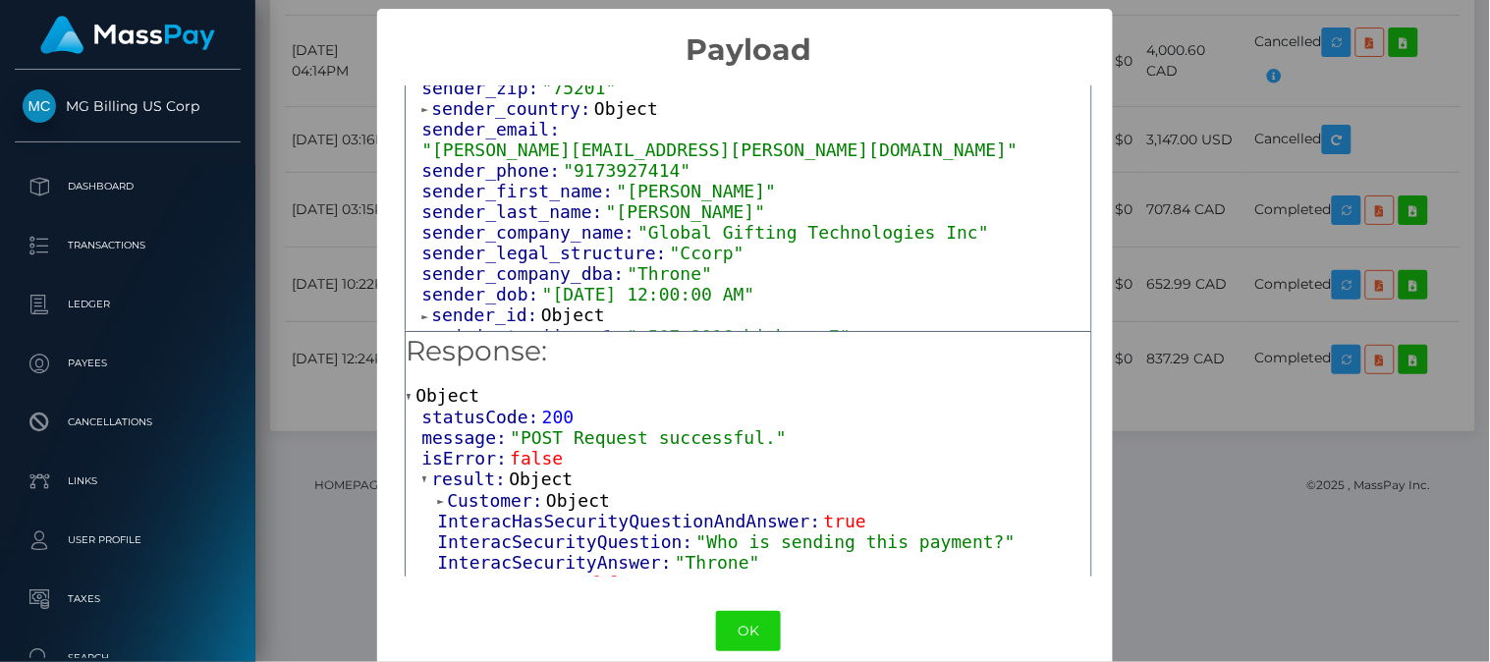
click at [1200, 54] on div "× Payload Output: Object attrs: Array [ 1 ] data_attributes: Object payer_data:…" at bounding box center [745, 331] width 1490 height 662
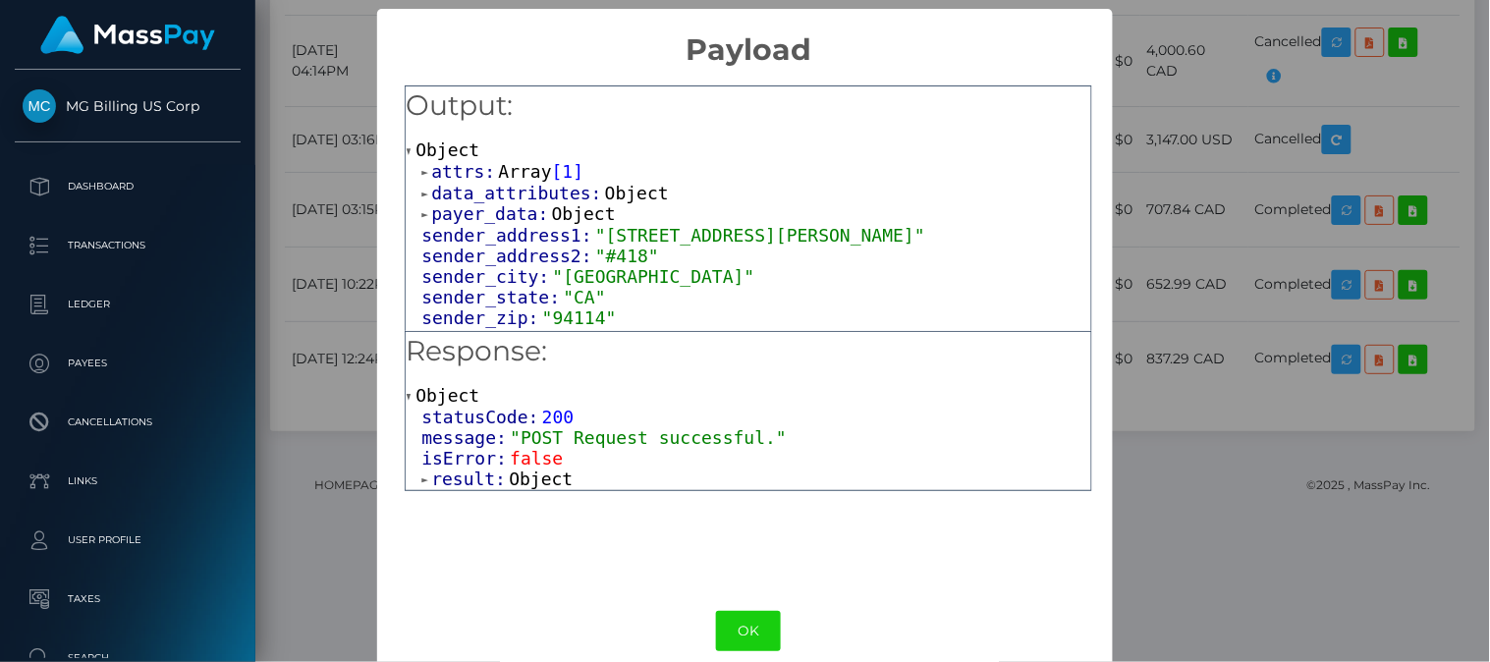
click at [471, 477] on span "result:" at bounding box center [470, 478] width 78 height 21
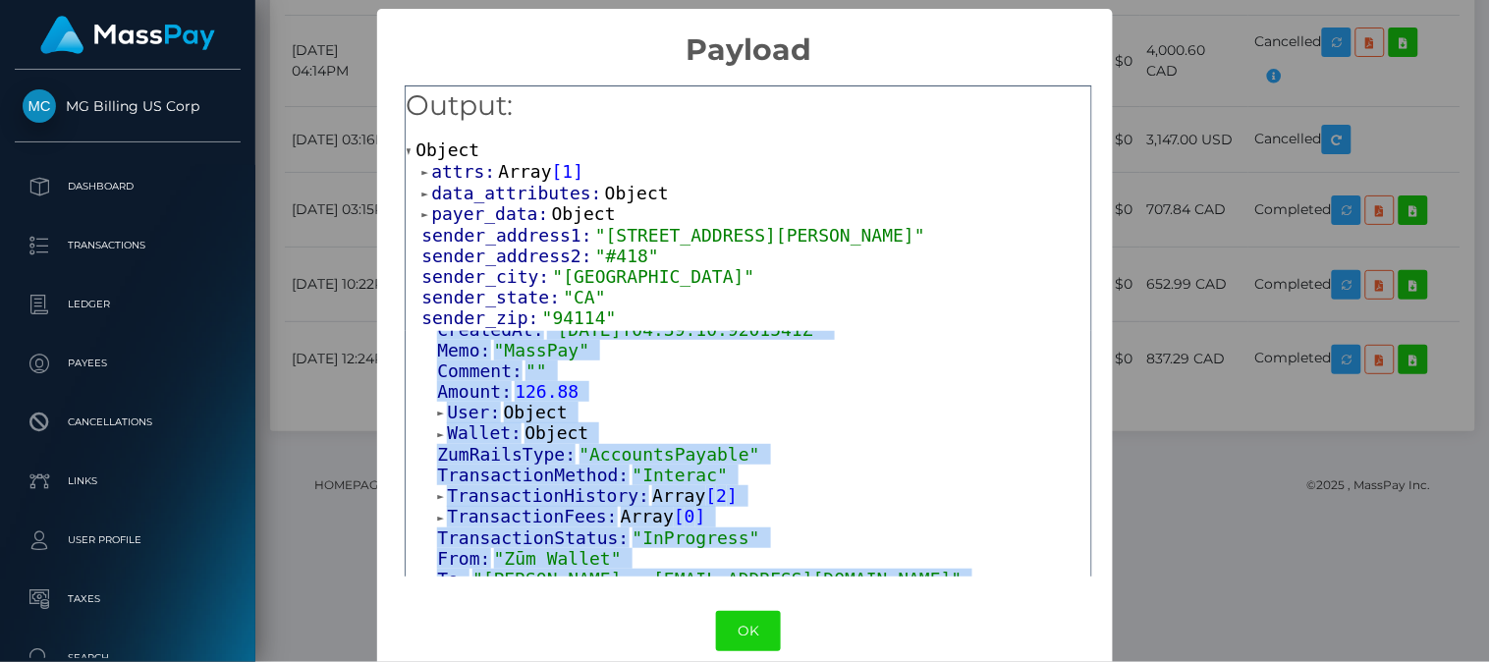
scroll to position [396, 0]
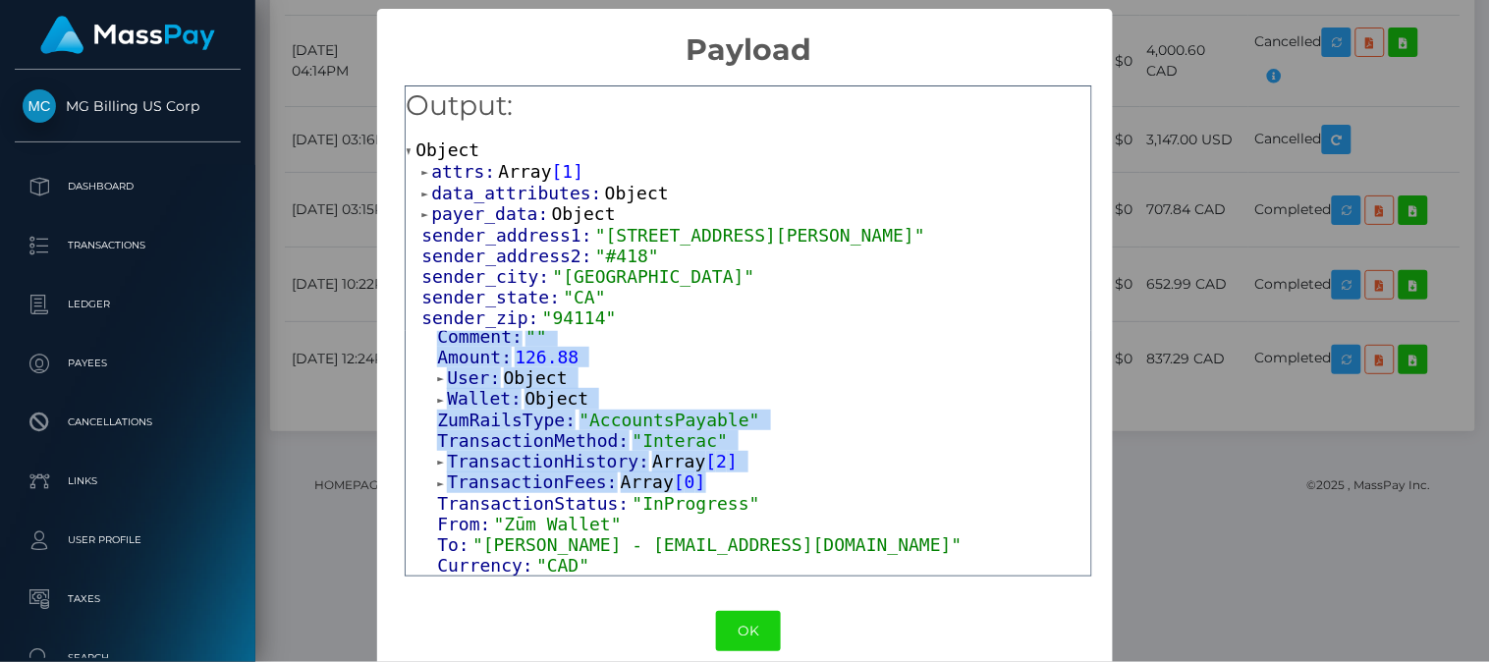
drag, startPoint x: 433, startPoint y: 550, endPoint x: 1025, endPoint y: 487, distance: 595.6
click at [1025, 487] on div "Customer: Object InteracHasSecurityQuestionAndAnswer: true InteracSecurityQuest…" at bounding box center [756, 337] width 670 height 478
click at [1025, 487] on div "TransactionFees: Array [ 0 ]" at bounding box center [764, 482] width 654 height 22
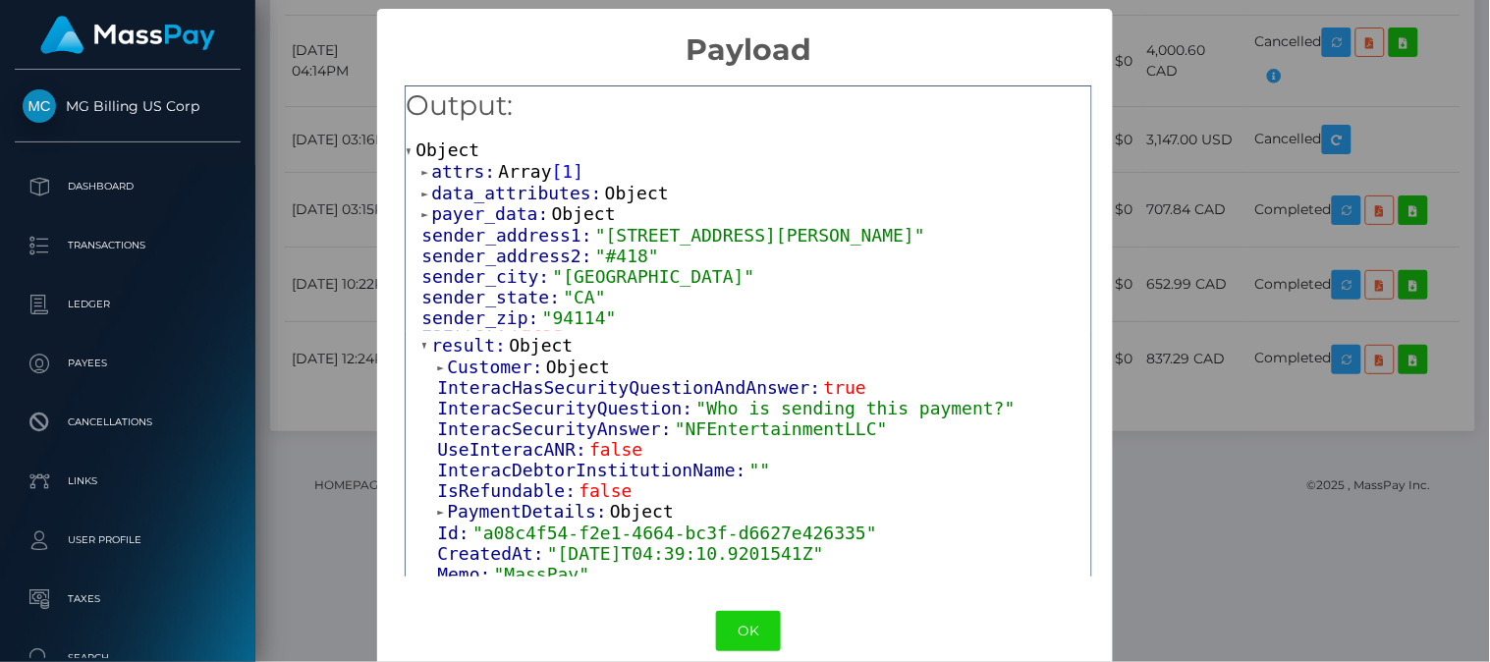
scroll to position [118, 0]
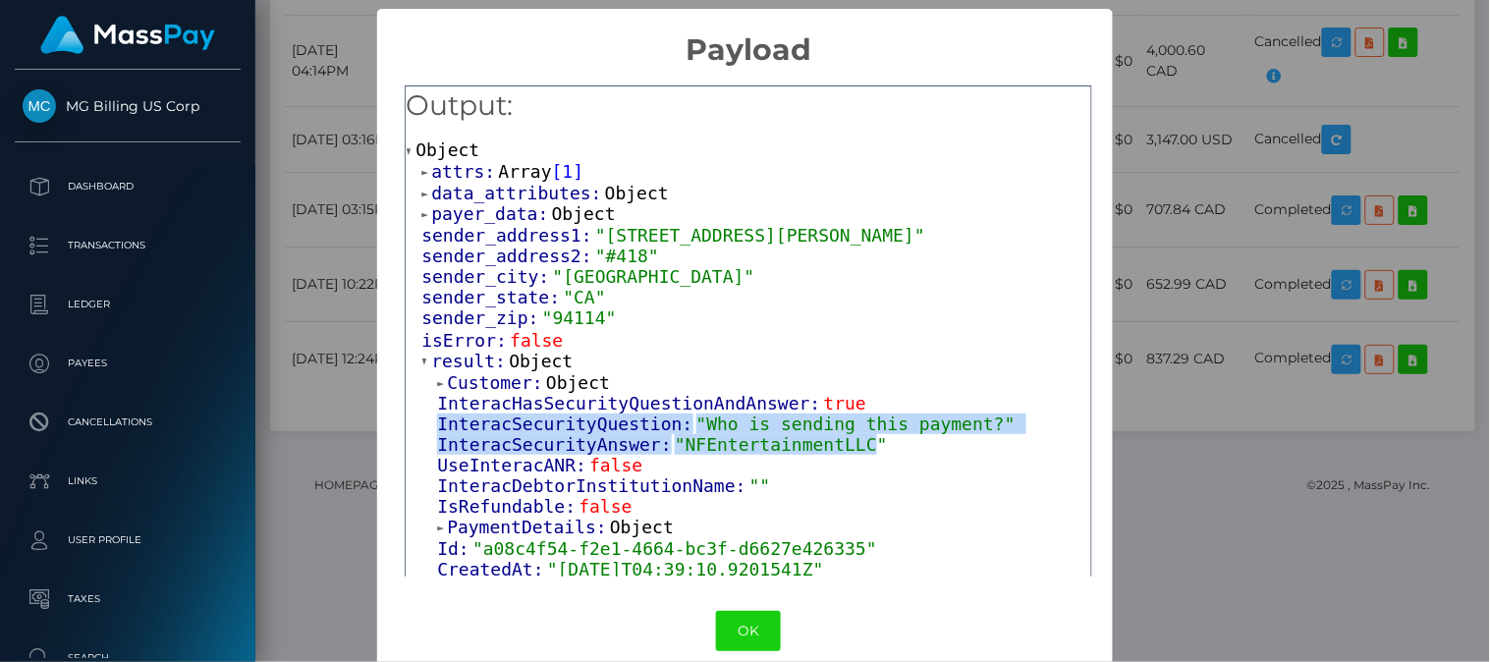
drag, startPoint x: 430, startPoint y: 419, endPoint x: 835, endPoint y: 443, distance: 405.3
click at [835, 443] on div "Customer: Object InteracHasSecurityQuestionAndAnswer: true InteracSecurityQuest…" at bounding box center [756, 611] width 670 height 478
copy div "InteracSecurityQuestion: "Who is sending this payment?" InteracSecurityAnswer: …"
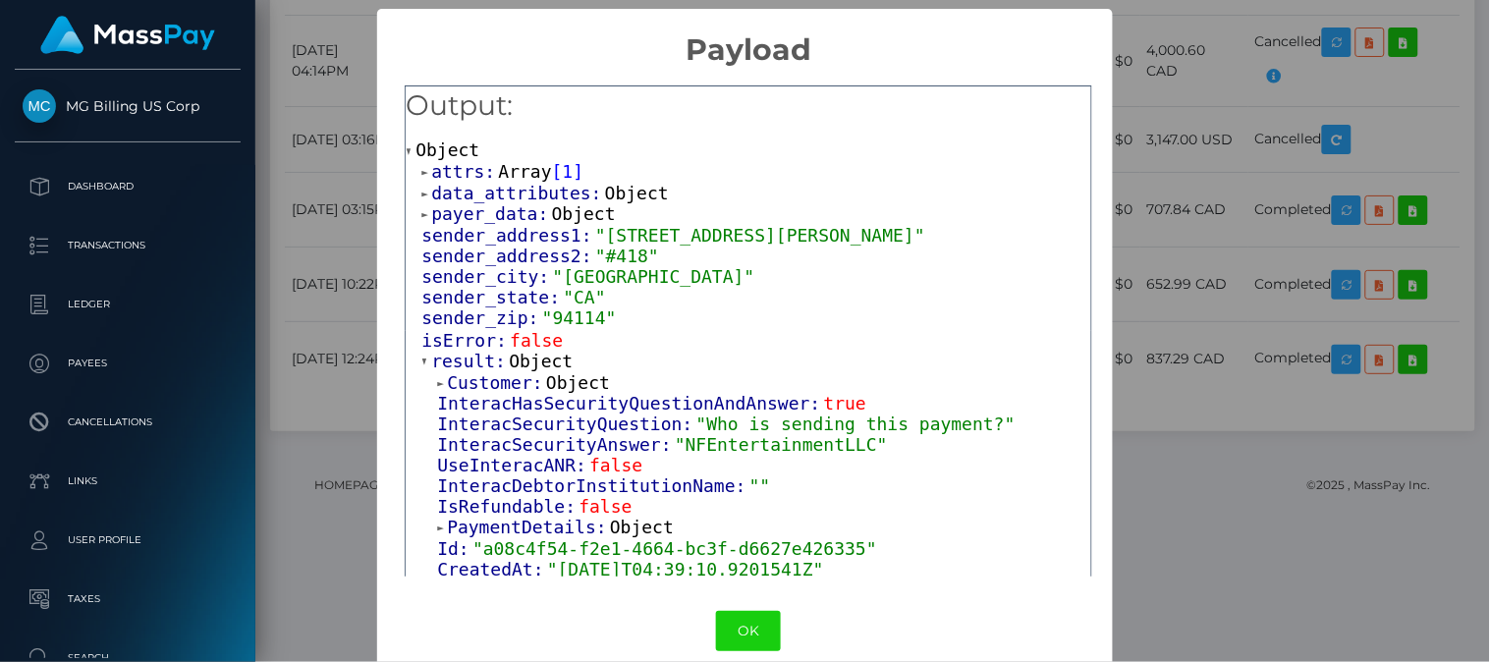
click at [1141, 241] on div "× Payload Output: Object attrs: Array [ 1 ] data_attributes: Object payer_data:…" at bounding box center [745, 331] width 1490 height 662
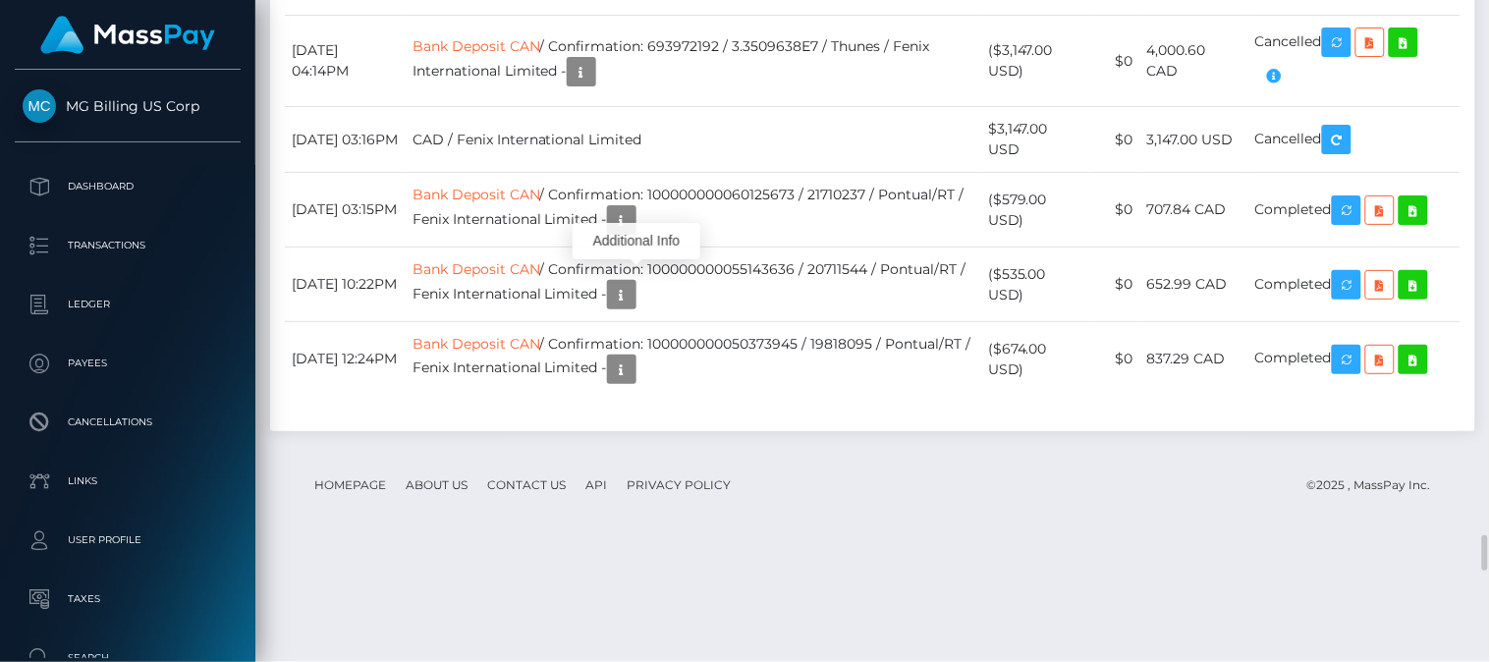
scroll to position [236, 373]
drag, startPoint x: 504, startPoint y: 345, endPoint x: 872, endPoint y: 347, distance: 368.3
copy td "Confirmation: a08c4f54-f2e1-4664-bc3f-d6627e426335"
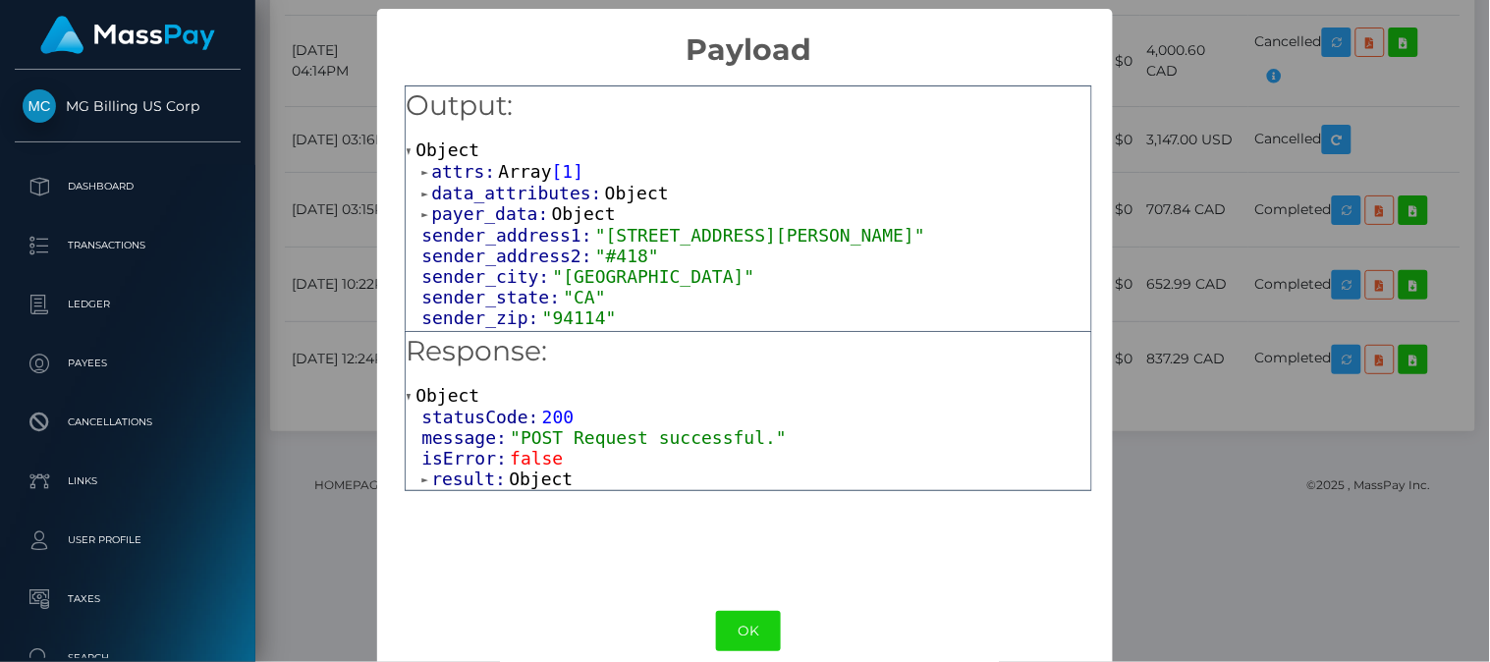
click at [454, 478] on span "result:" at bounding box center [470, 478] width 78 height 21
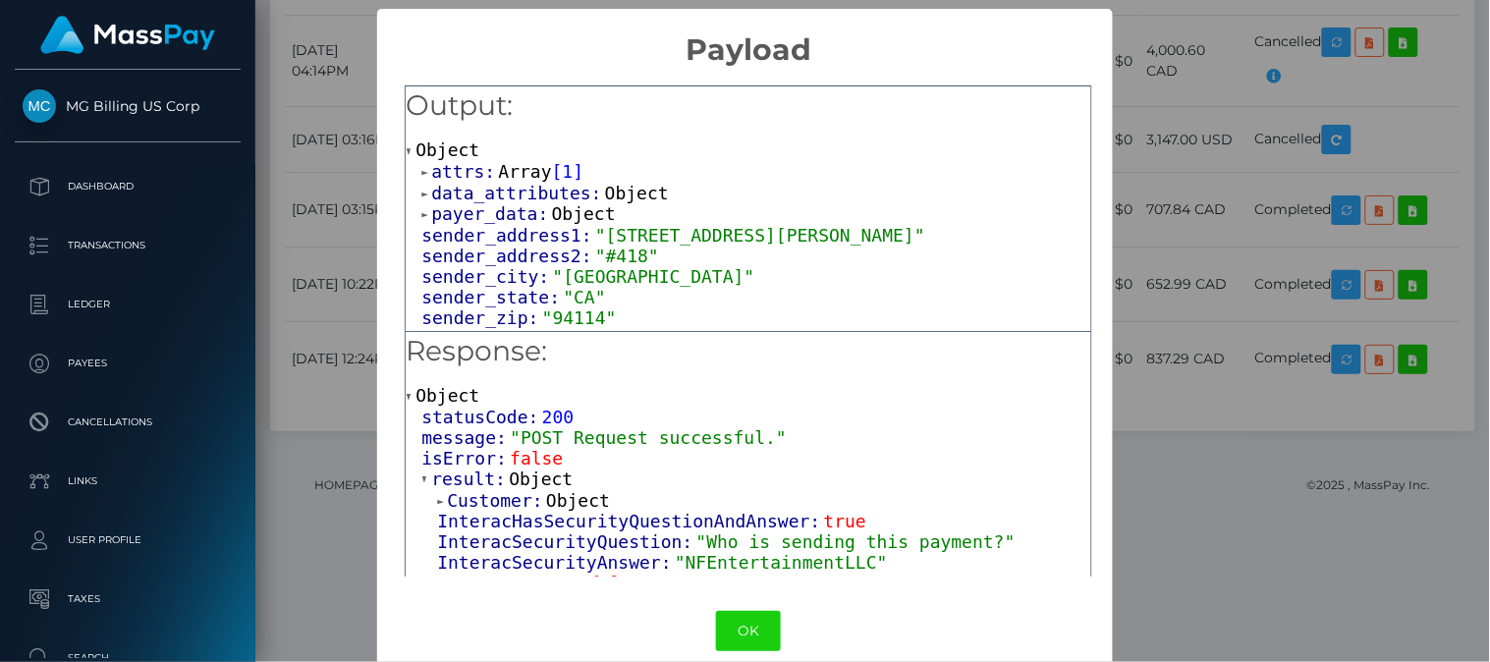
click at [1186, 93] on div "× Payload Output: Object attrs: Array [ 1 ] data_attributes: Object payer_data:…" at bounding box center [745, 331] width 1490 height 662
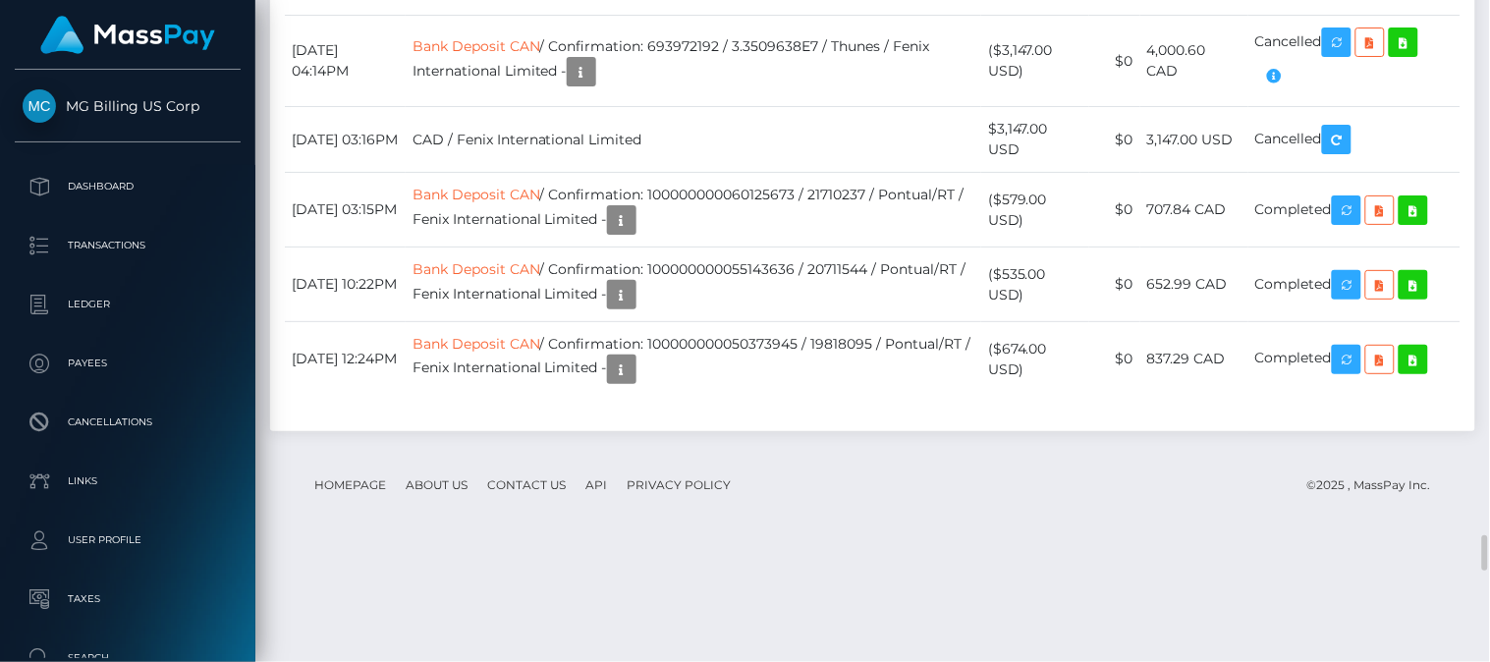
drag, startPoint x: 1004, startPoint y: 375, endPoint x: 1080, endPoint y: 376, distance: 76.6
copy td "$96.25 USD"
drag, startPoint x: 1014, startPoint y: 260, endPoint x: 1025, endPoint y: 277, distance: 20.4
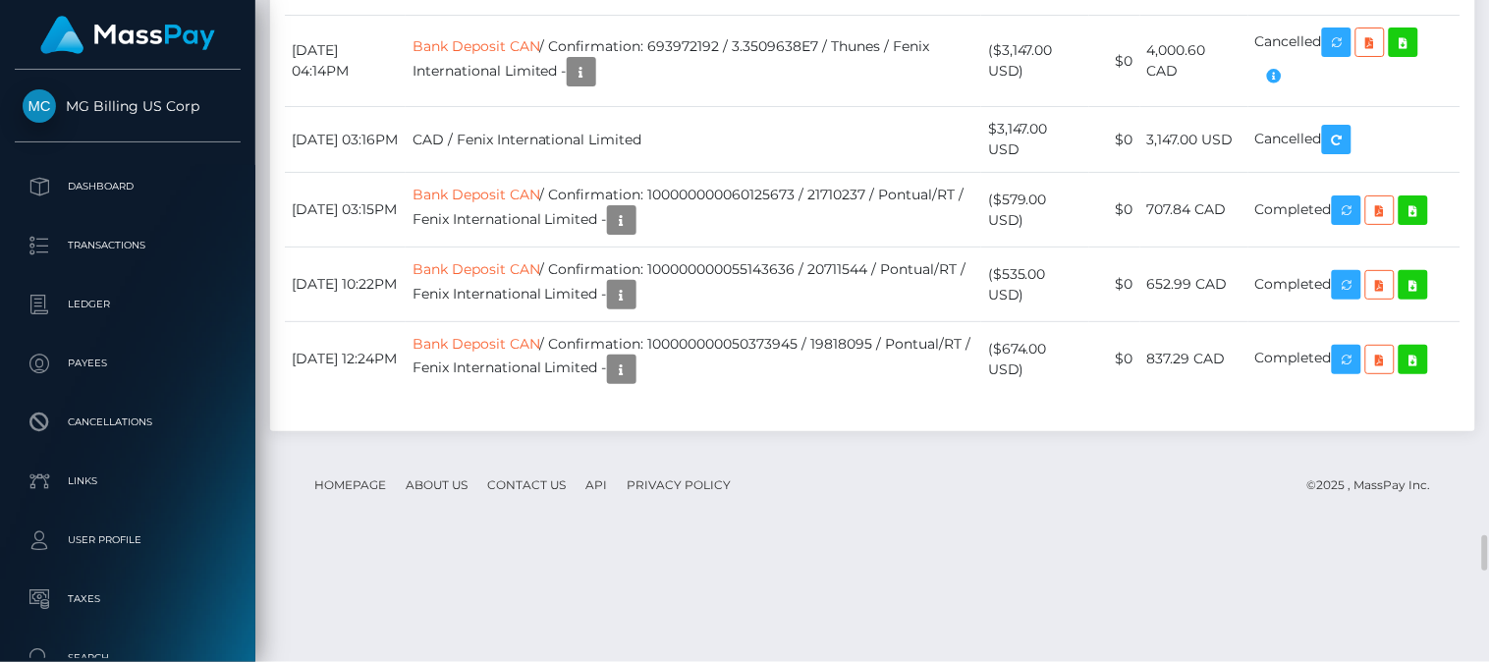
copy td "215.00 USD"
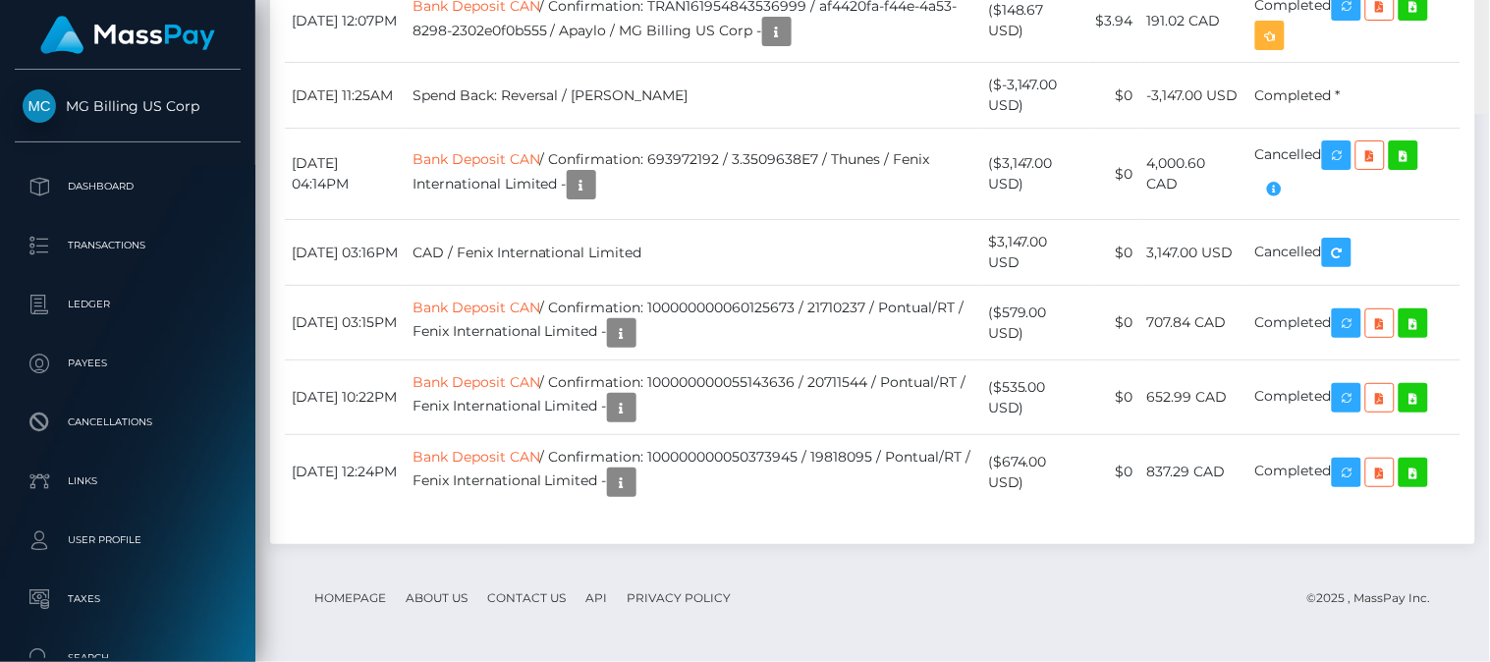
scroll to position [9254, 0]
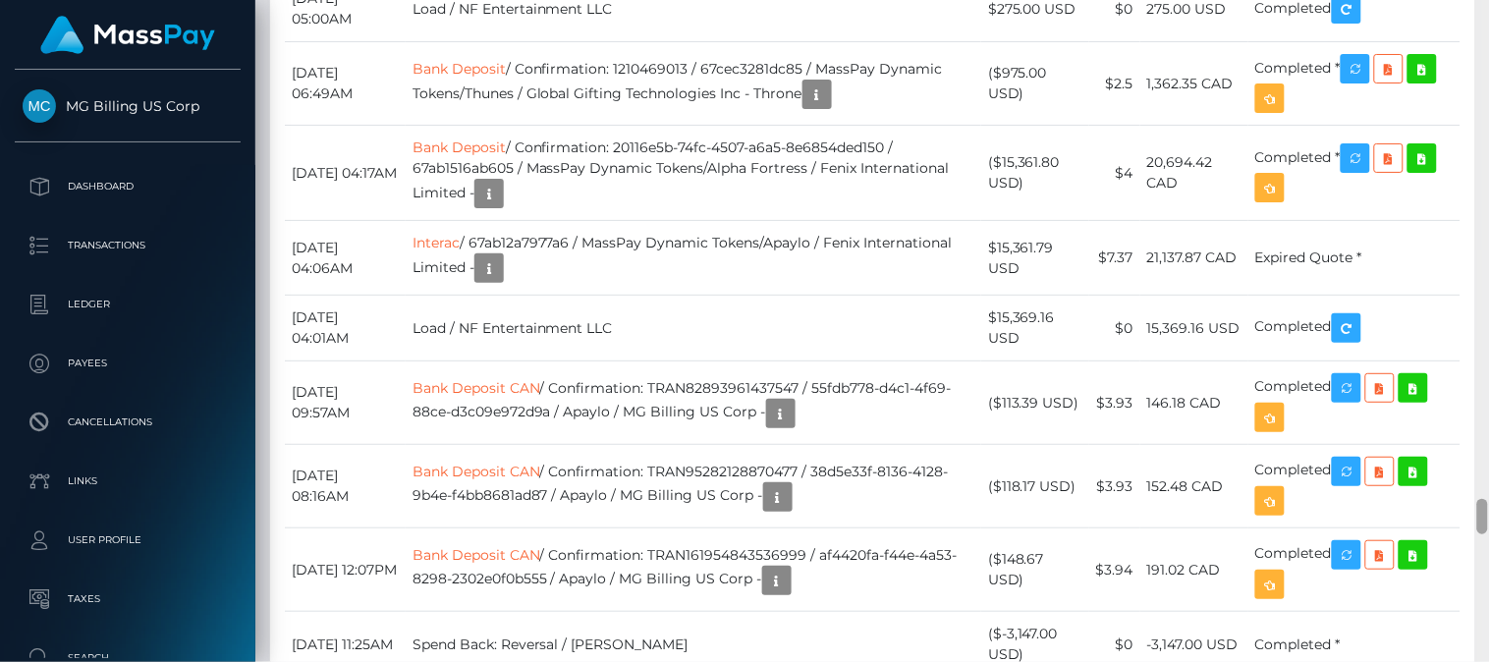
click at [1480, 352] on div at bounding box center [1482, 331] width 15 height 663
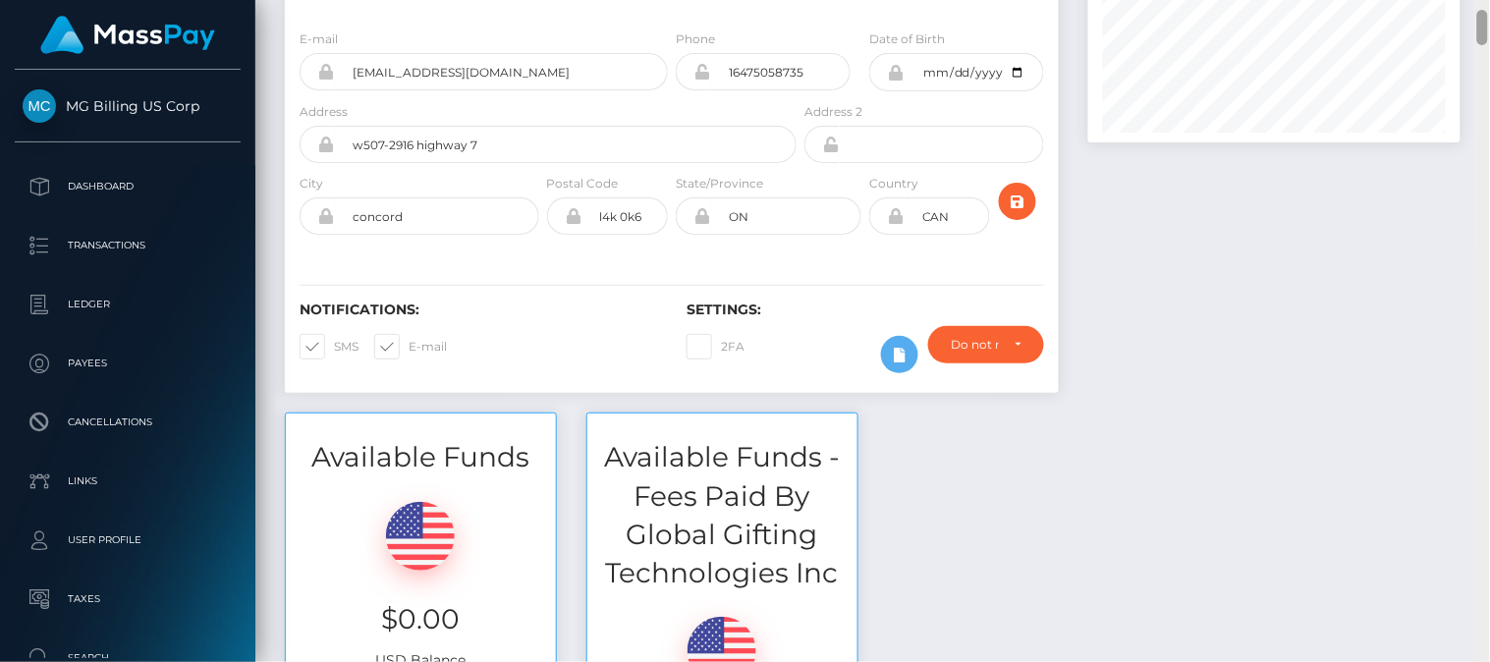
drag, startPoint x: 1483, startPoint y: 517, endPoint x: 1489, endPoint y: 27, distance: 490.1
click at [1489, 27] on div at bounding box center [1482, 331] width 15 height 663
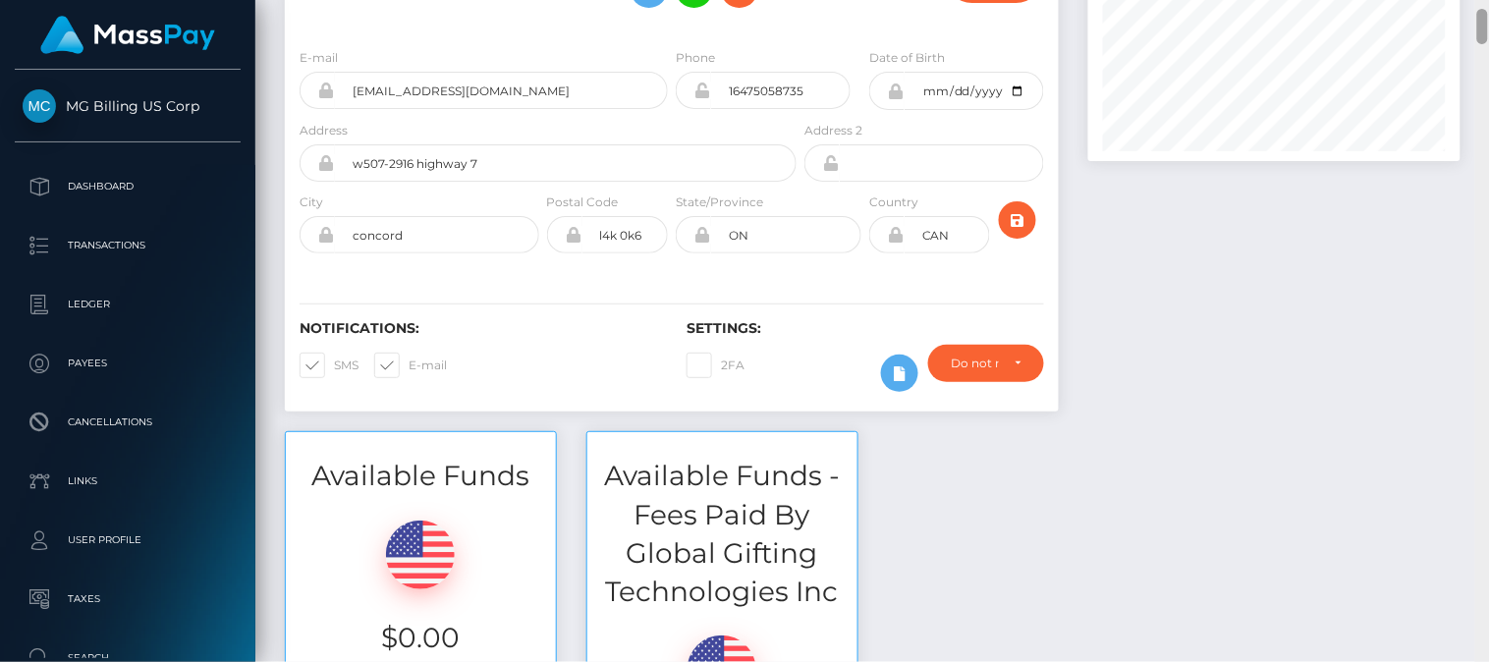
scroll to position [0, 0]
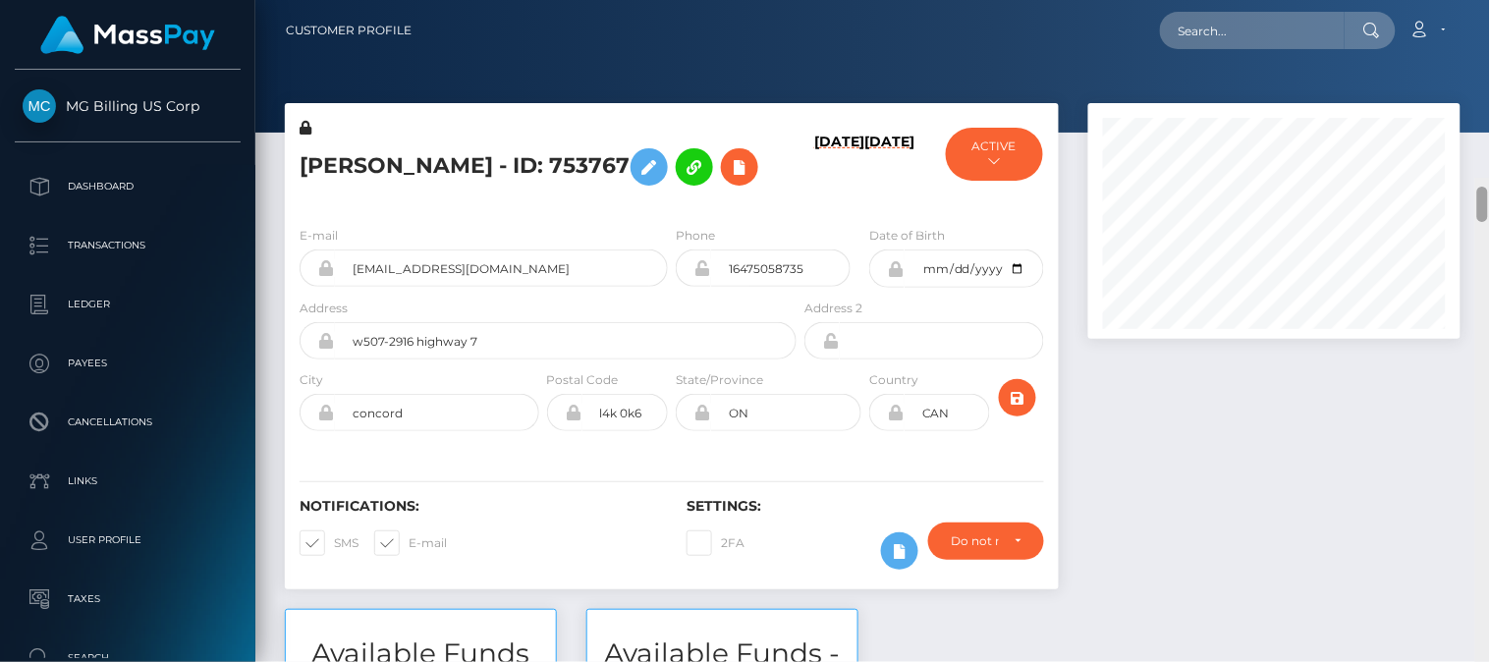
drag, startPoint x: 1480, startPoint y: 29, endPoint x: 1478, endPoint y: 0, distance: 29.5
click at [1478, 0] on div "Customer Profile Loading... Loading..." at bounding box center [872, 331] width 1235 height 662
click at [1184, 26] on input "text" at bounding box center [1252, 30] width 185 height 37
paste input "xxloreleyxx0@gmail.com"
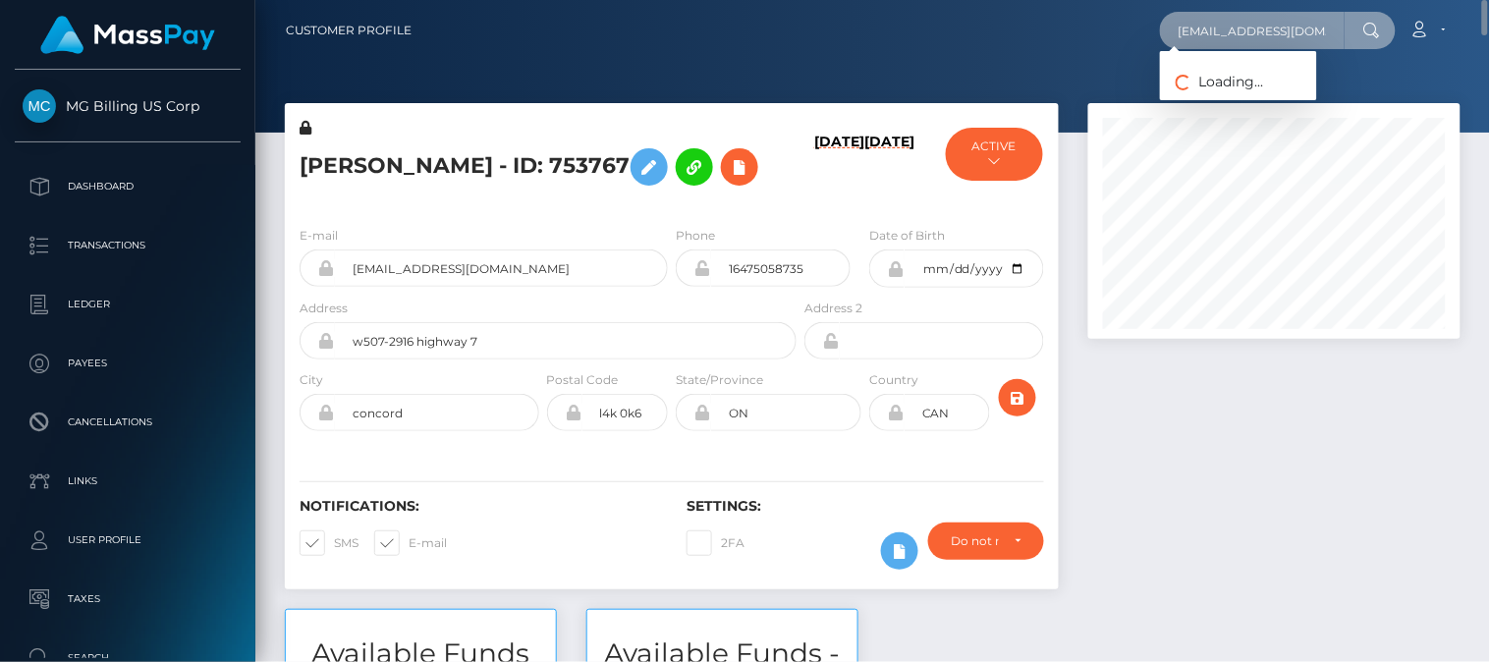
type input "xxloreleyxx0@gmail.com"
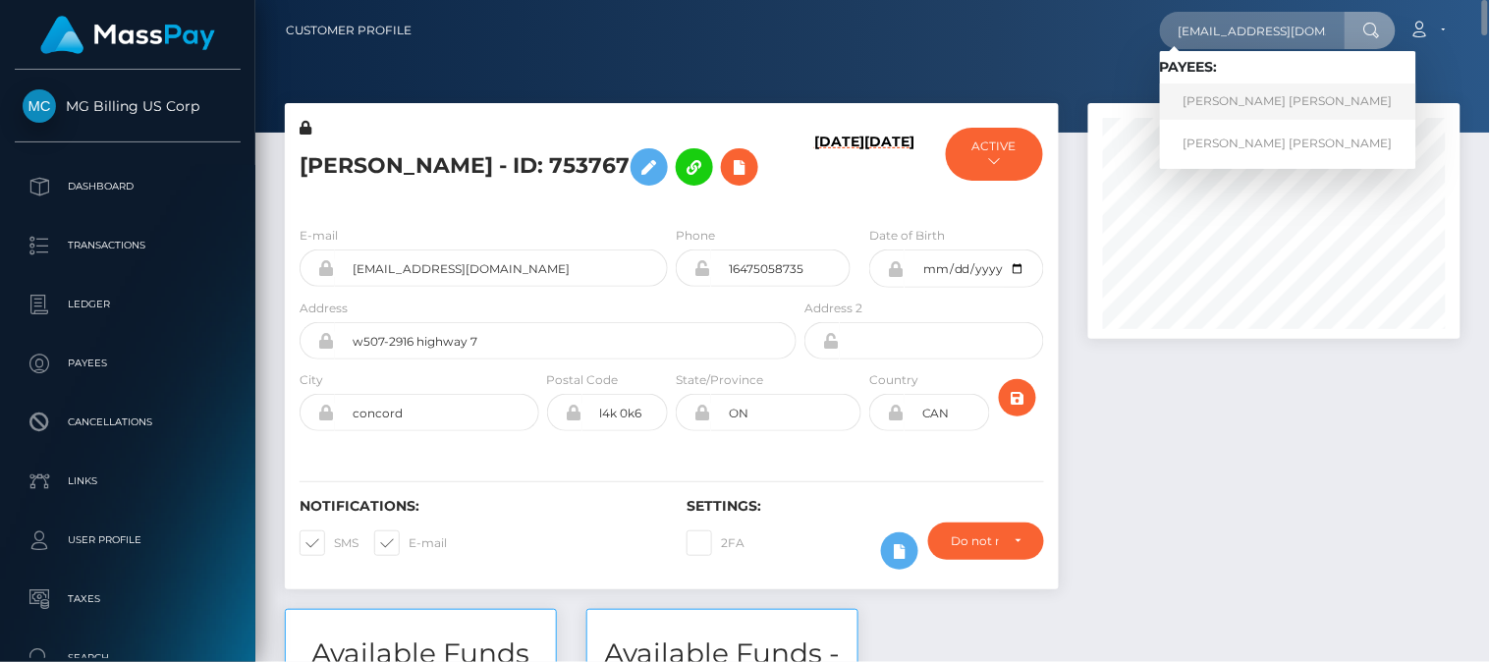
click at [1204, 95] on link "JUSTINA-CATALINA NITA" at bounding box center [1288, 101] width 256 height 36
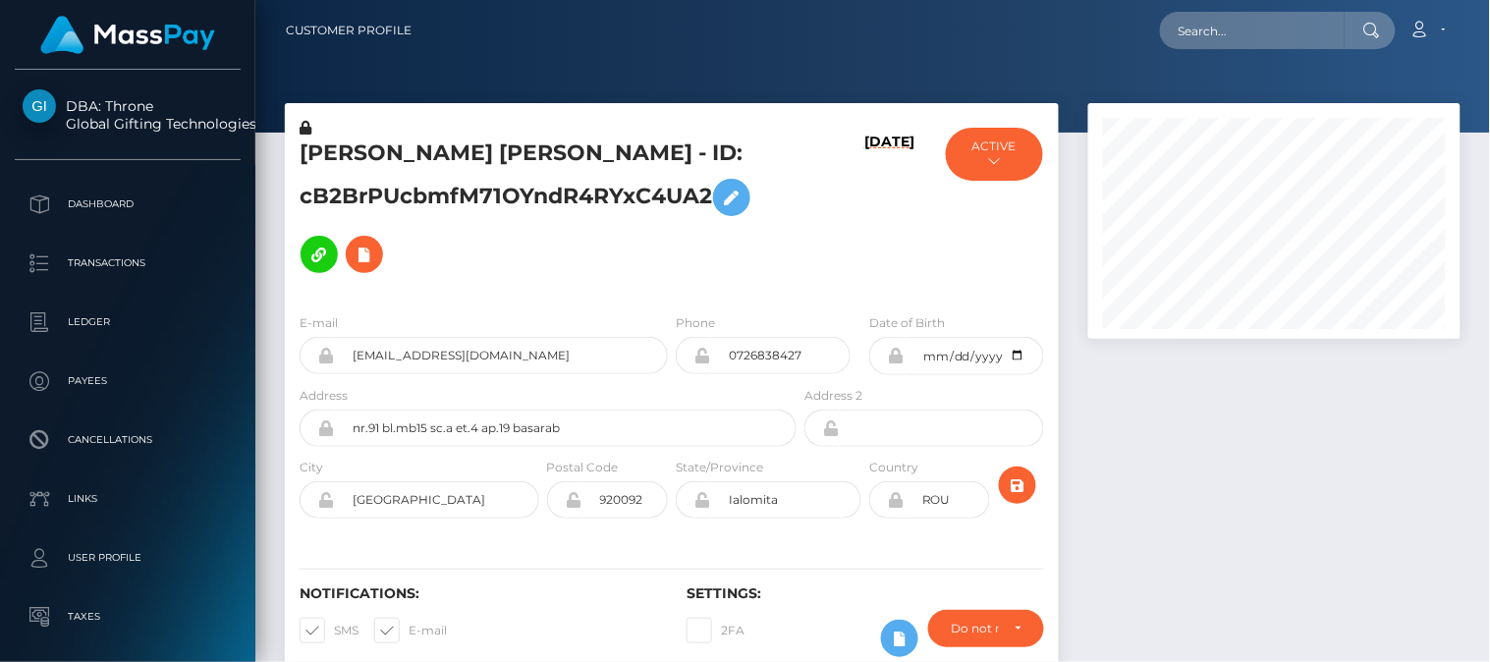
scroll to position [236, 373]
click at [1232, 468] on div at bounding box center [1275, 399] width 402 height 593
click at [1219, 407] on div at bounding box center [1275, 399] width 402 height 593
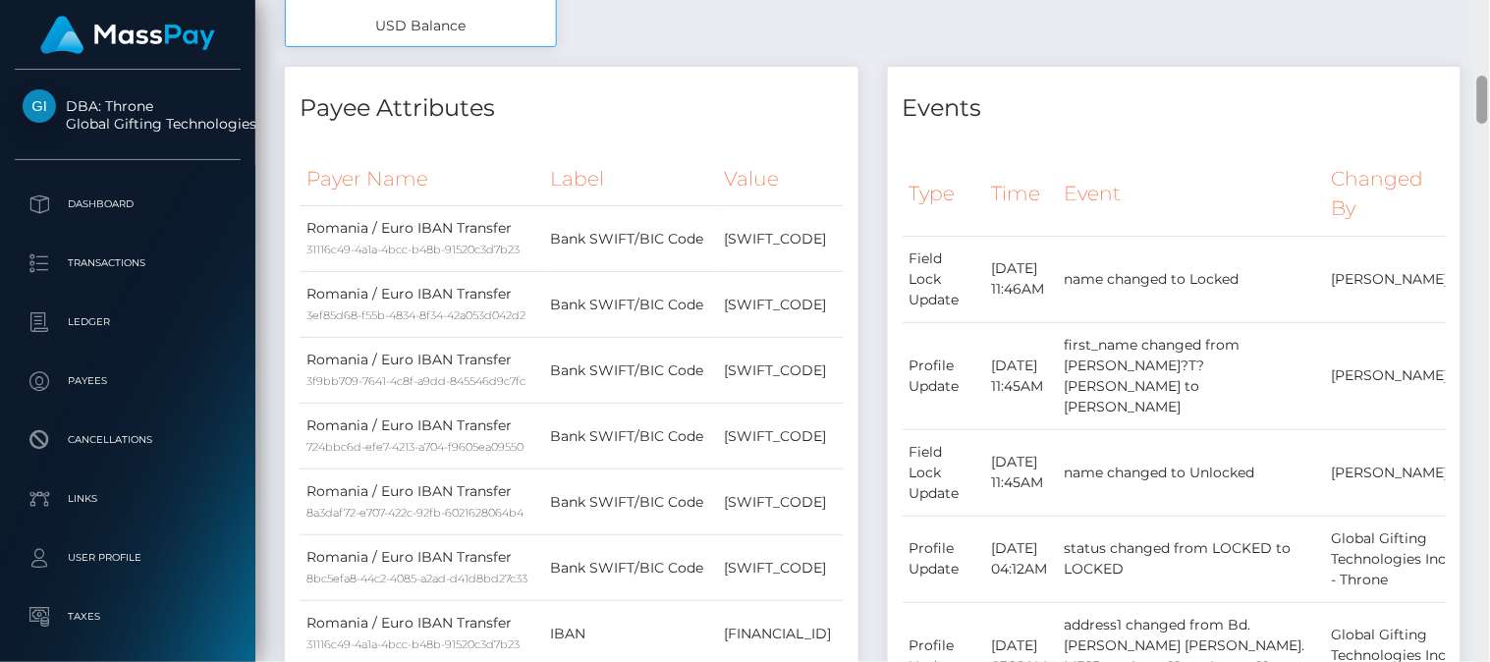
scroll to position [0, 0]
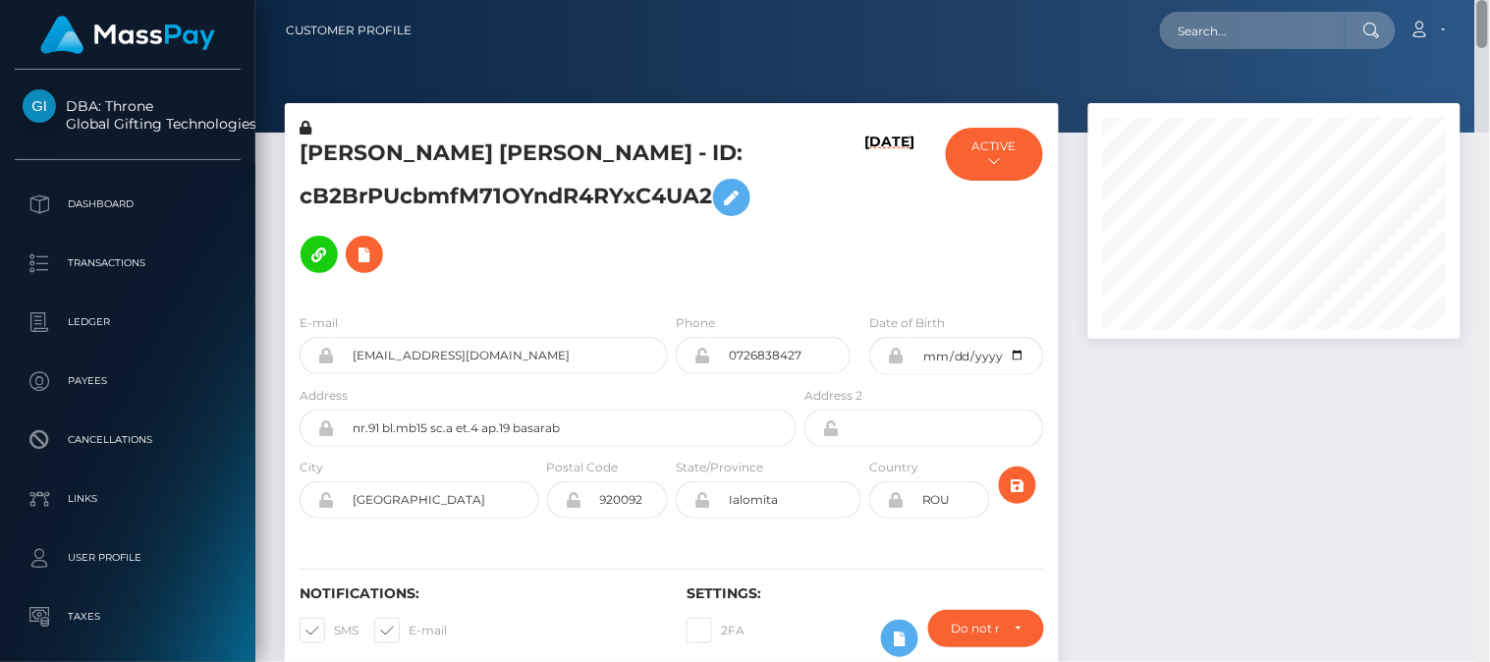
drag, startPoint x: 1478, startPoint y: 391, endPoint x: 1473, endPoint y: 0, distance: 390.9
click at [1473, 0] on div "Customer Profile Loading... Loading..." at bounding box center [872, 331] width 1235 height 662
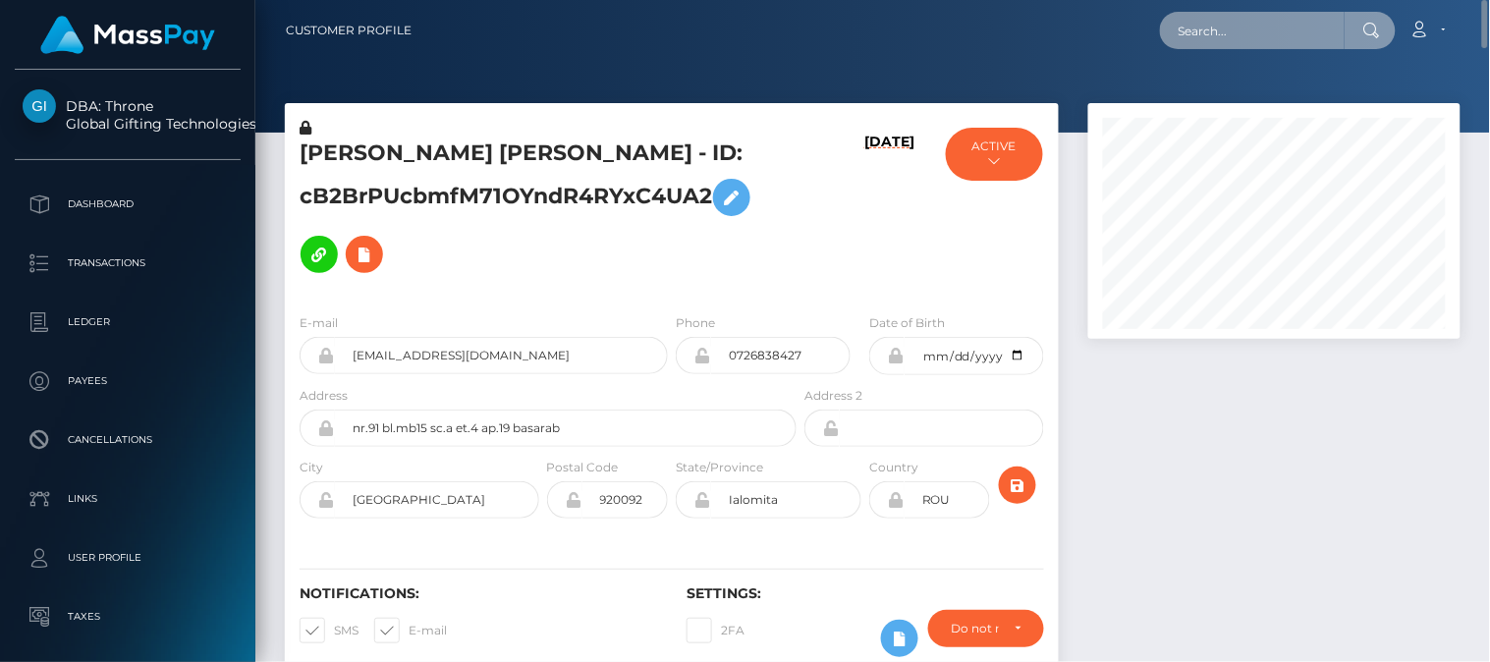
click at [1284, 24] on input "text" at bounding box center [1252, 30] width 185 height 37
paste input "[EMAIL_ADDRESS][DOMAIN_NAME]"
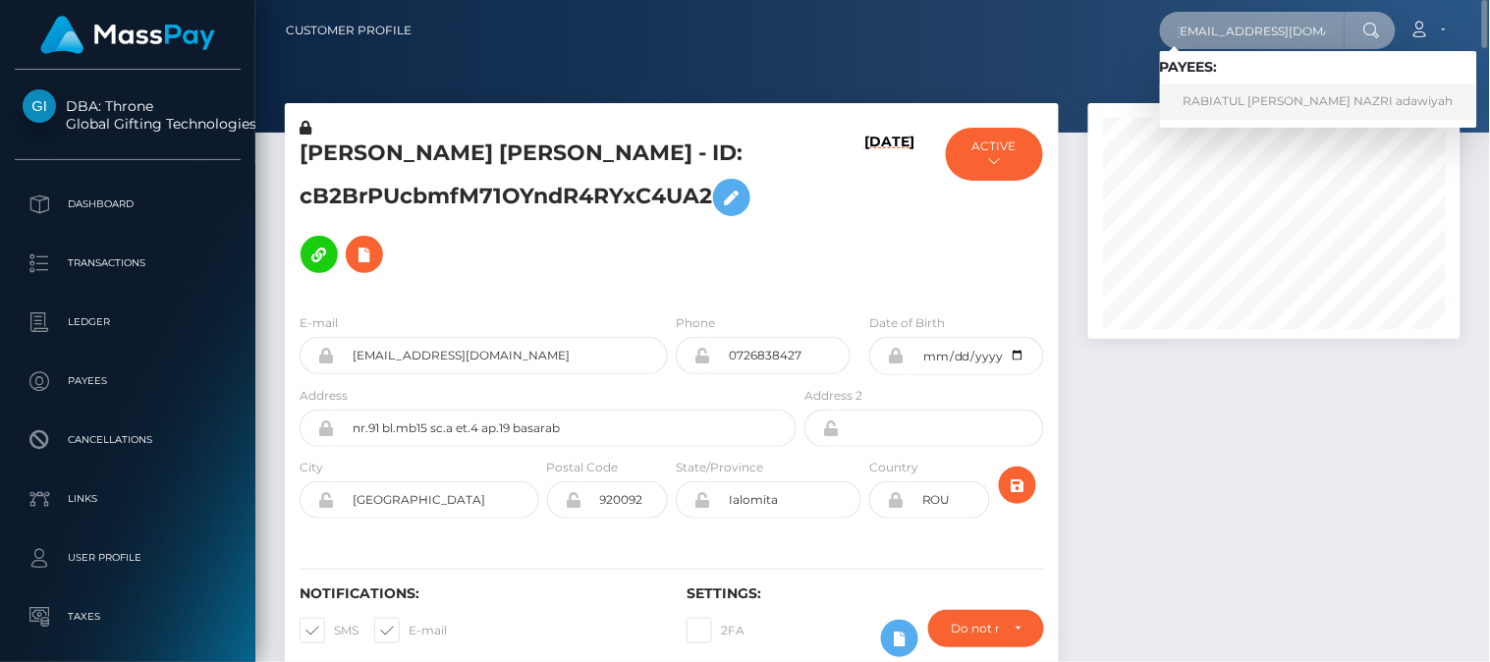
type input "[EMAIL_ADDRESS][DOMAIN_NAME]"
click at [1248, 98] on link "RABIATUL [PERSON_NAME] NAZRI adawiyah" at bounding box center [1318, 101] width 317 height 36
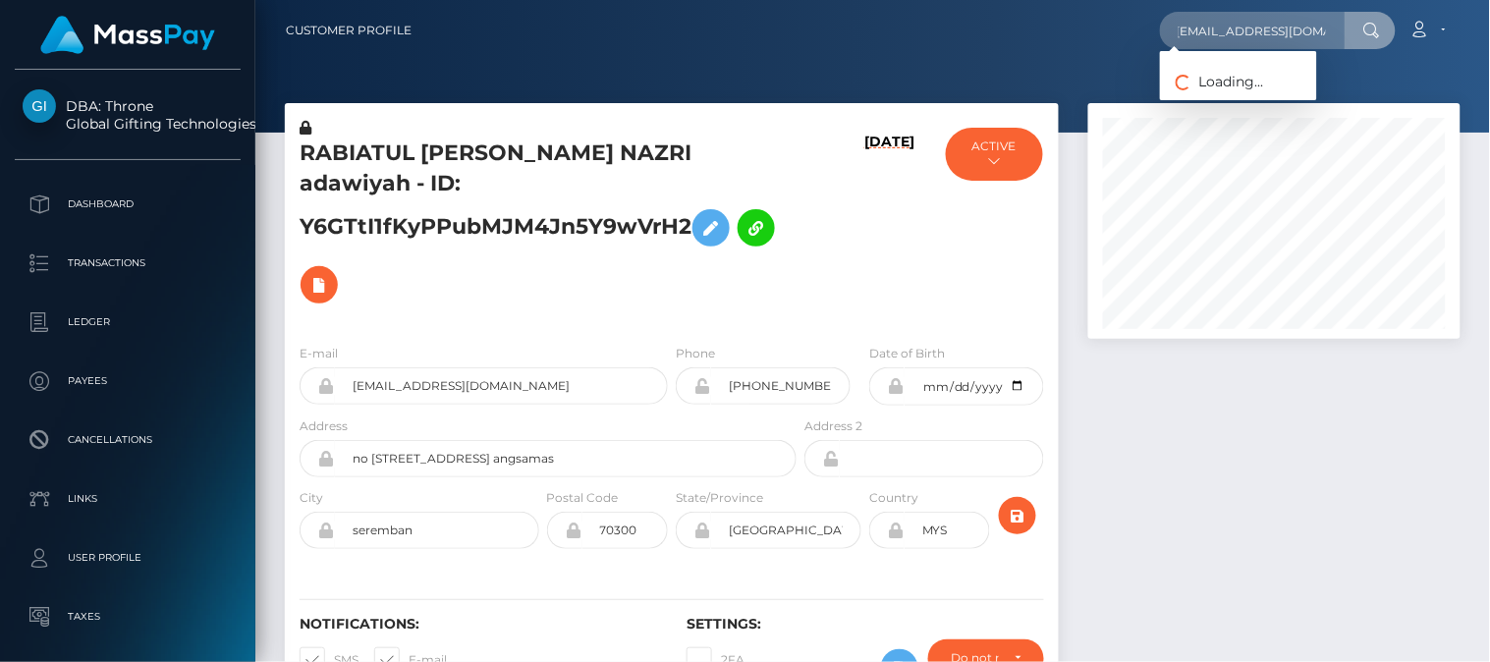
scroll to position [236, 373]
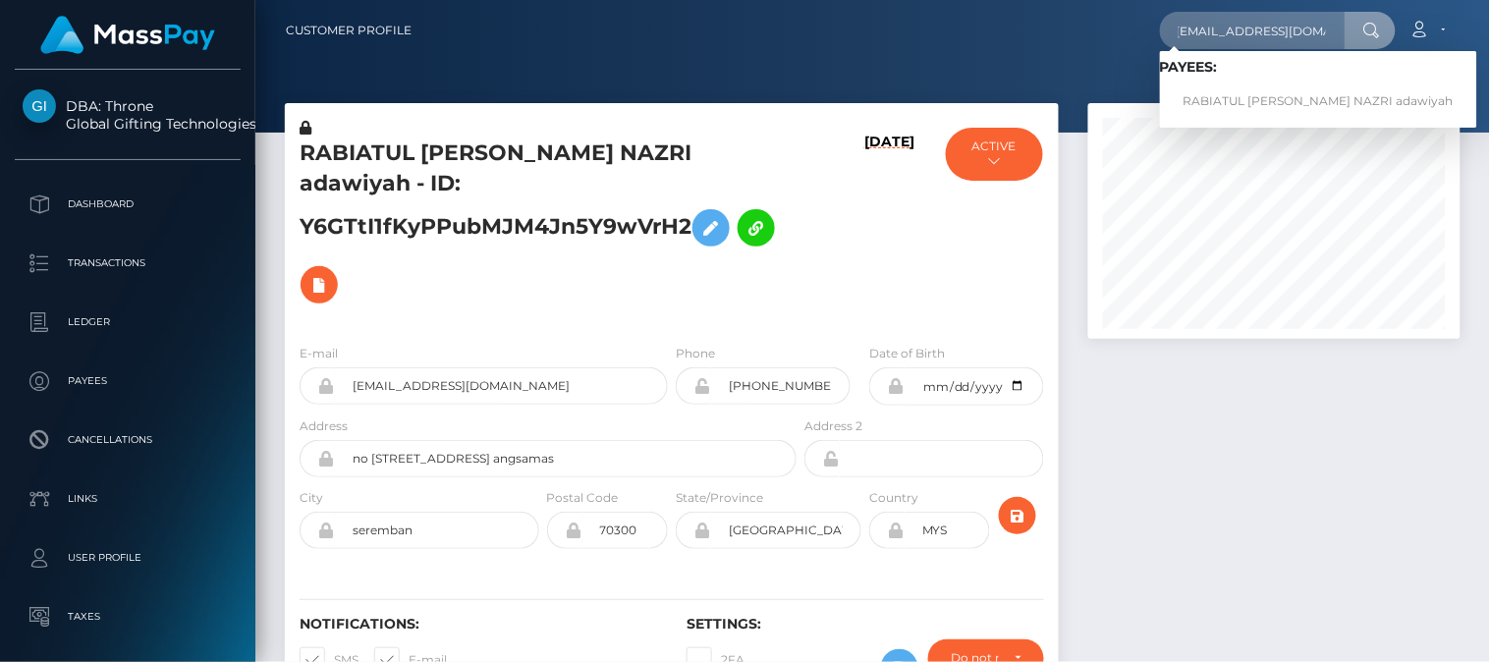
type input "miyuchan176@gmail.com"
click at [1242, 422] on div at bounding box center [1275, 414] width 402 height 623
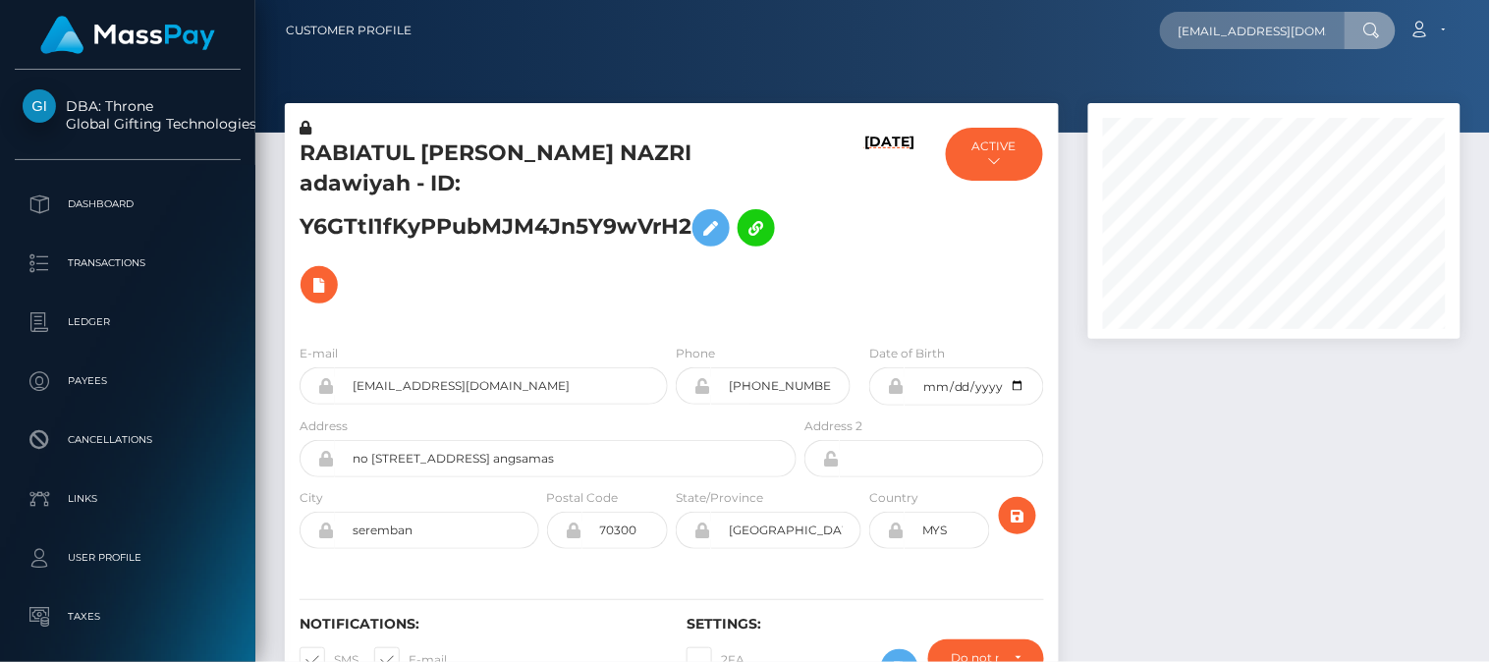
click at [1195, 494] on div at bounding box center [1275, 414] width 402 height 623
drag, startPoint x: 1484, startPoint y: 504, endPoint x: 1489, endPoint y: -43, distance: 547.1
click at [1489, 0] on html "DBA: Throne Global Gifting Technologies Inc Dashboard Transactions Ledger Payee…" at bounding box center [745, 331] width 1490 height 662
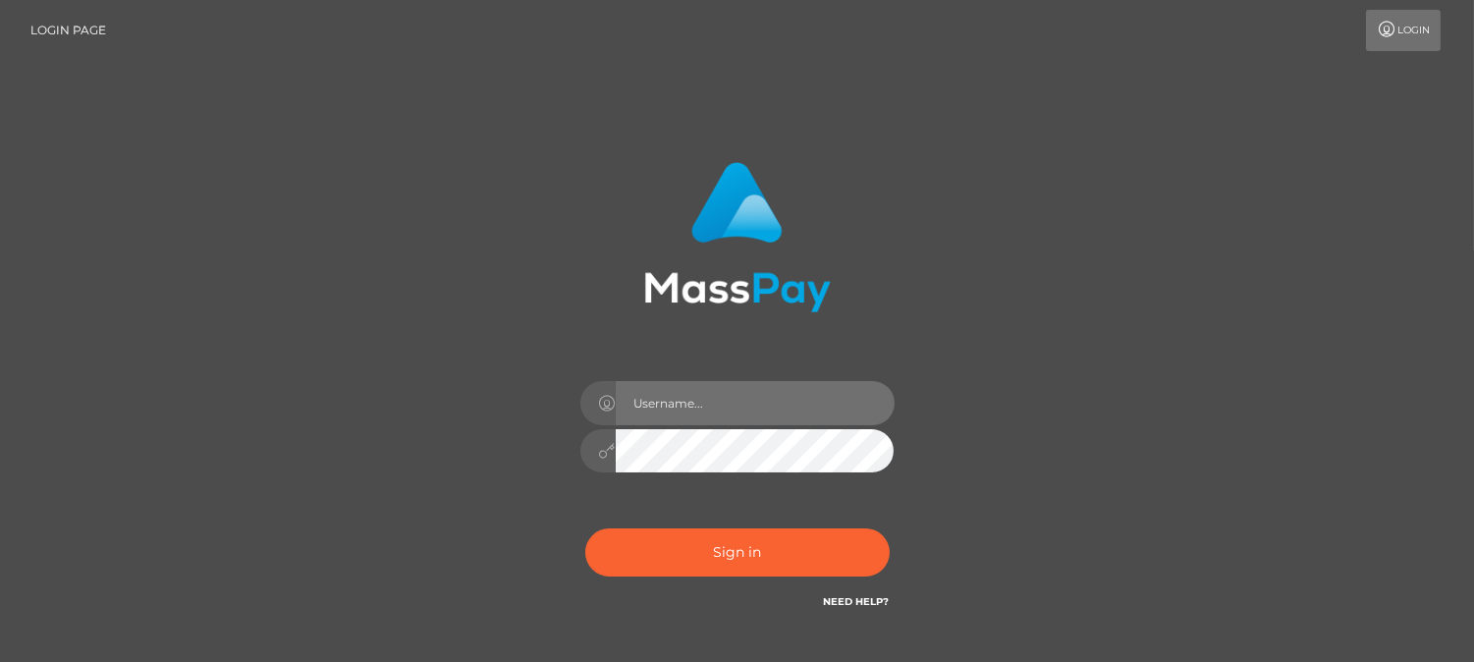
click at [796, 407] on input "text" at bounding box center [755, 403] width 279 height 44
type input "[DOMAIN_NAME]"
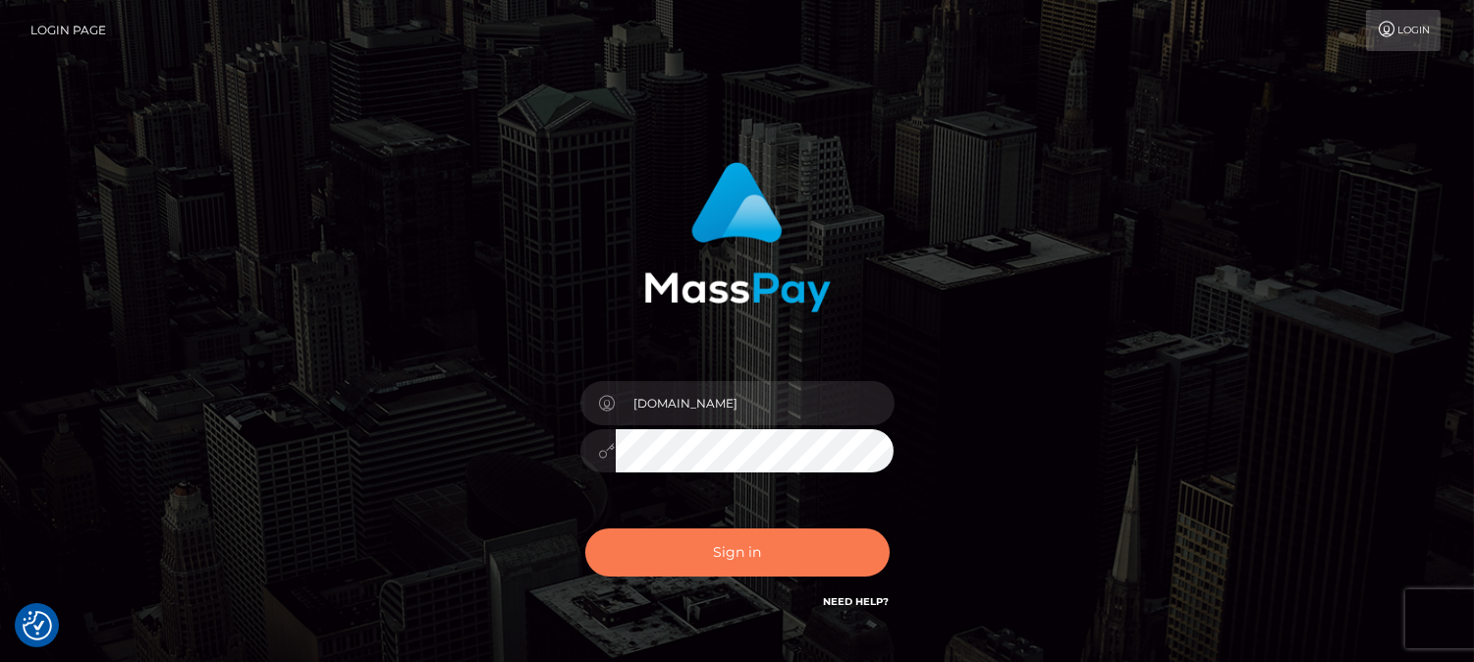
click at [767, 530] on button "Sign in" at bounding box center [737, 552] width 304 height 48
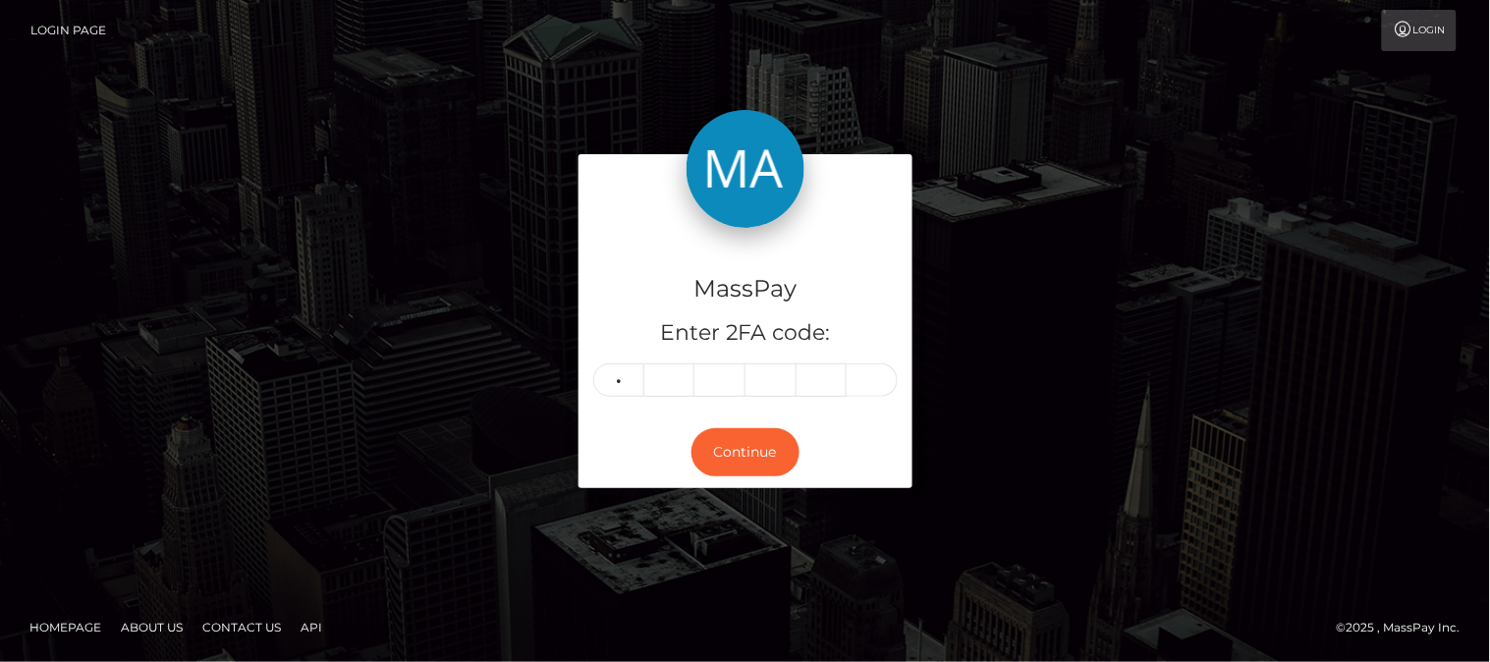
type input "5"
type input "2"
type input "3"
type input "9"
type input "1"
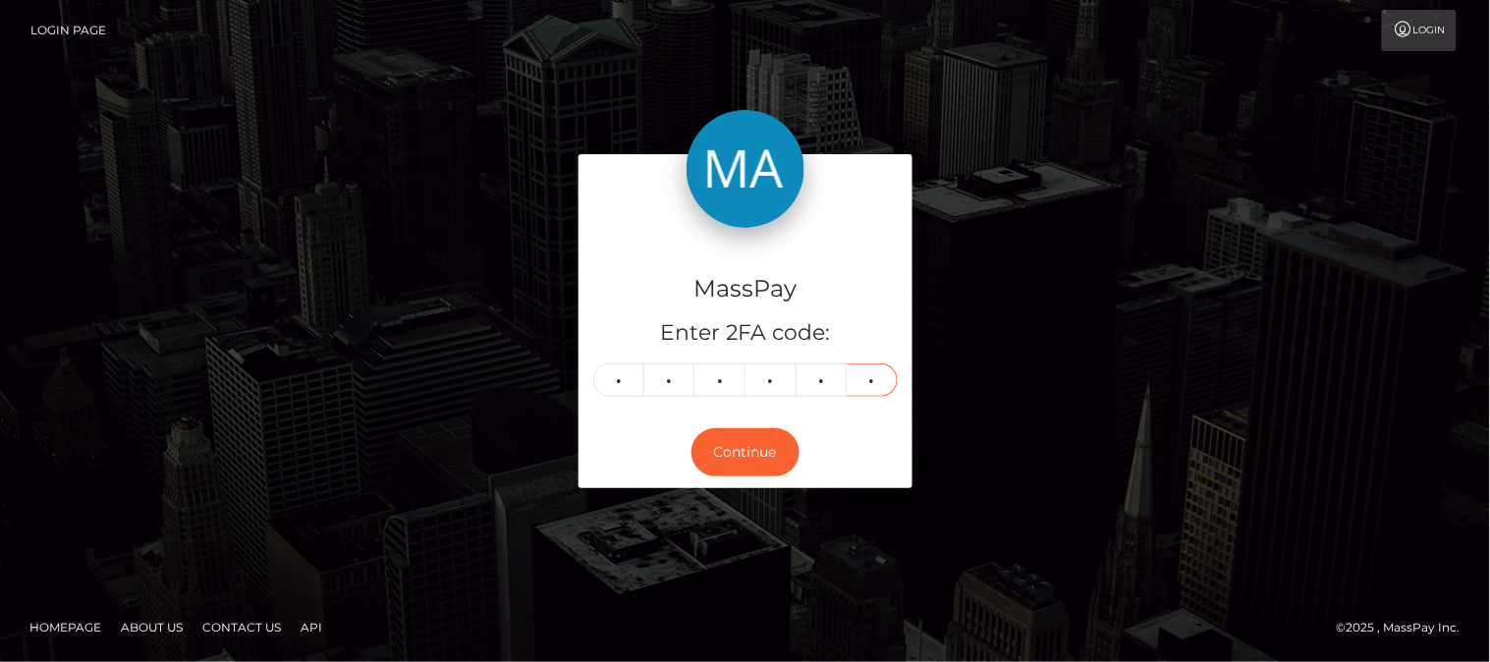
type input "1"
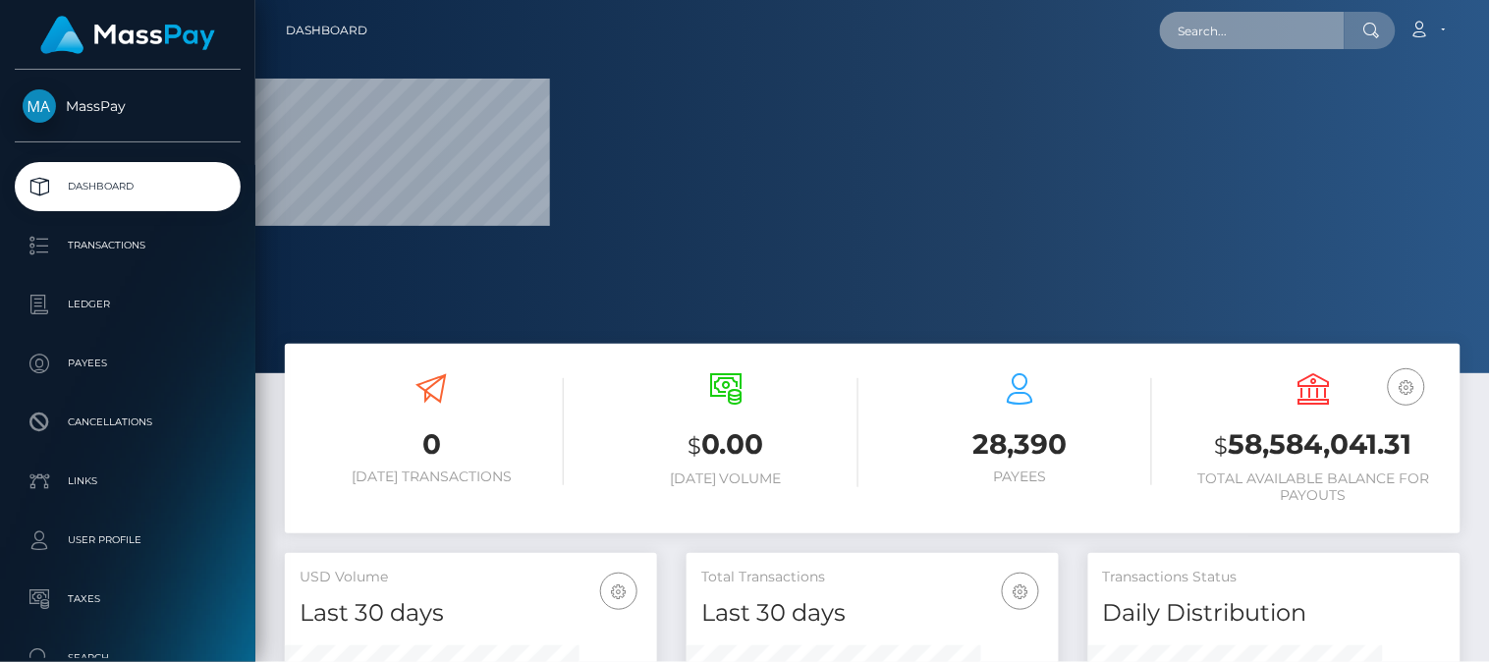
click at [1192, 39] on input "text" at bounding box center [1252, 30] width 185 height 37
paste input "[EMAIL_ADDRESS][DOMAIN_NAME]"
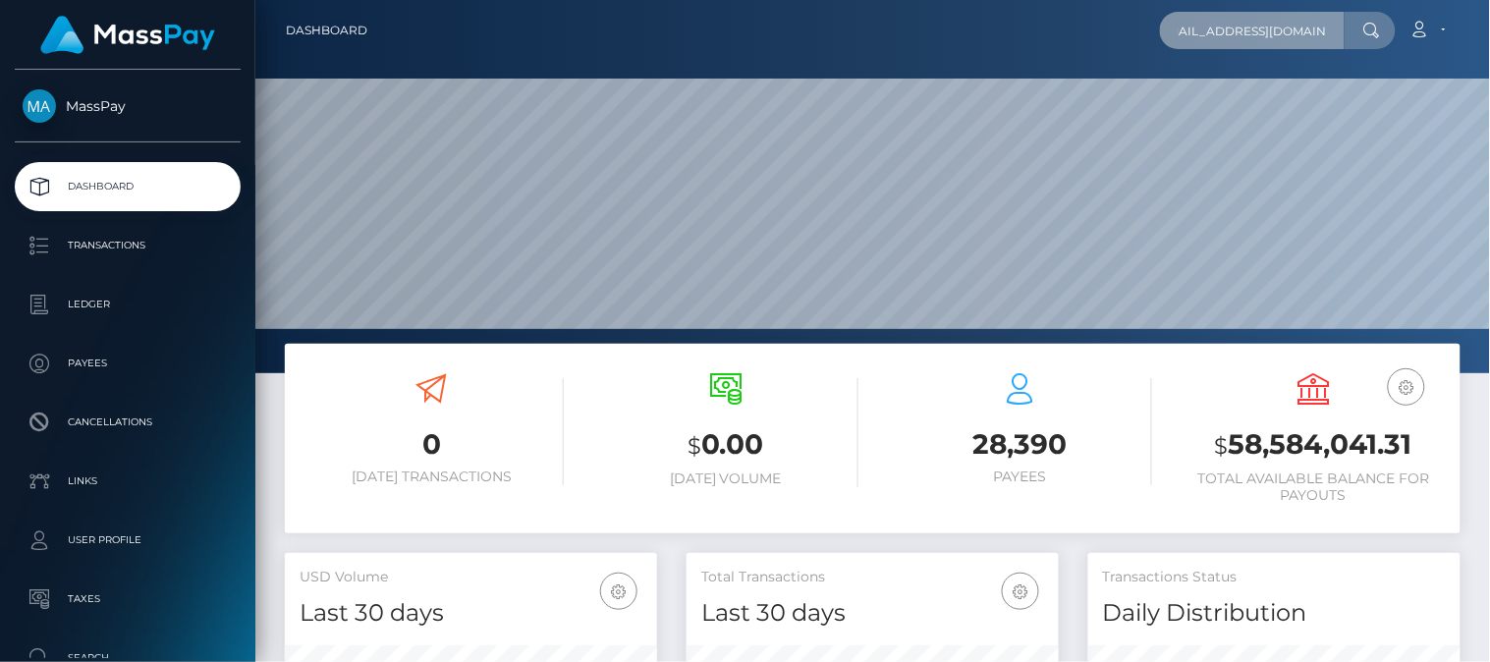
scroll to position [348, 373]
type input "laprietalaprietita@gmail.com"
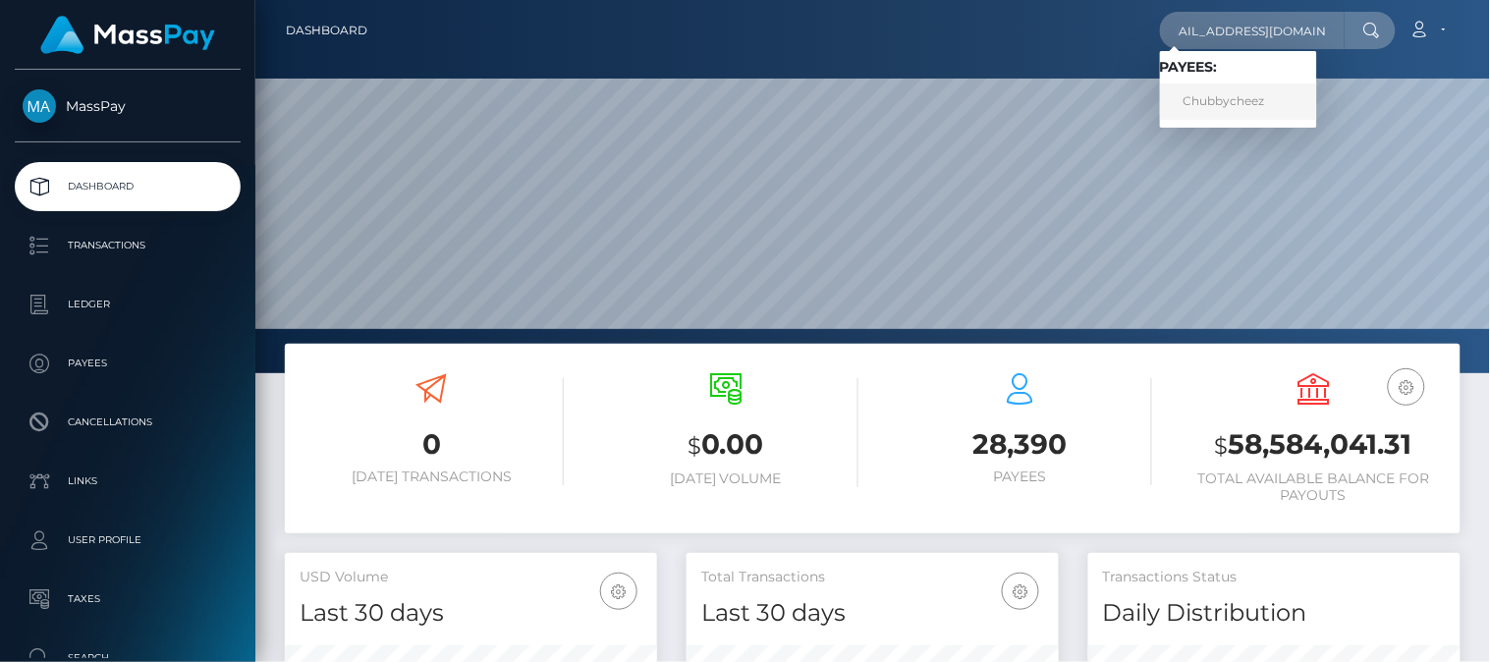
scroll to position [0, 0]
click at [1238, 104] on link "Chubbycheez" at bounding box center [1238, 101] width 157 height 36
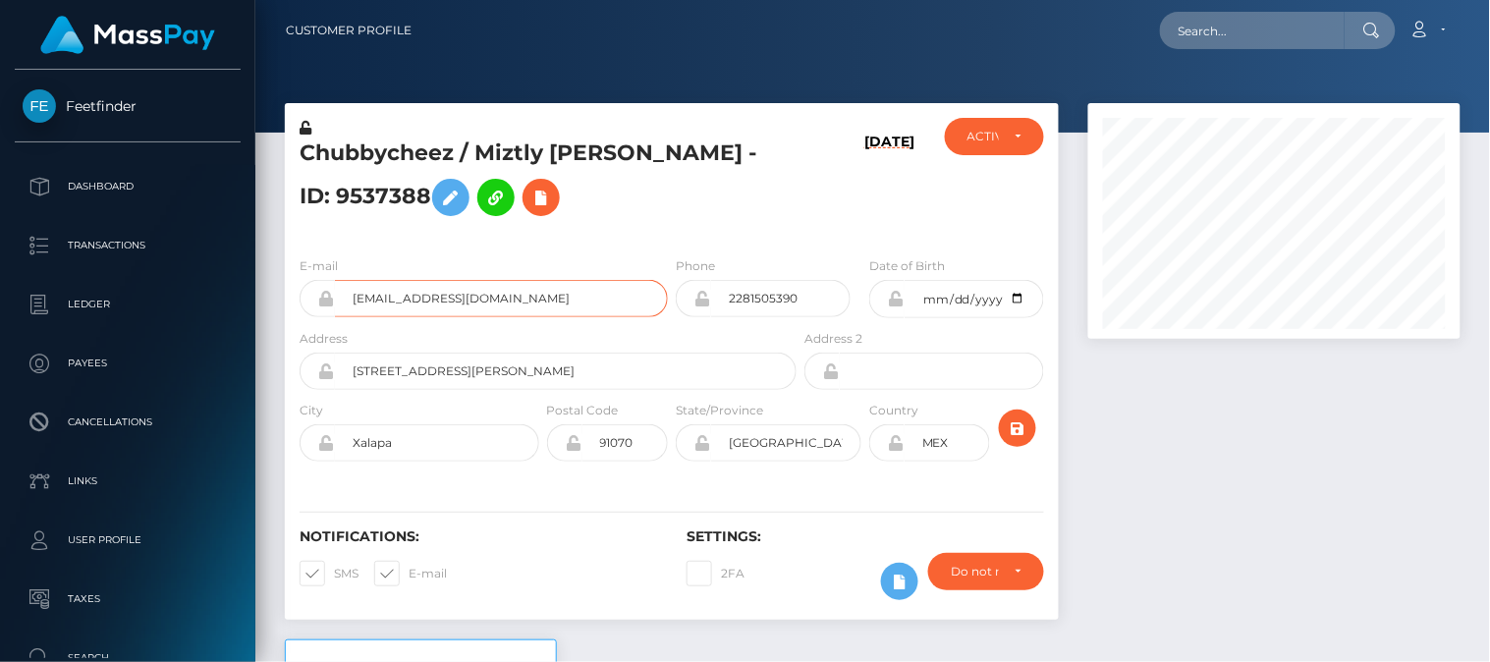
scroll to position [236, 373]
click at [1213, 366] on div at bounding box center [1275, 371] width 402 height 536
click at [1189, 384] on div at bounding box center [1275, 371] width 402 height 536
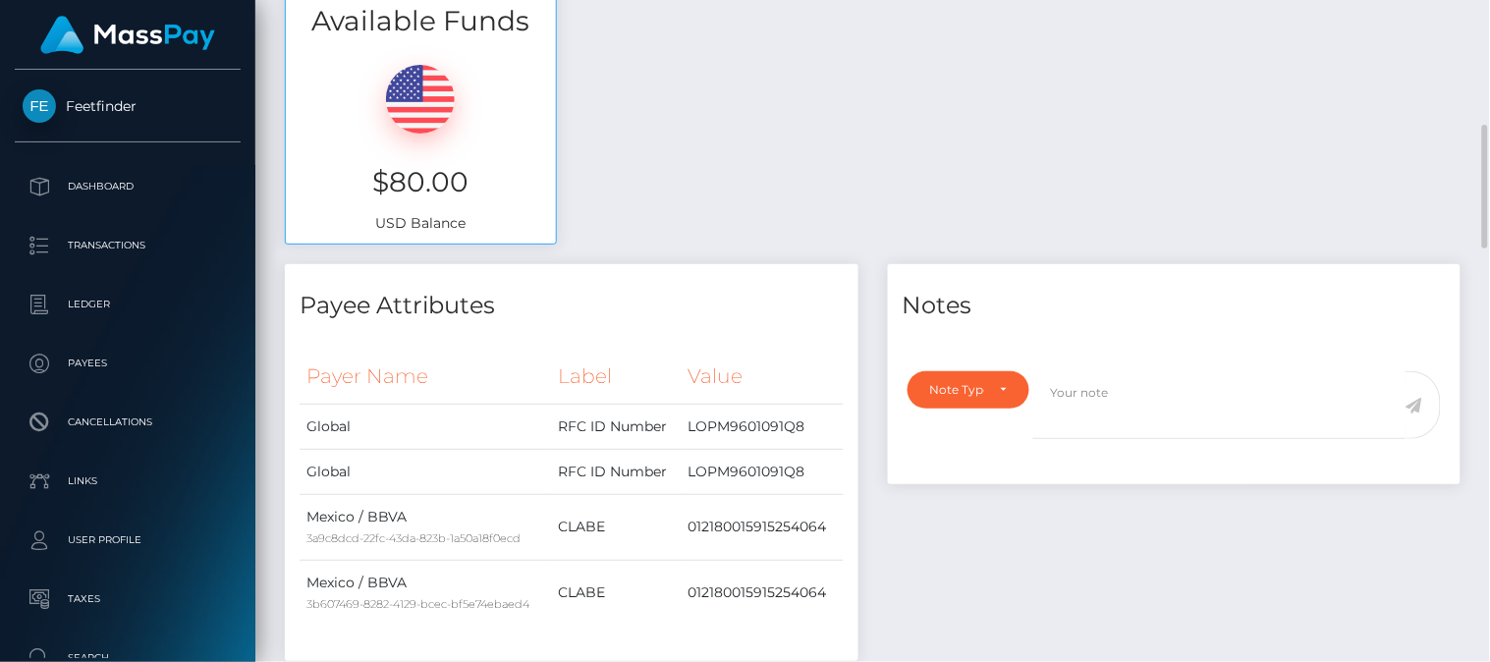
drag, startPoint x: 1489, startPoint y: 94, endPoint x: 1474, endPoint y: 358, distance: 264.6
click at [1474, 358] on div "Customer Profile Loading... Loading..." at bounding box center [872, 331] width 1235 height 662
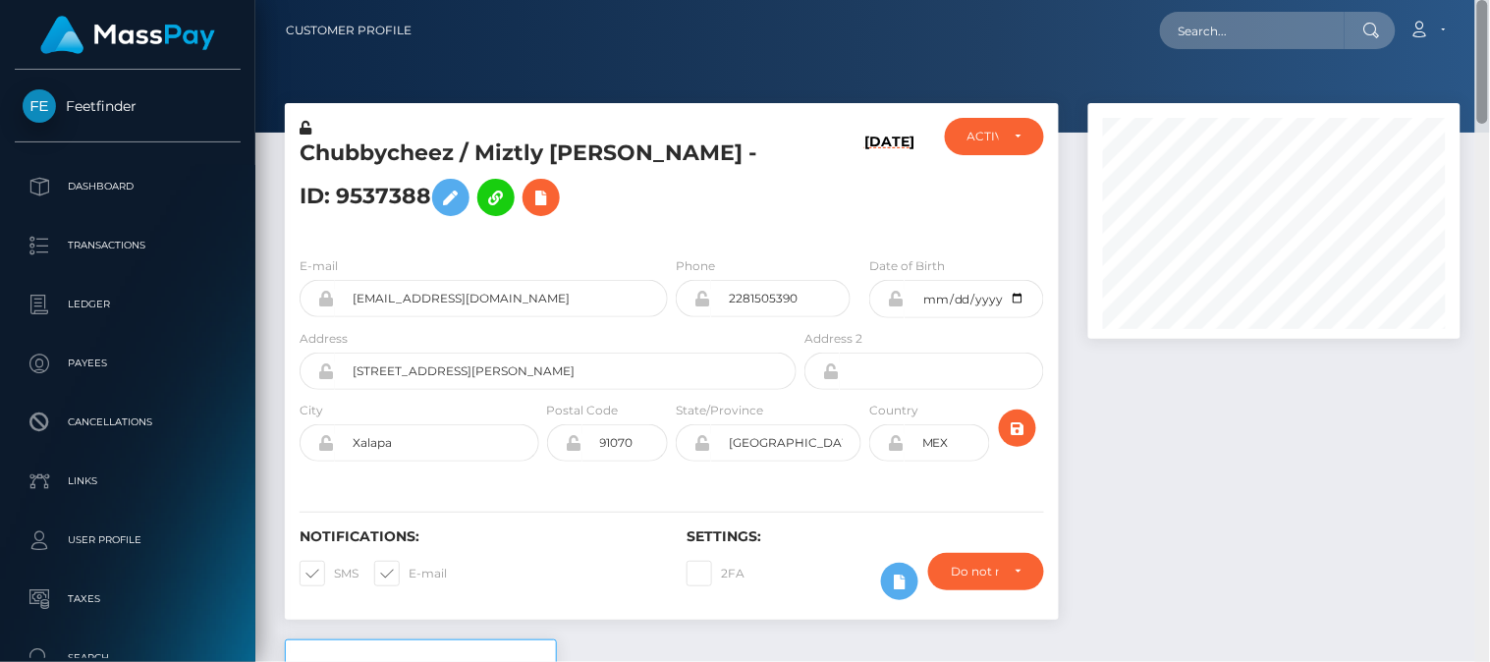
drag, startPoint x: 1481, startPoint y: 224, endPoint x: 1473, endPoint y: -84, distance: 308.5
click at [1473, 0] on html "Feetfinder Dashboard Transactions Ledger Payees Cancellations" at bounding box center [745, 331] width 1490 height 662
click at [1162, 482] on div at bounding box center [1275, 371] width 402 height 536
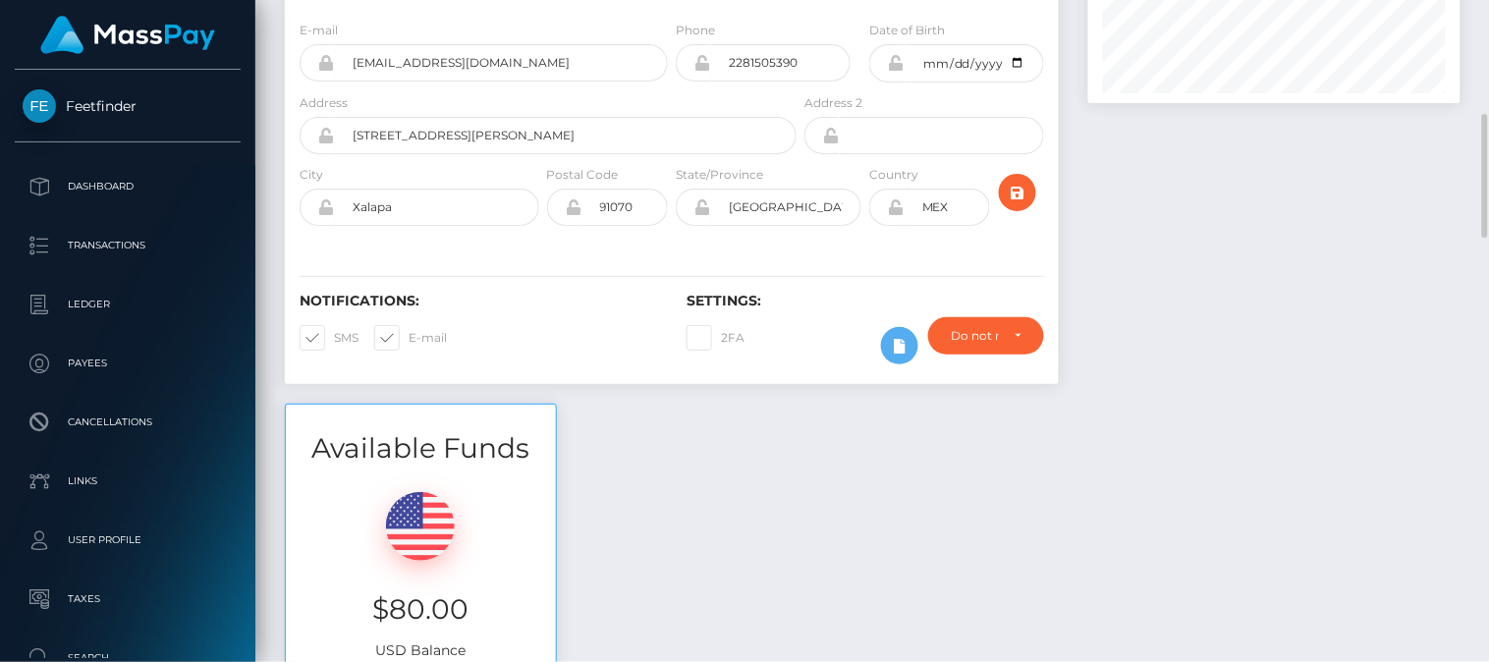
scroll to position [295, 0]
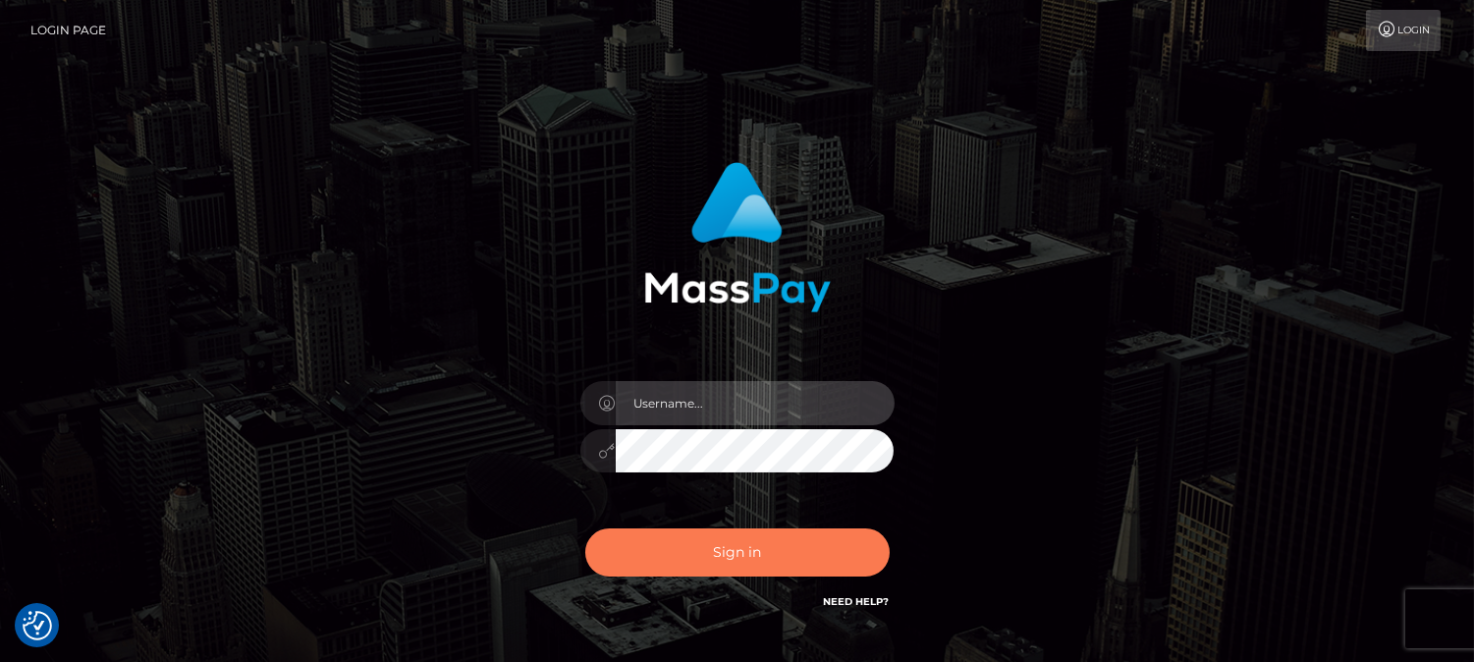
type input "[DOMAIN_NAME]"
click at [779, 558] on button "Sign in" at bounding box center [737, 552] width 304 height 48
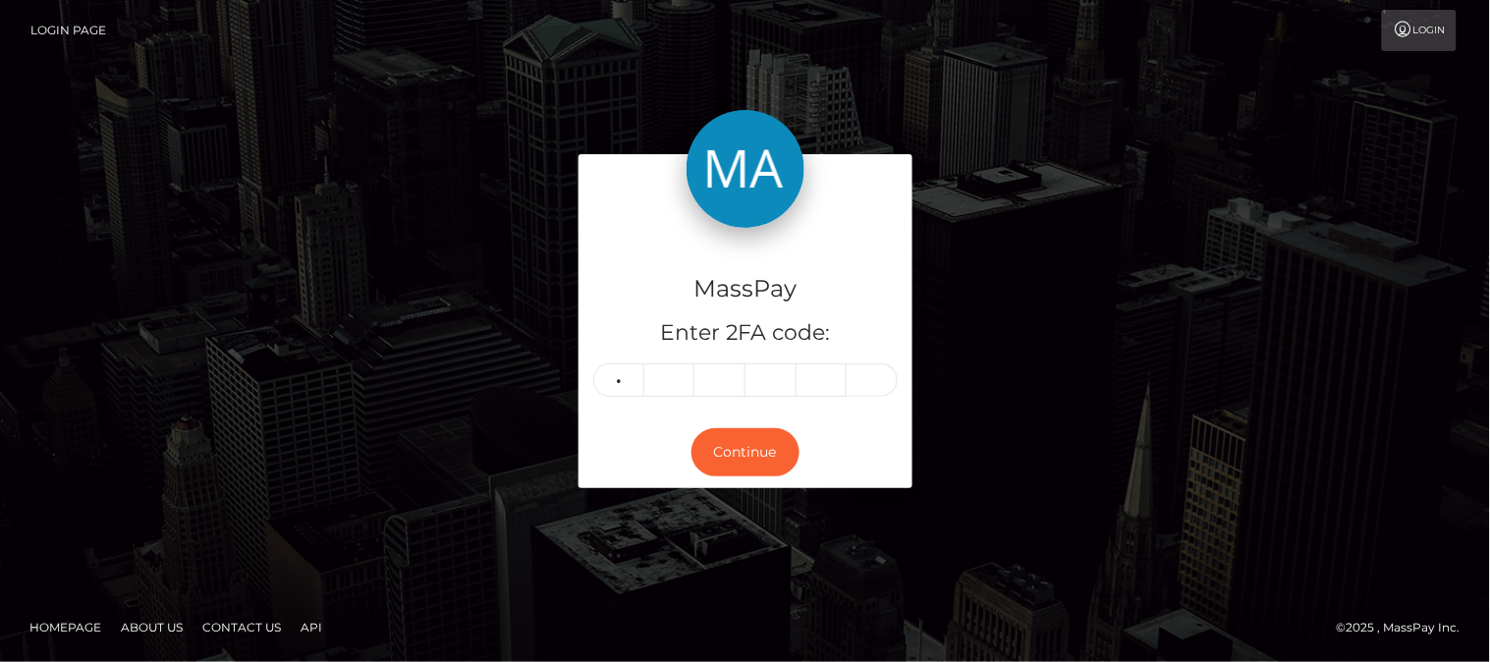
type input "1"
type input "8"
type input "0"
type input "7"
type input "1"
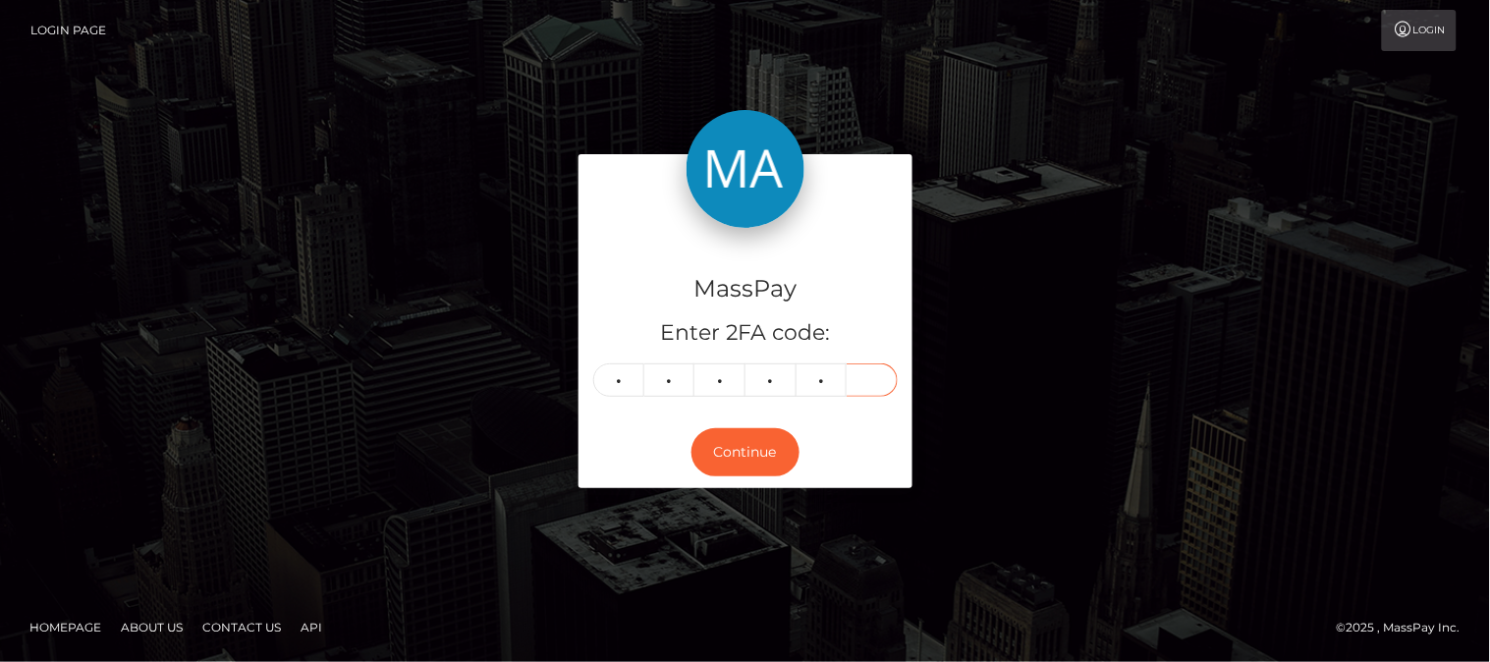
type input "8"
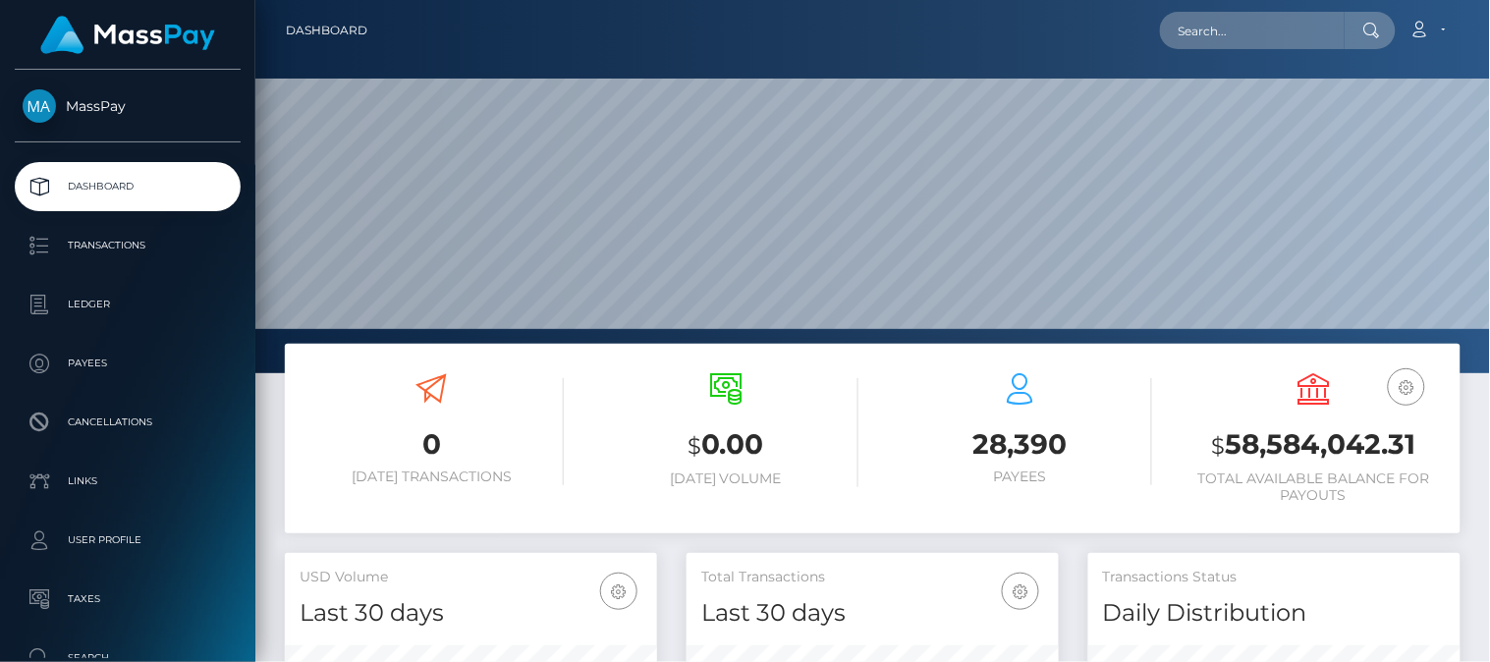
scroll to position [348, 373]
click at [1261, 42] on input "text" at bounding box center [1252, 30] width 185 height 37
paste input "malanikta@gmail.com"
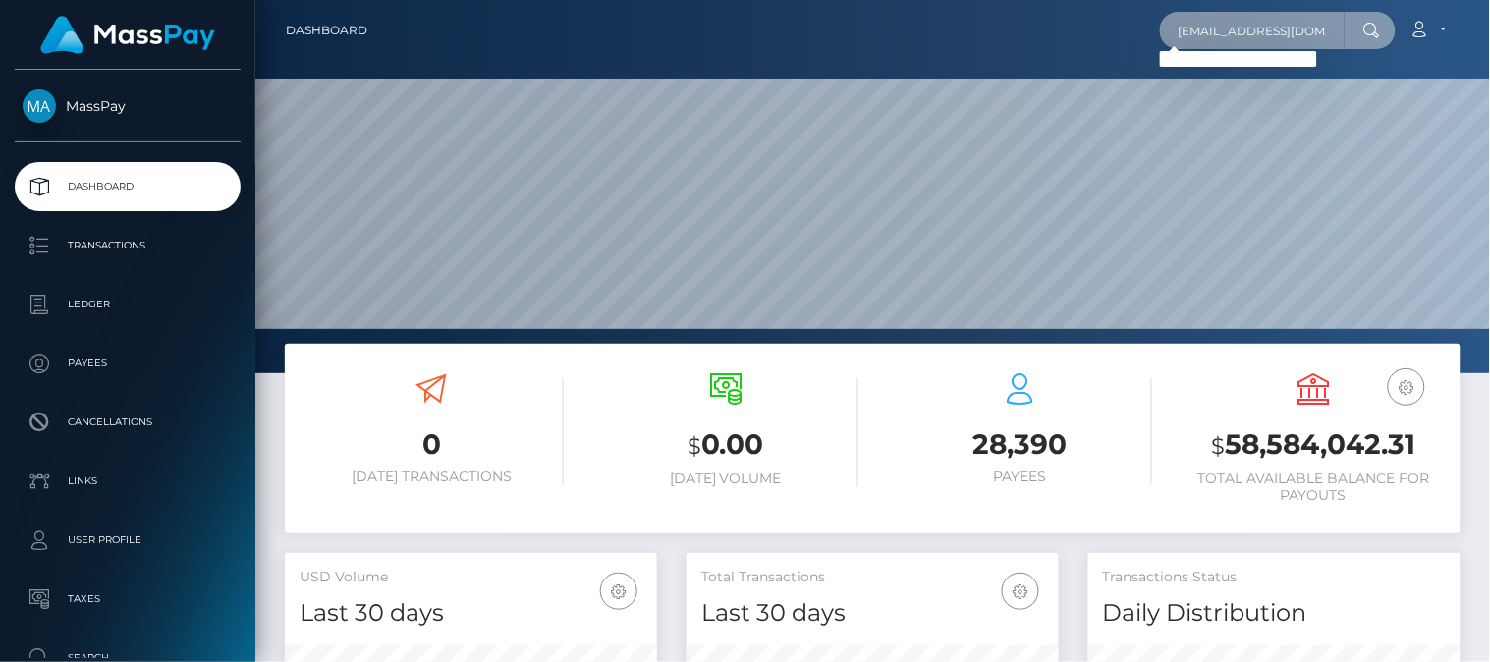
type input "malanikta@gmail.com"
drag, startPoint x: 1331, startPoint y: 34, endPoint x: 1093, endPoint y: 40, distance: 237.8
click at [1093, 40] on div "malanikta@gmail.com Loading... Loading... Account Edit Profile Logout" at bounding box center [921, 30] width 1076 height 41
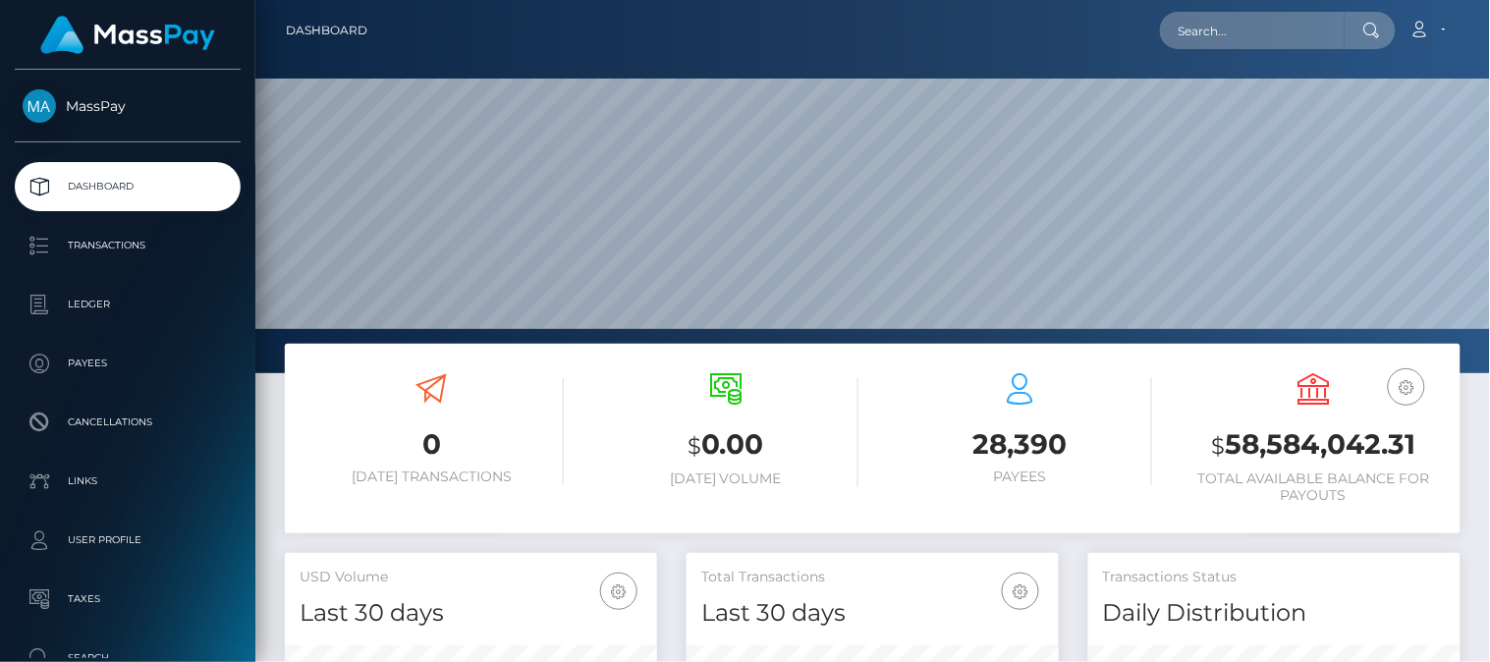
scroll to position [348, 373]
click at [1215, 31] on input "text" at bounding box center [1252, 30] width 185 height 37
paste input "malanikta@gmail.com"
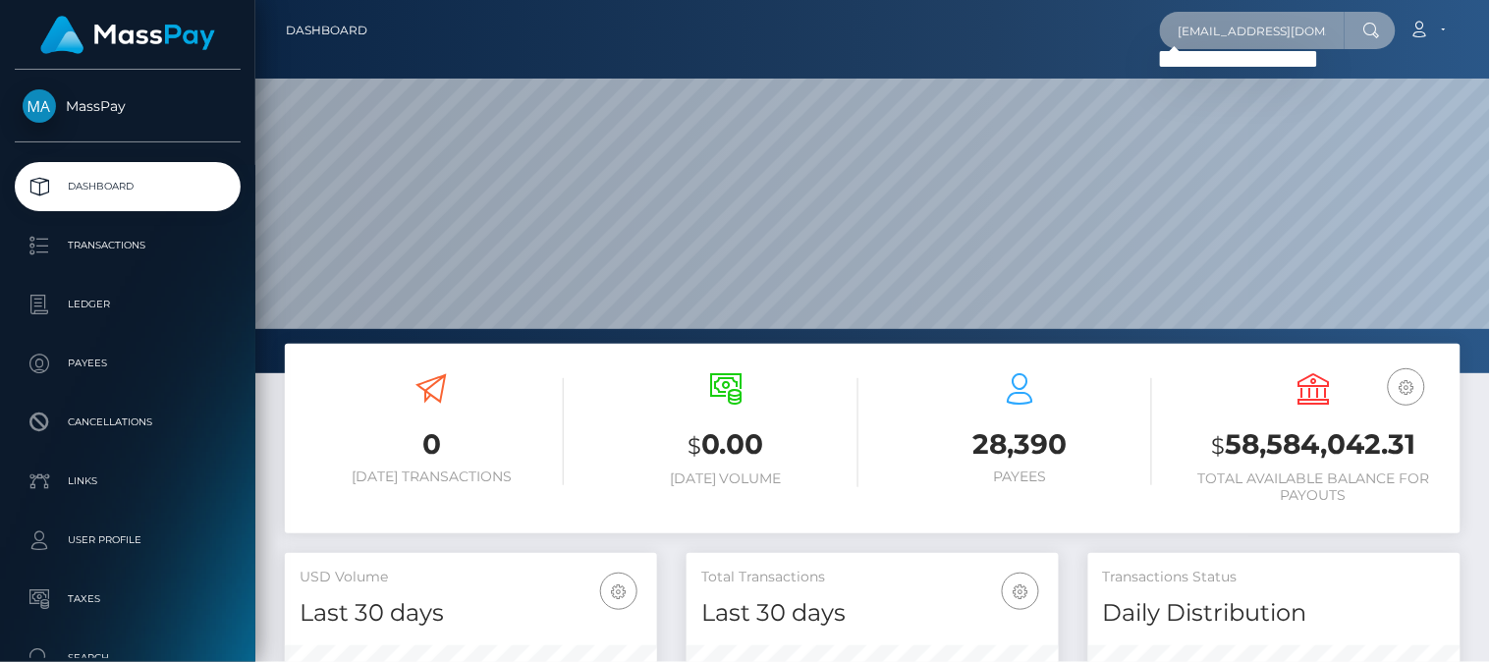
type input "malanikta@gmail.com"
drag, startPoint x: 1323, startPoint y: 23, endPoint x: 955, endPoint y: 20, distance: 368.3
click at [955, 20] on div "malanikta@gmail.com Loading... Loading... Account Edit Profile Logout" at bounding box center [921, 30] width 1076 height 41
paste input "malanikta@gmail.com"
type input "malanikta@gmail.com"
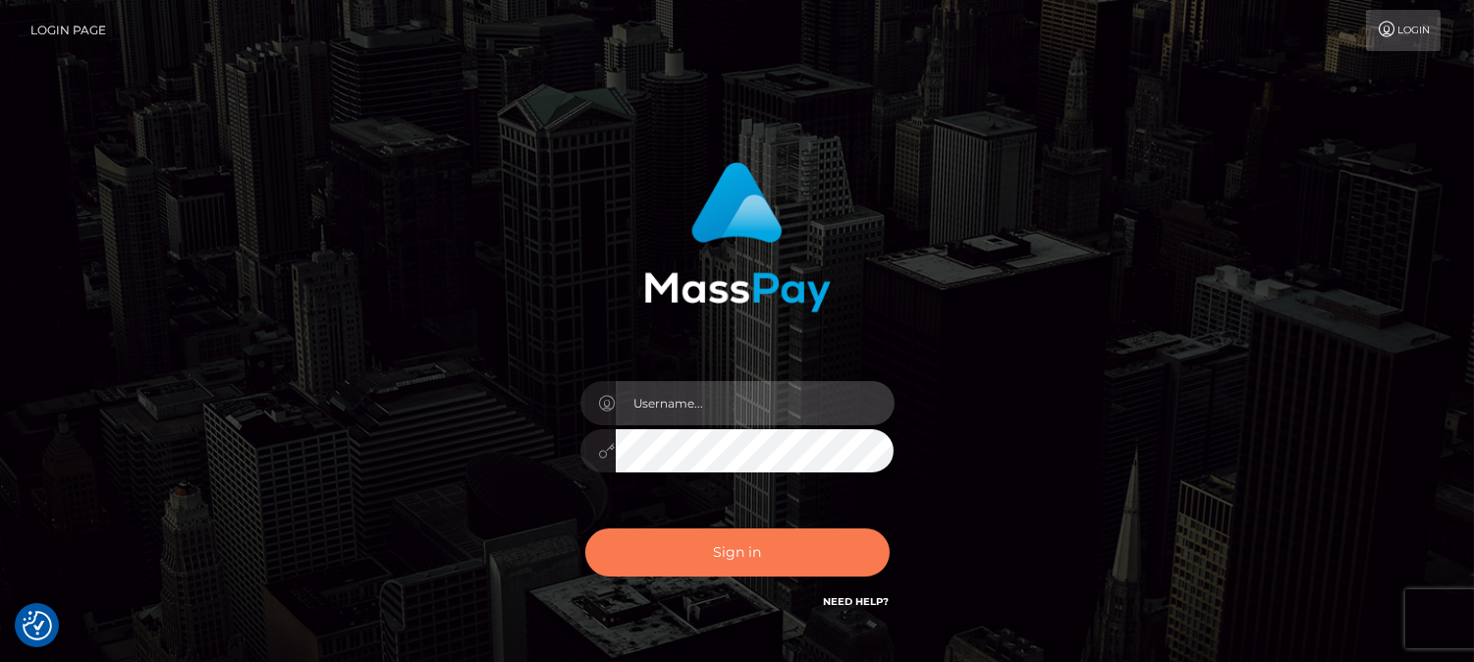
type input "[DOMAIN_NAME]"
click at [764, 545] on button "Sign in" at bounding box center [737, 552] width 304 height 48
click at [791, 563] on button "Sign in" at bounding box center [737, 552] width 304 height 48
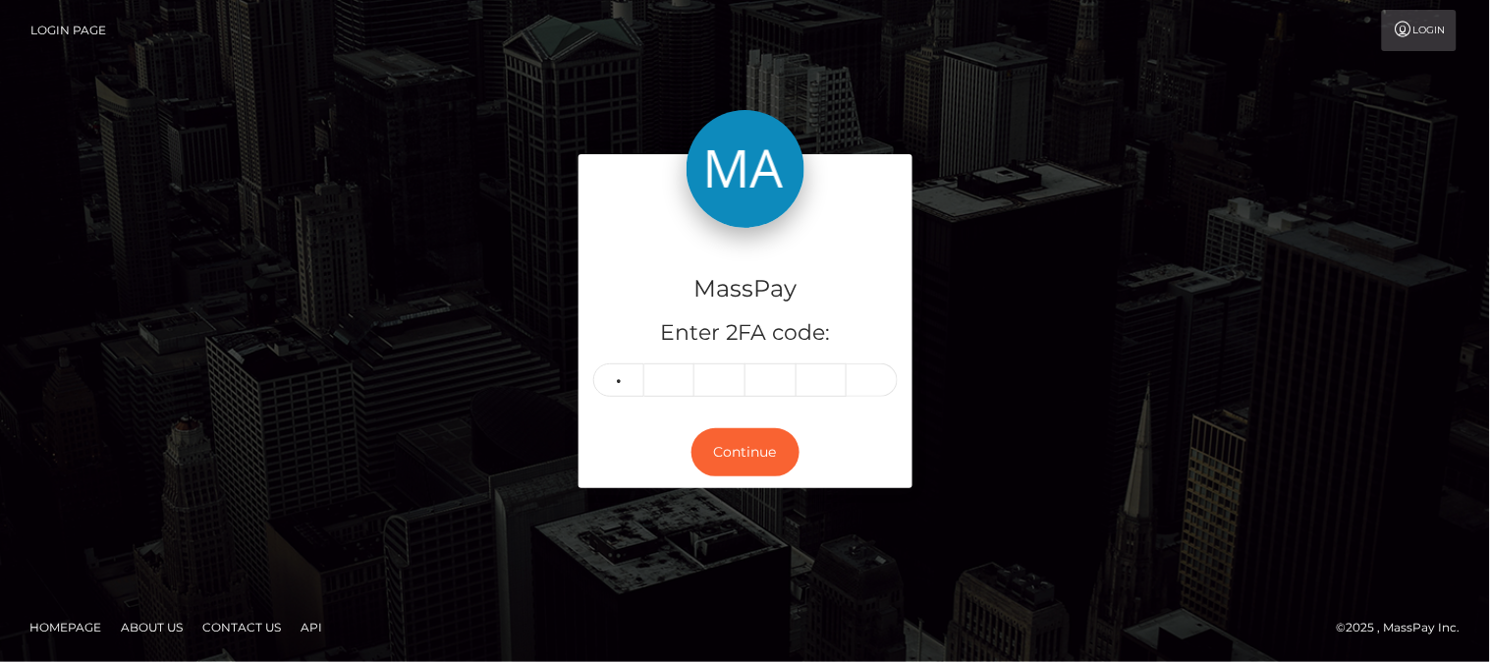
type input "3"
type input "2"
type input "7"
type input "2"
type input "4"
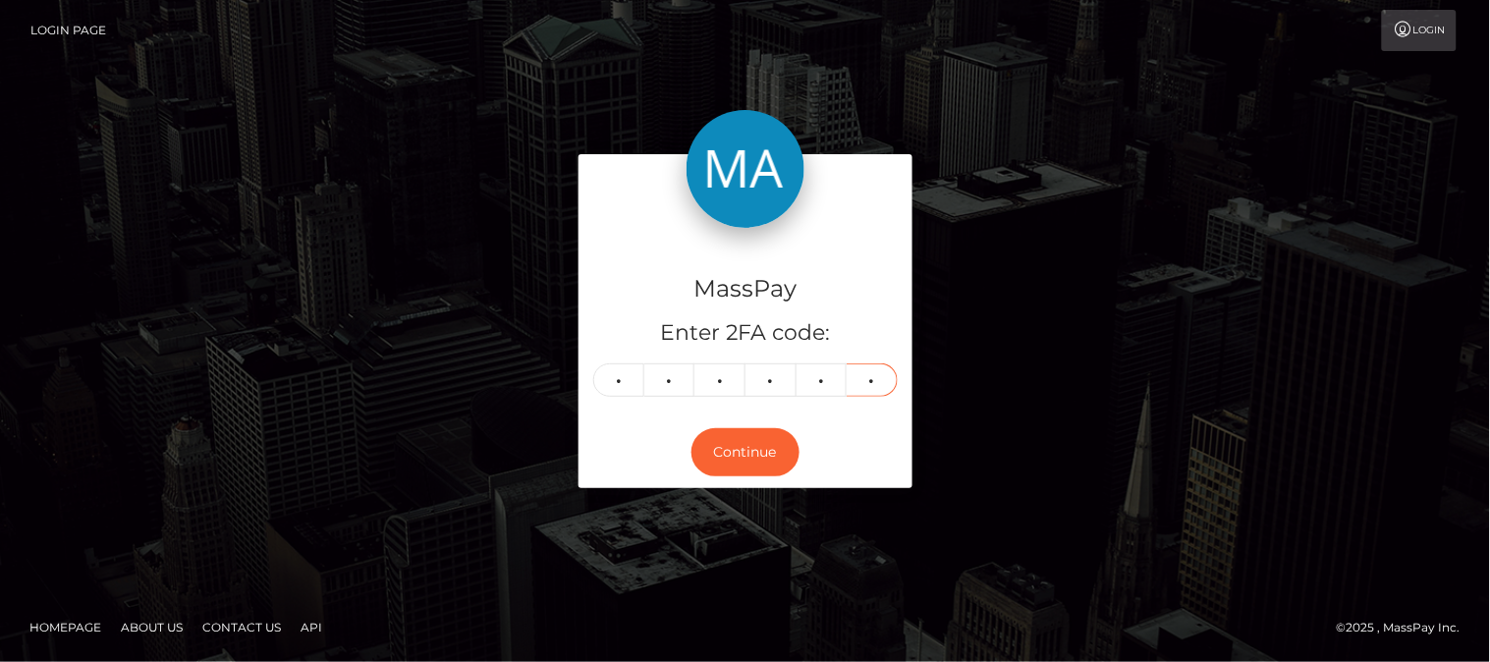
type input "6"
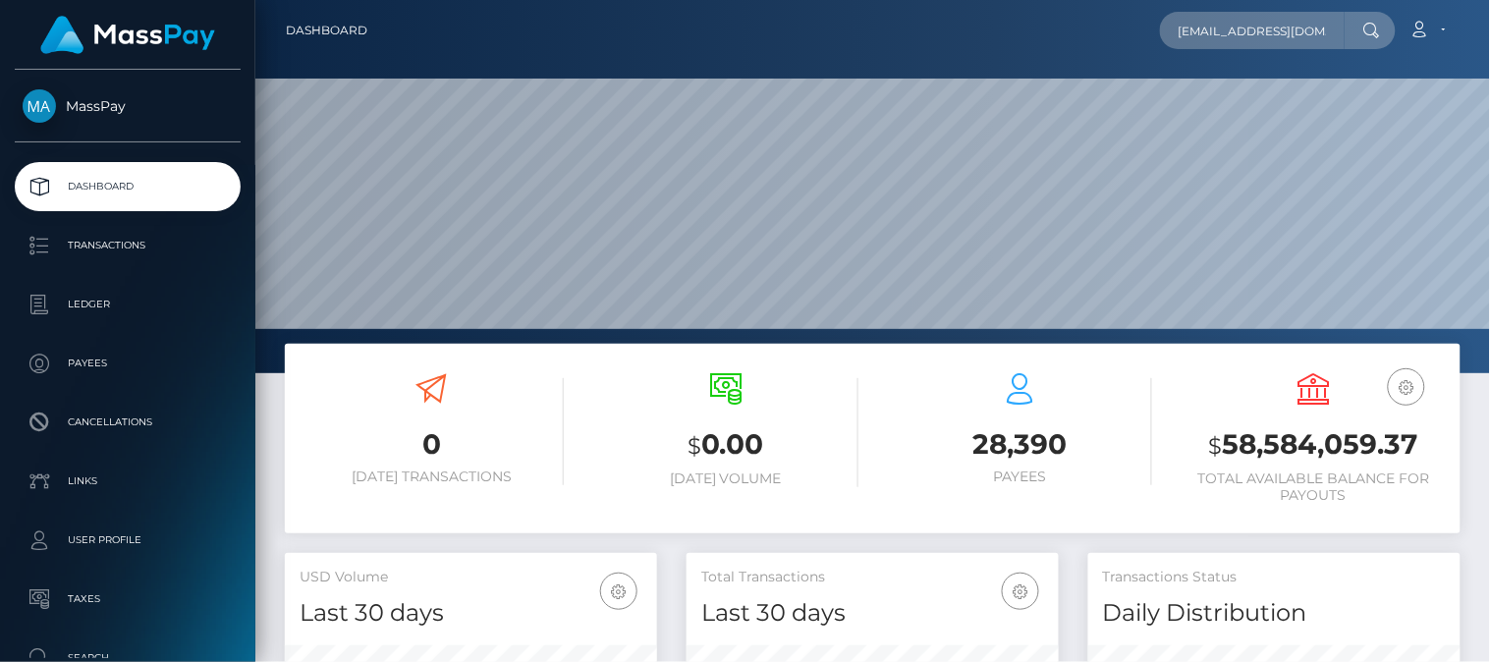
scroll to position [348, 373]
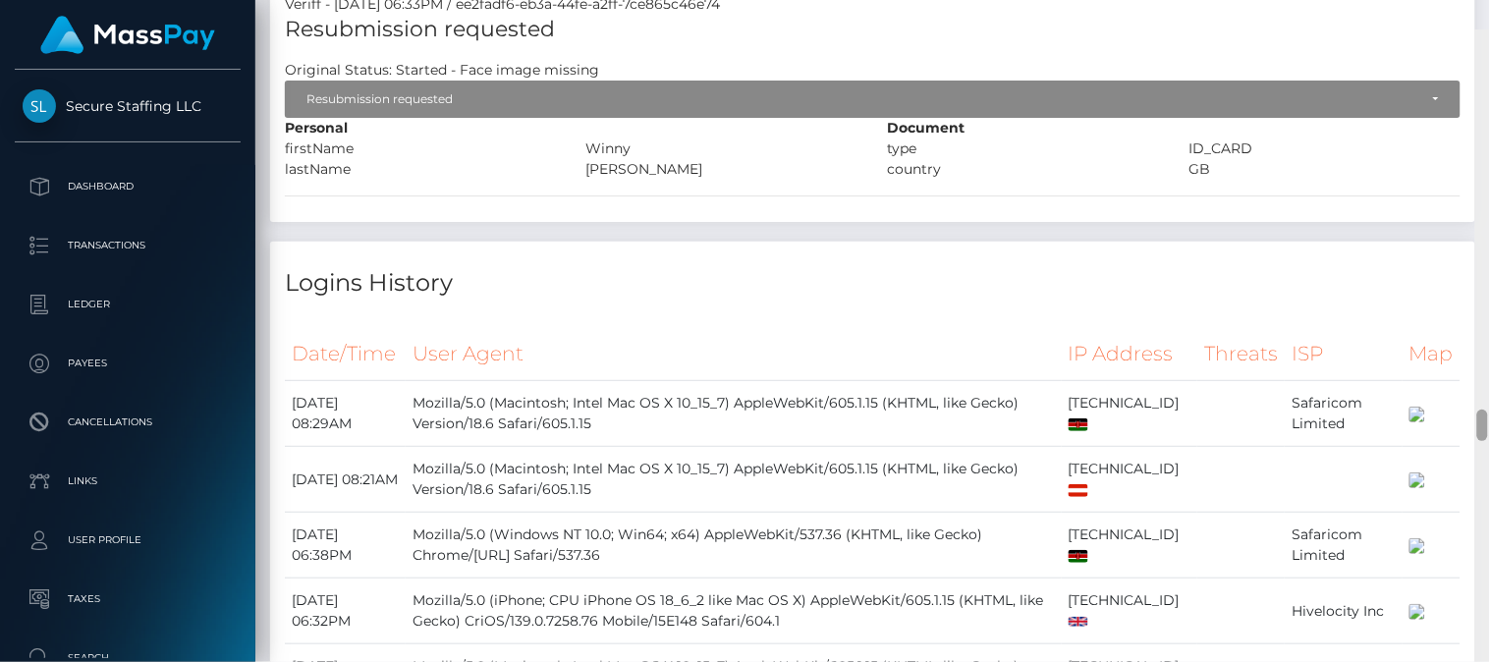
scroll to position [7911, 0]
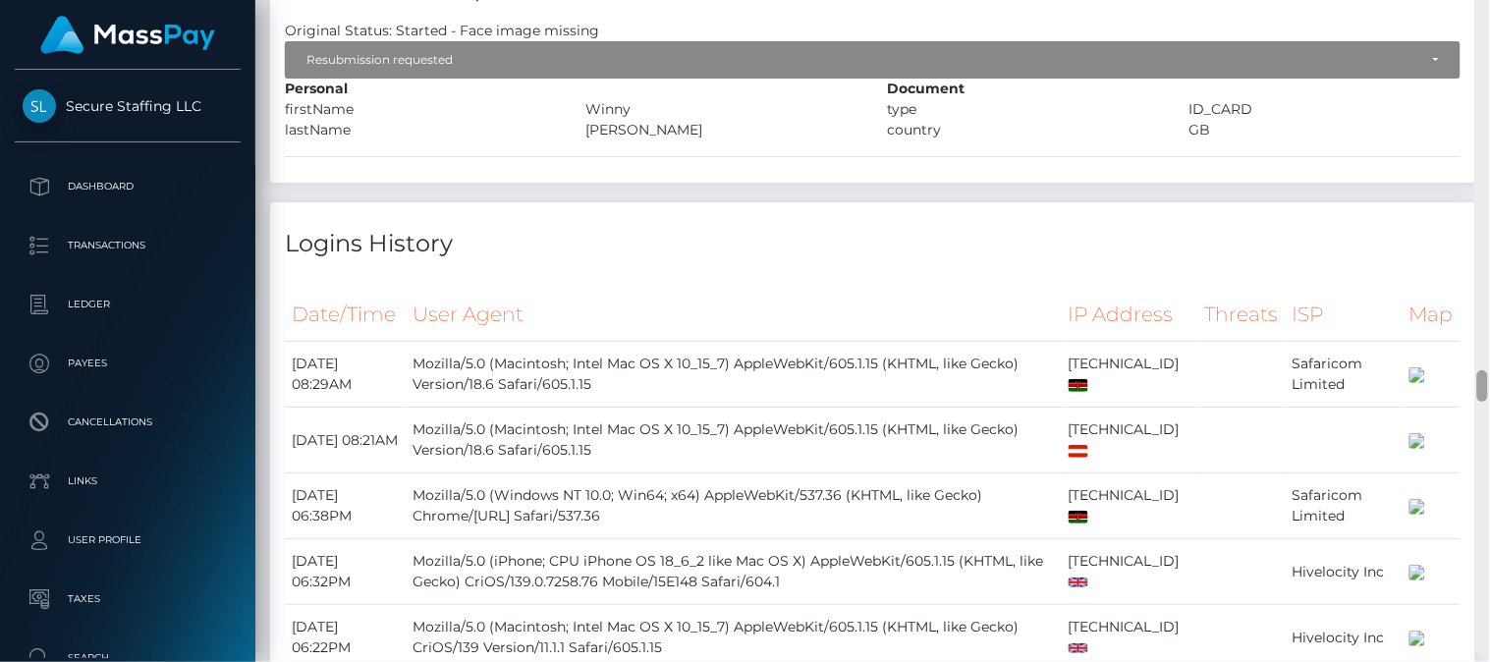
drag, startPoint x: 1480, startPoint y: 479, endPoint x: 1481, endPoint y: 541, distance: 61.9
click at [1481, 541] on div at bounding box center [1482, 321] width 15 height 663
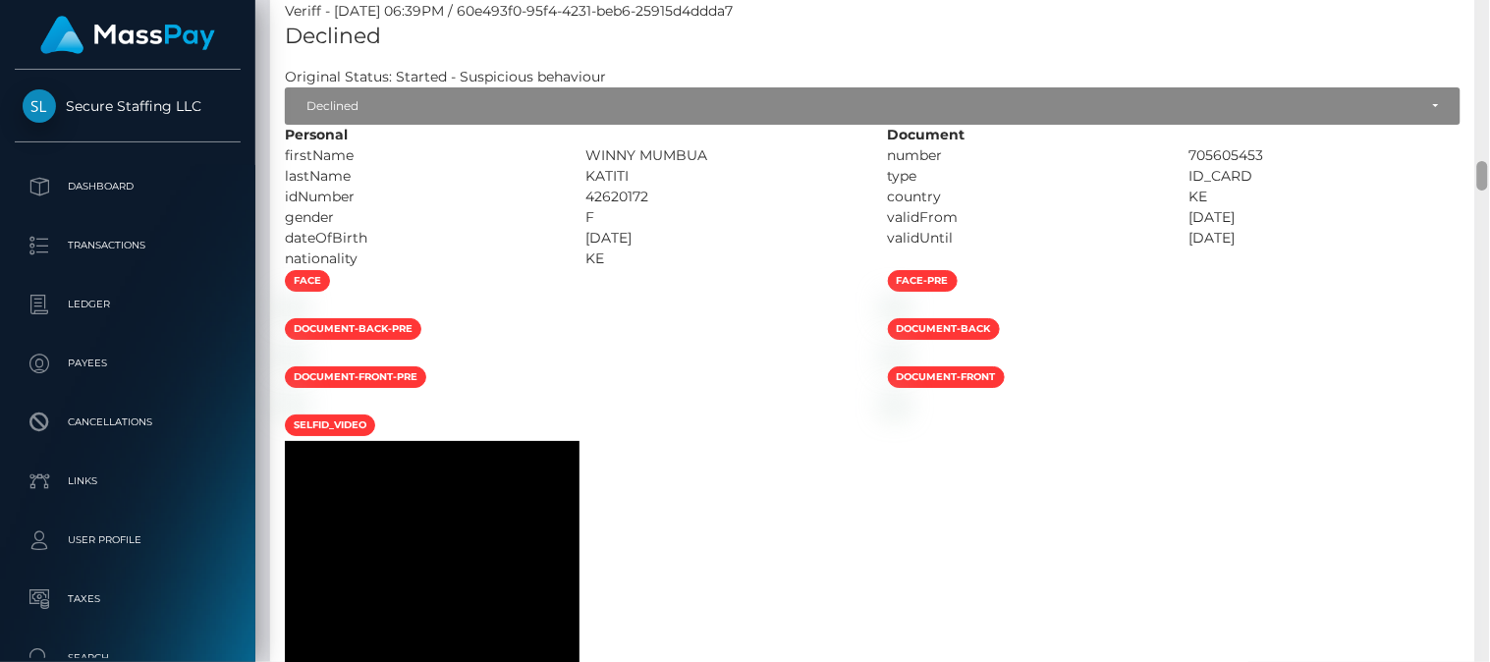
drag, startPoint x: 1480, startPoint y: 397, endPoint x: 1489, endPoint y: 190, distance: 207.4
click at [1489, 190] on div at bounding box center [1482, 331] width 15 height 663
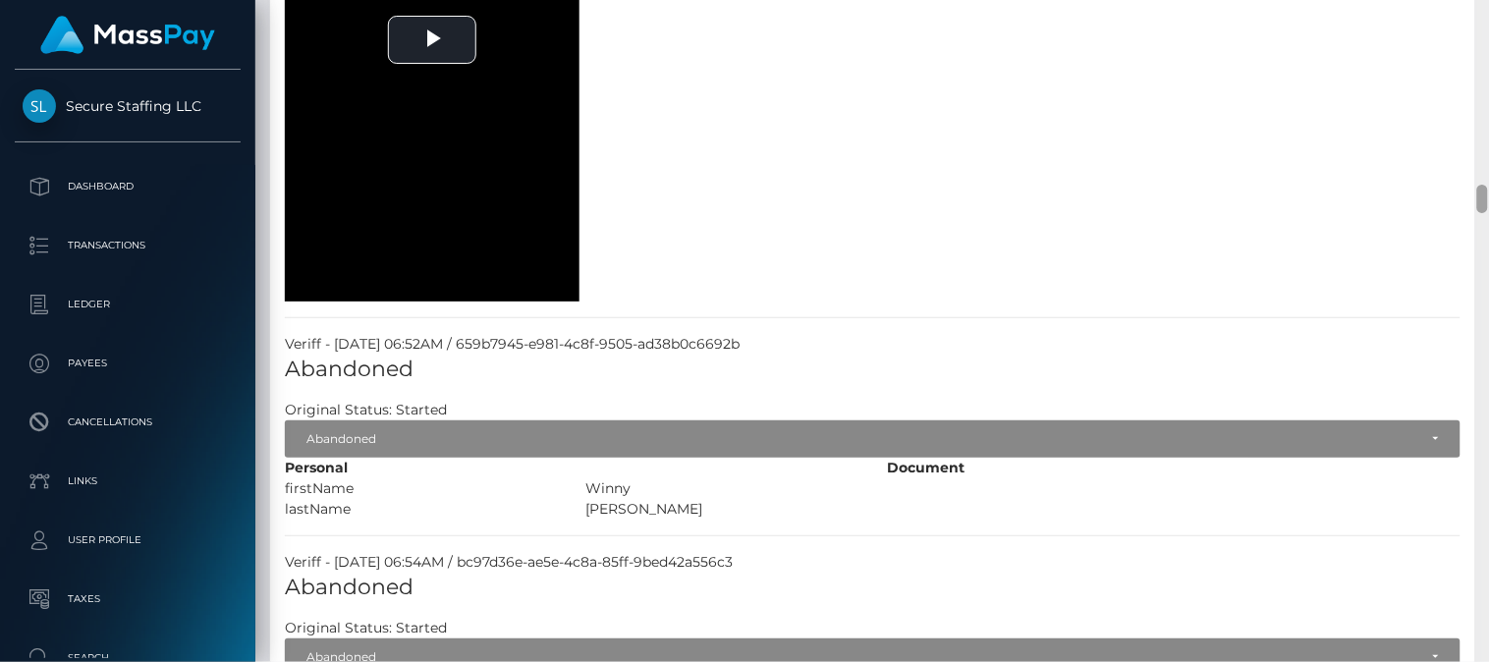
drag, startPoint x: 1489, startPoint y: 190, endPoint x: 1483, endPoint y: 178, distance: 13.2
click at [1483, 178] on div at bounding box center [1482, 331] width 15 height 663
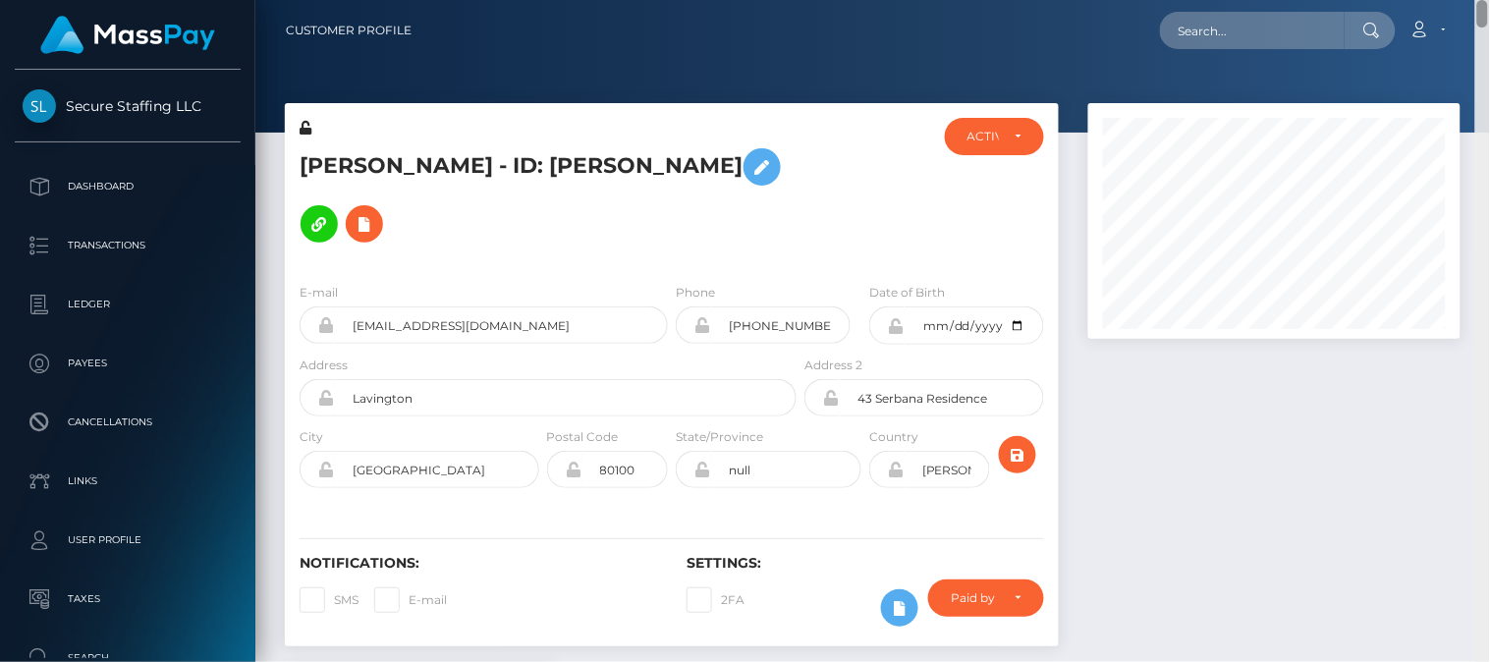
drag, startPoint x: 1483, startPoint y: 190, endPoint x: 1489, endPoint y: -58, distance: 247.6
click at [1489, 0] on html "Secure Staffing LLC Dashboard Transactions Ledger Payees Links" at bounding box center [745, 331] width 1490 height 662
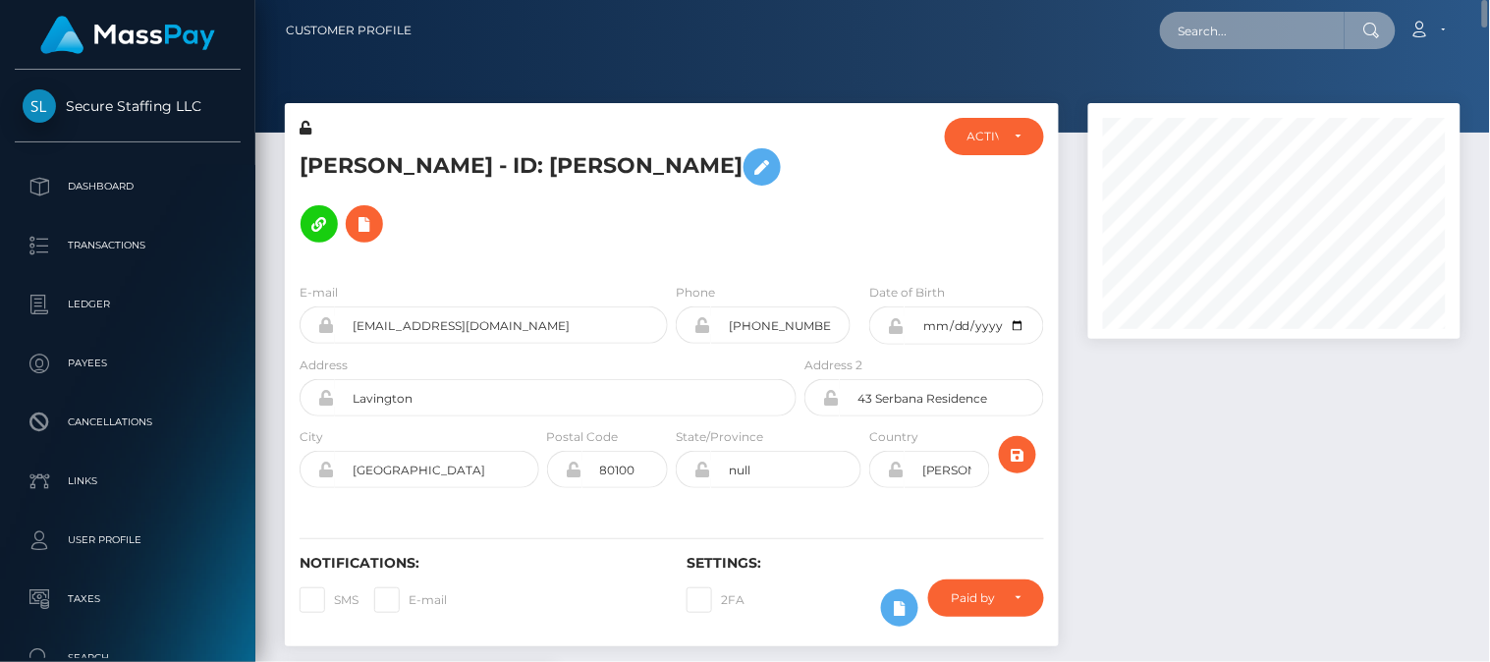
click at [1228, 30] on input "text" at bounding box center [1252, 30] width 185 height 37
paste input "jongred497@gmail.com"
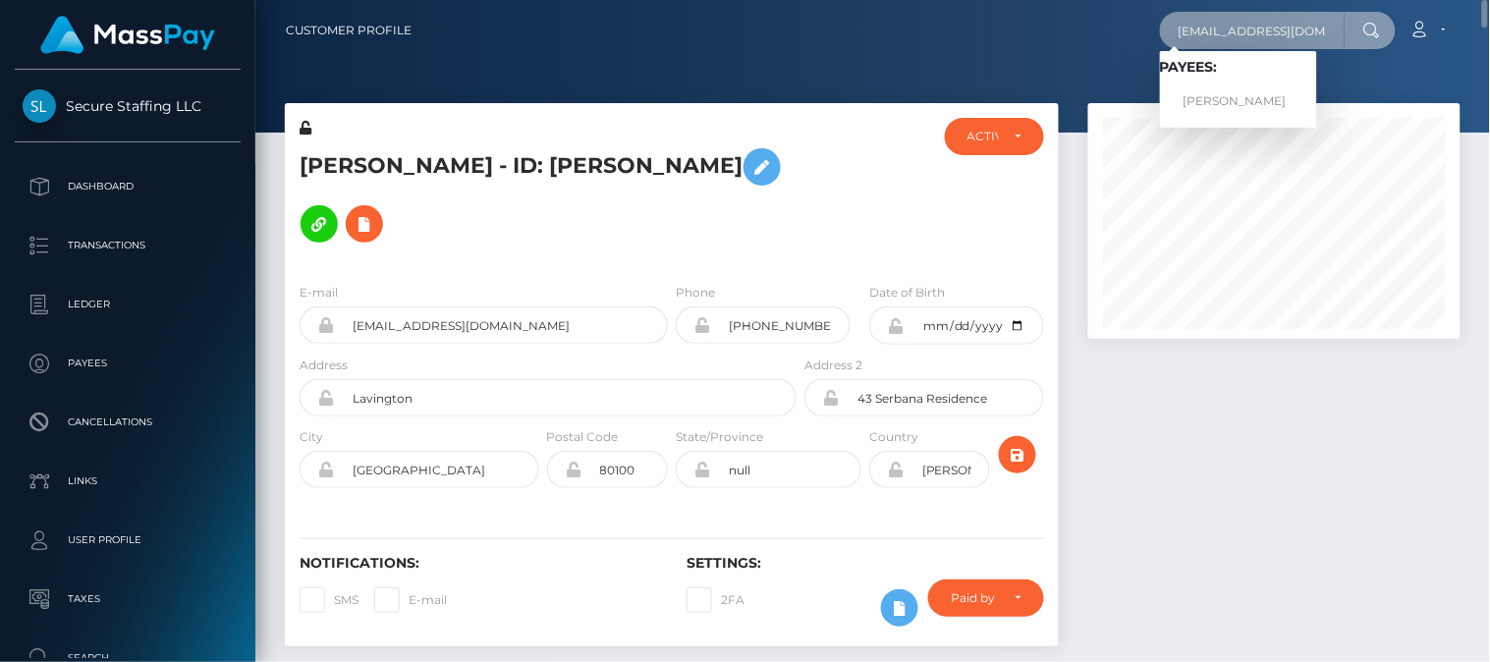
type input "jongred497@gmail.com"
click at [1205, 100] on link "Theresa Hall" at bounding box center [1238, 101] width 157 height 36
